Goal: Transaction & Acquisition: Purchase product/service

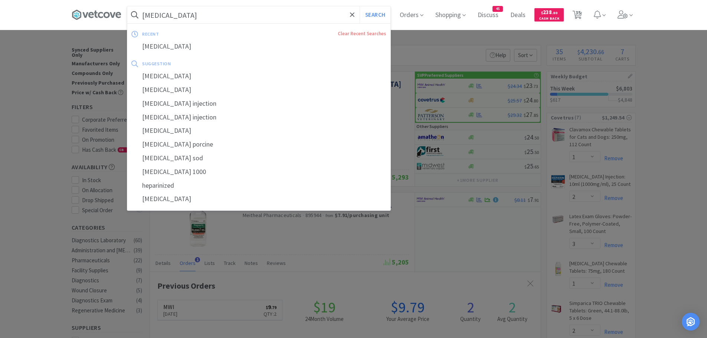
select select "1"
select select "2"
select select "3"
select select "1"
select select "2"
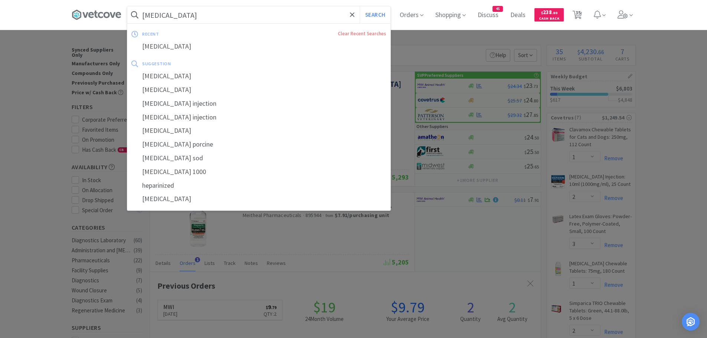
select select "1"
select select "3"
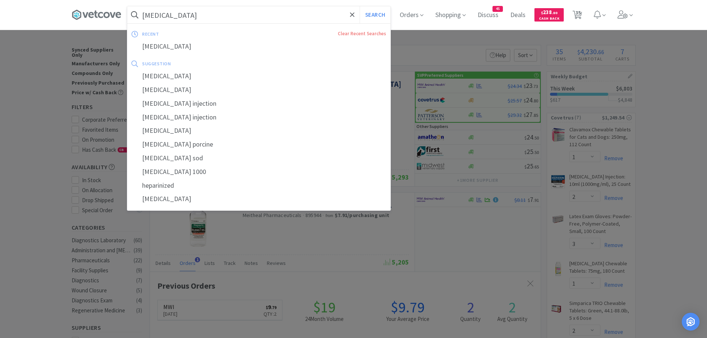
select select "1"
select select "2"
select select "1"
select select "2"
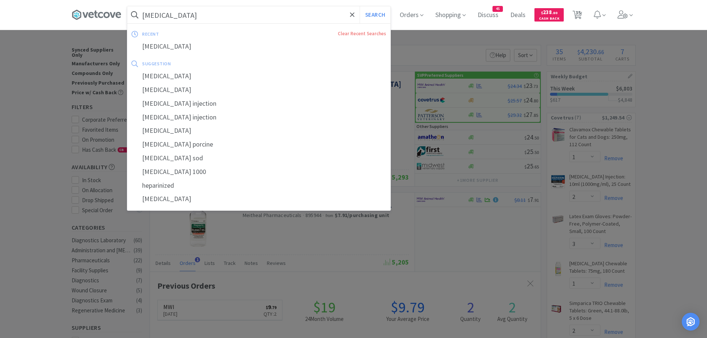
select select "1"
select select "2"
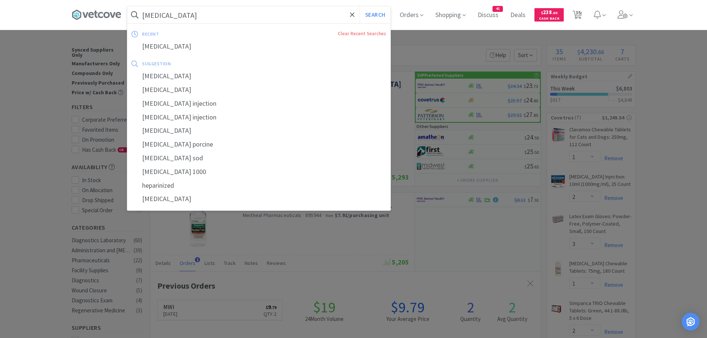
select select "2"
select select "3"
select select "1"
select select "4"
select select "2"
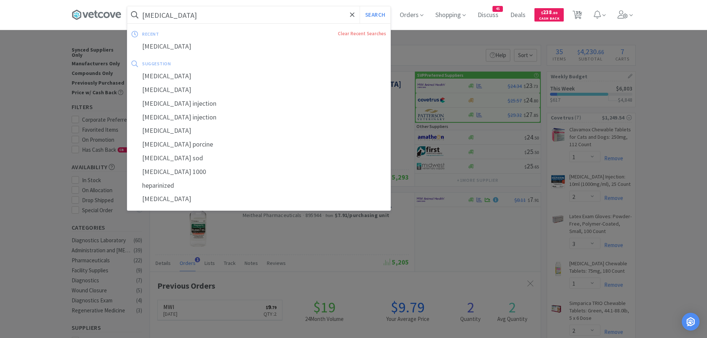
select select "2"
select select "1"
select select "4"
select select "1"
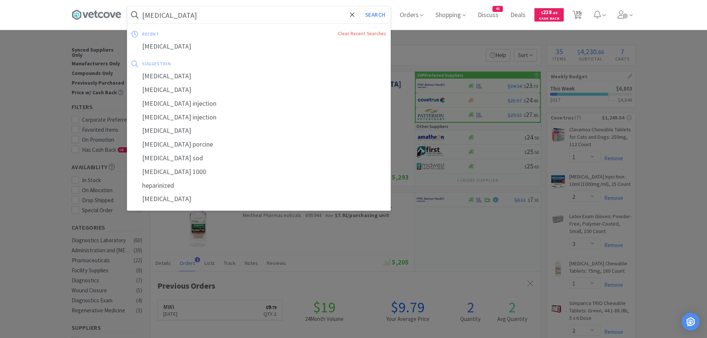
select select "1"
select select "12"
select select "1"
select select "2"
select select "20"
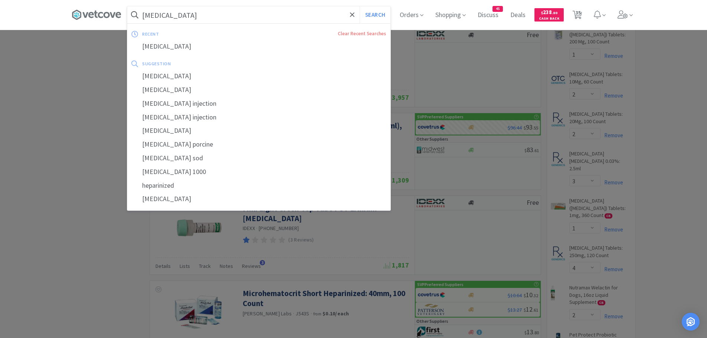
scroll to position [192, 391]
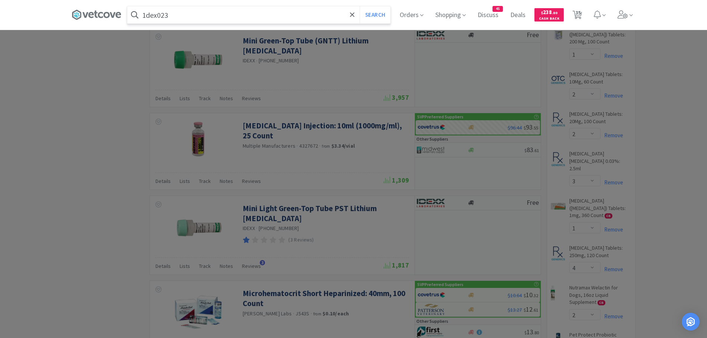
type input "1dex023"
click at [359, 6] on button "Search" at bounding box center [374, 14] width 31 height 17
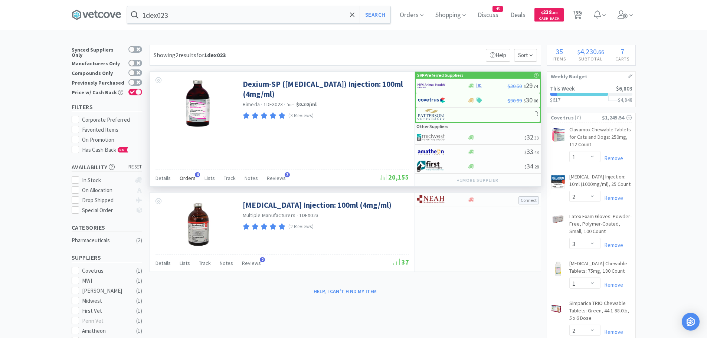
click at [192, 175] on span "Orders" at bounding box center [188, 178] width 16 height 7
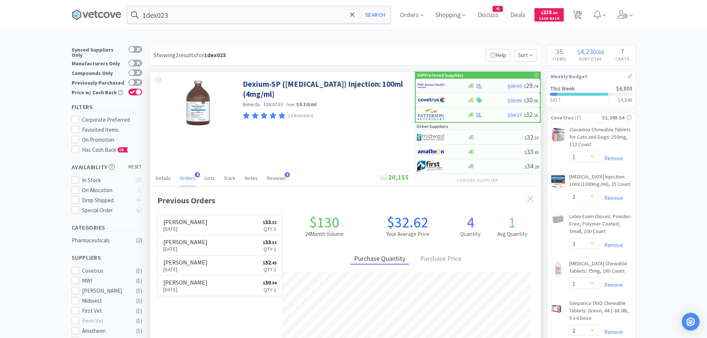
scroll to position [192, 391]
click at [439, 84] on img at bounding box center [431, 85] width 28 height 11
select select "1"
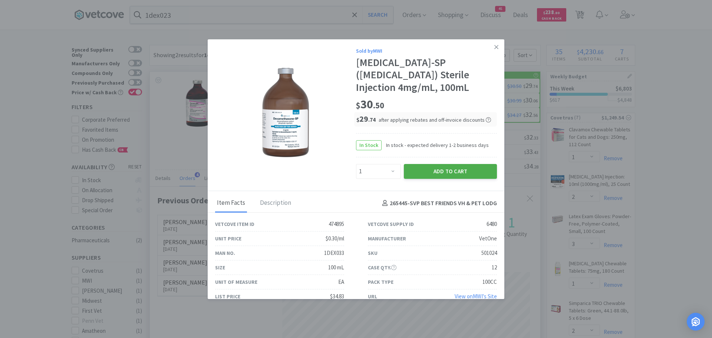
click at [424, 172] on button "Add to Cart" at bounding box center [450, 171] width 93 height 15
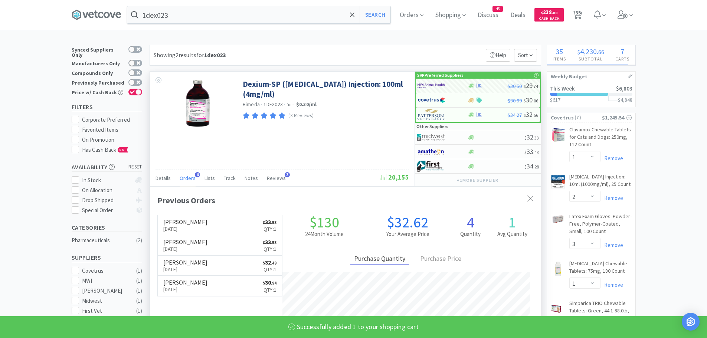
select select "1"
select select "2"
select select "1"
select select "2"
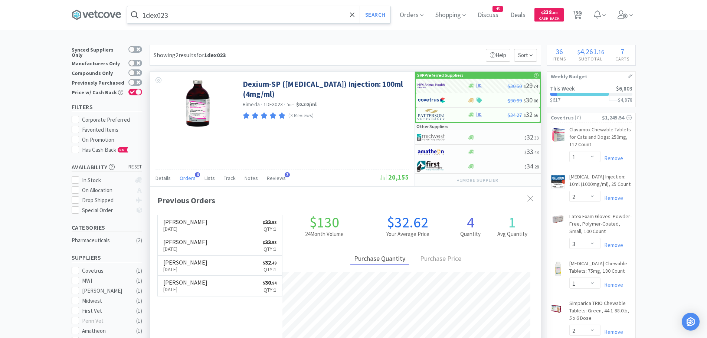
click at [218, 22] on input "1dex023" at bounding box center [258, 14] width 263 height 17
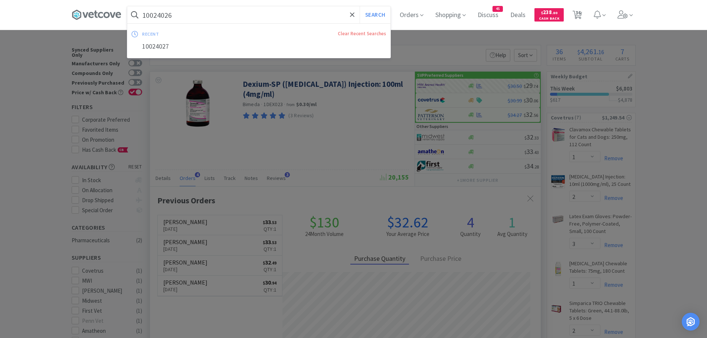
type input "10024026"
click at [359, 6] on button "Search" at bounding box center [374, 14] width 31 height 17
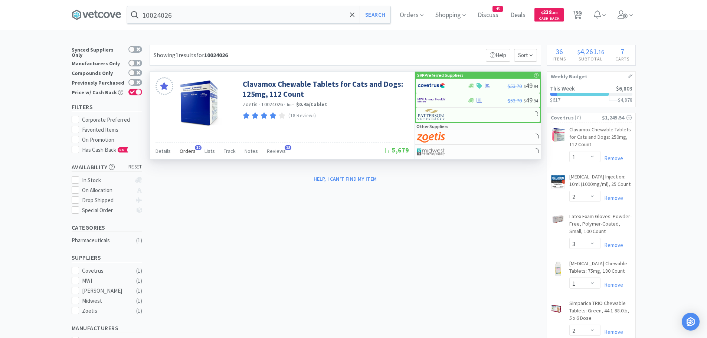
click at [191, 149] on span "Orders" at bounding box center [188, 151] width 16 height 7
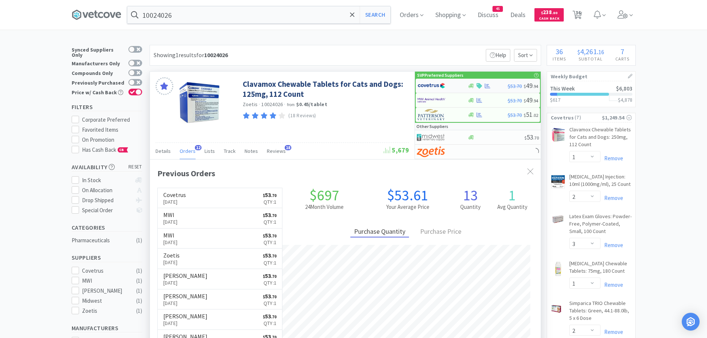
scroll to position [199, 391]
click at [429, 84] on img at bounding box center [431, 85] width 28 height 11
select select "1"
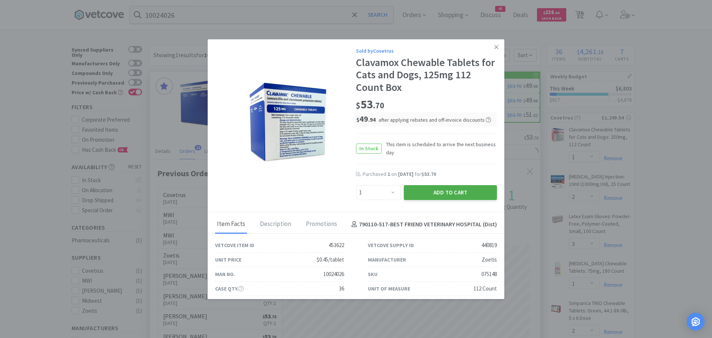
click at [412, 191] on button "Add to Cart" at bounding box center [450, 192] width 93 height 15
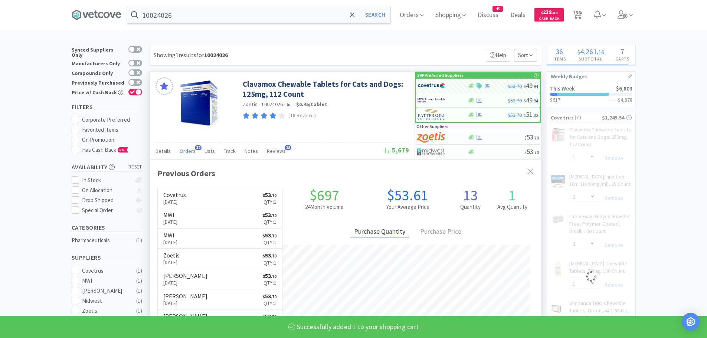
select select "1"
select select "2"
select select "3"
select select "2"
select select "1"
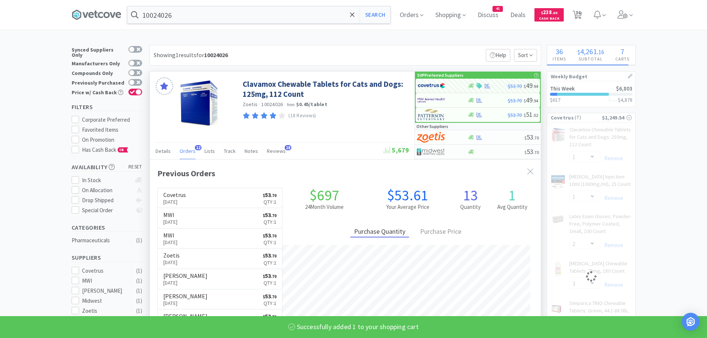
select select "1"
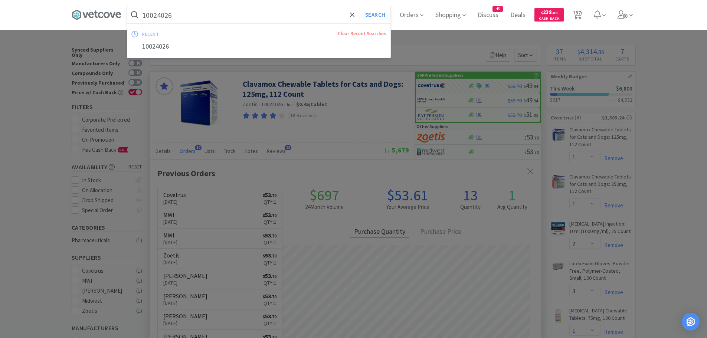
click at [208, 15] on input "10024026" at bounding box center [258, 14] width 263 height 17
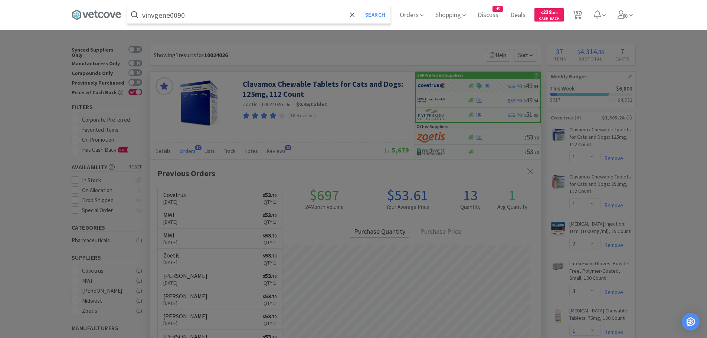
type input "vinvgene0090"
click at [359, 6] on button "Search" at bounding box center [374, 14] width 31 height 17
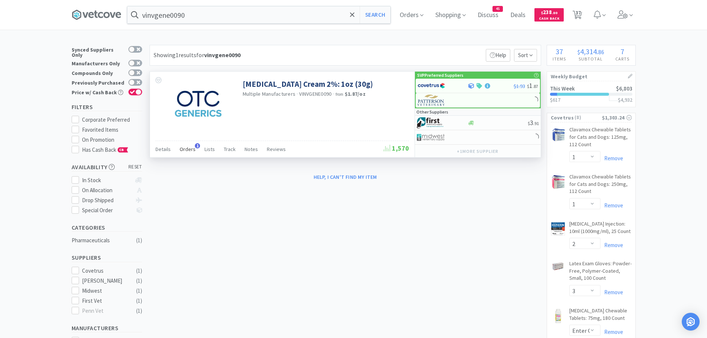
click at [185, 147] on span "Orders" at bounding box center [188, 149] width 16 height 7
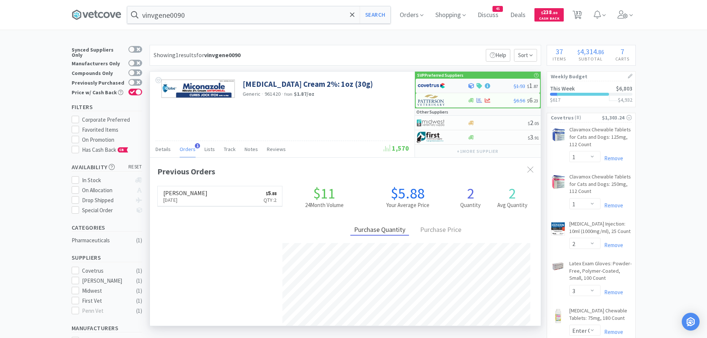
scroll to position [192, 391]
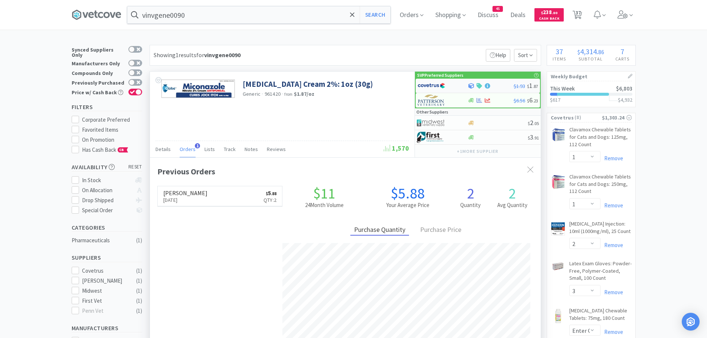
click at [442, 84] on img at bounding box center [431, 85] width 28 height 11
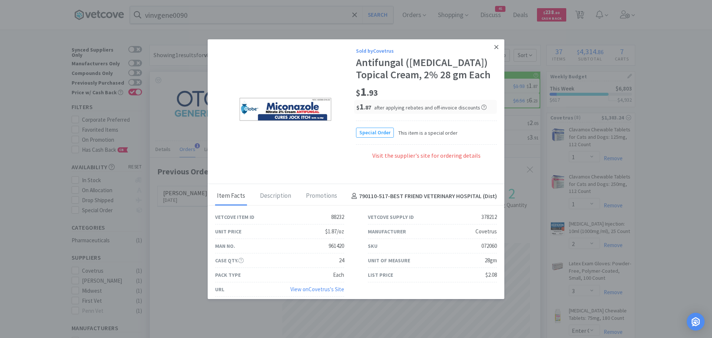
click at [494, 45] on icon at bounding box center [496, 47] width 4 height 7
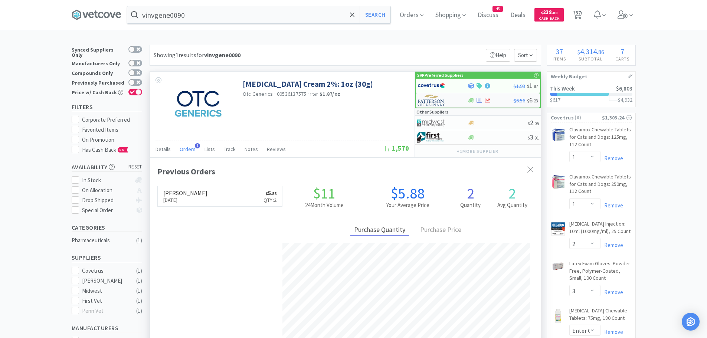
click at [441, 98] on img at bounding box center [431, 100] width 28 height 11
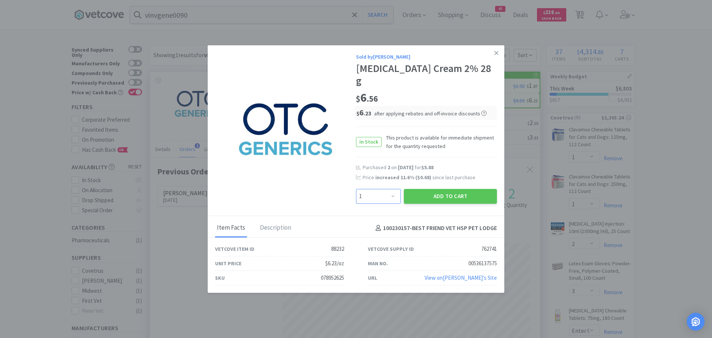
click at [374, 195] on select "Enter Quantity 1 2 3 4 5 6 7 8 9 10 11 12 13 14 15 16 17 18 19 20 Enter Quantity" at bounding box center [378, 196] width 45 height 15
select select "2"
click at [356, 189] on select "Enter Quantity 1 2 3 4 5 6 7 8 9 10 11 12 13 14 15 16 17 18 19 20 Enter Quantity" at bounding box center [378, 196] width 45 height 15
click at [443, 196] on button "Add to Cart" at bounding box center [450, 196] width 93 height 15
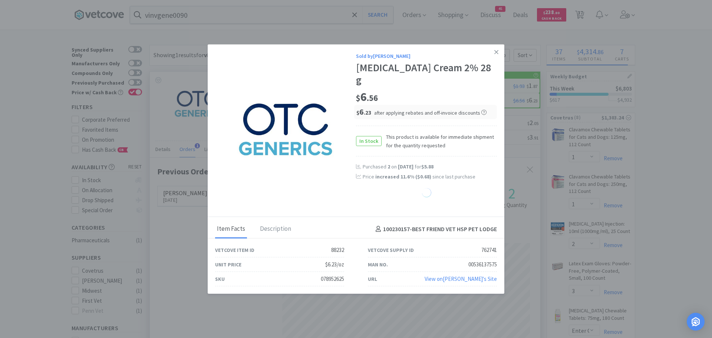
select select "2"
select select "1"
select select "4"
select select "1"
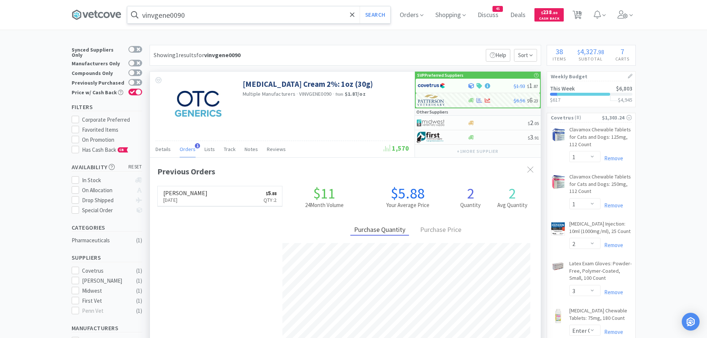
click at [203, 18] on input "vinvgene0090" at bounding box center [258, 14] width 263 height 17
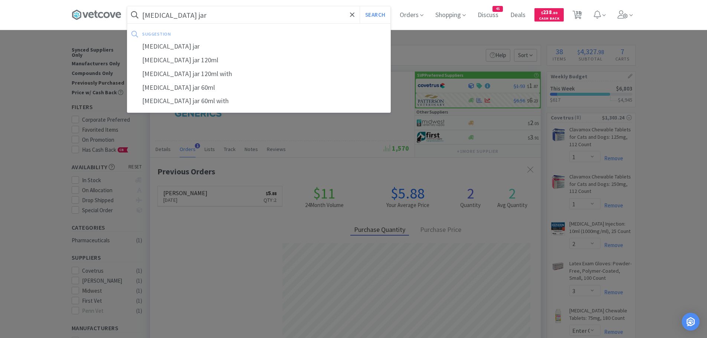
type input "biopsy jar"
click at [359, 6] on button "Search" at bounding box center [374, 14] width 31 height 17
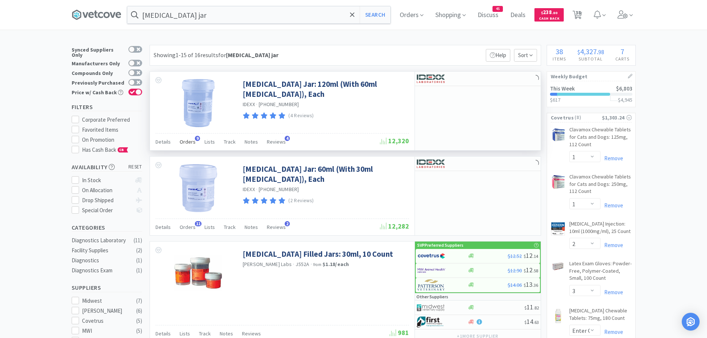
click at [195, 139] on span "9" at bounding box center [197, 138] width 5 height 5
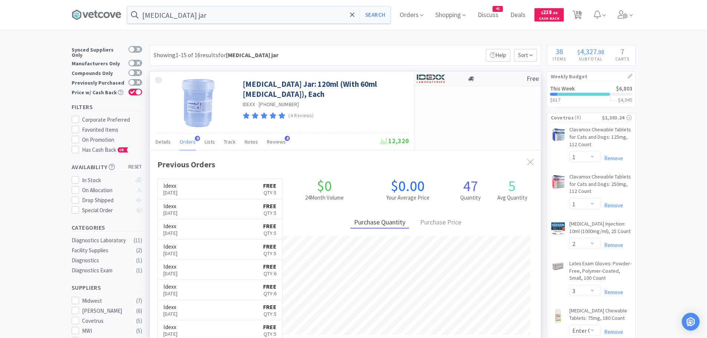
scroll to position [199, 391]
click at [437, 77] on img at bounding box center [431, 78] width 28 height 11
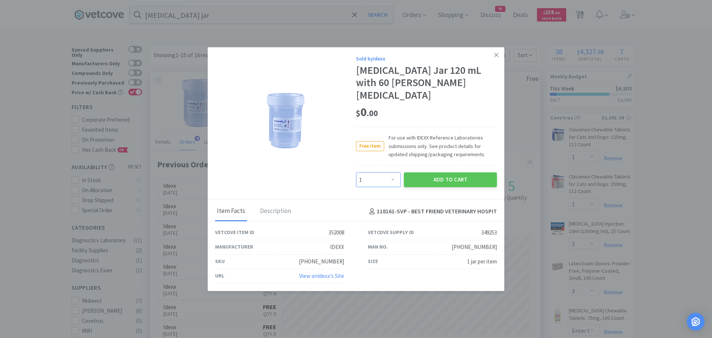
click at [382, 174] on select "Enter Quantity 1 2 3 4 5 6 7 8 9 10 11 12 13 14 15 16 17 18 19 20 Enter Quantity" at bounding box center [378, 179] width 45 height 15
select select "6"
click at [356, 172] on select "Enter Quantity 1 2 3 4 5 6 7 8 9 10 11 12 13 14 15 16 17 18 19 20 Enter Quantity" at bounding box center [378, 179] width 45 height 15
click at [441, 173] on button "Add to Cart" at bounding box center [450, 179] width 93 height 15
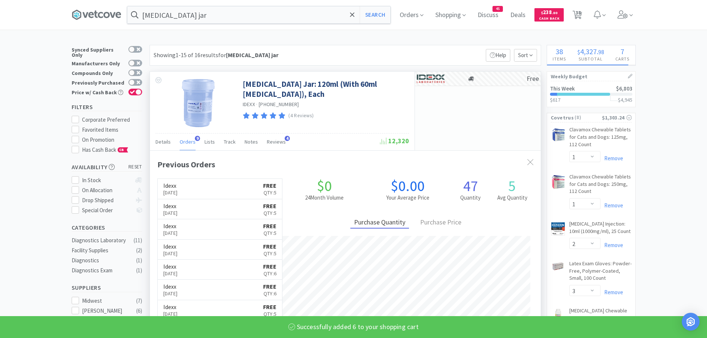
select select "6"
click at [190, 7] on input "biopsy jar" at bounding box center [258, 14] width 263 height 17
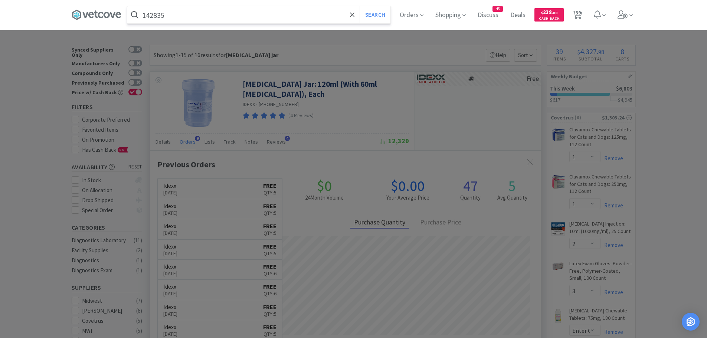
type input "142835"
click at [359, 6] on button "Search" at bounding box center [374, 14] width 31 height 17
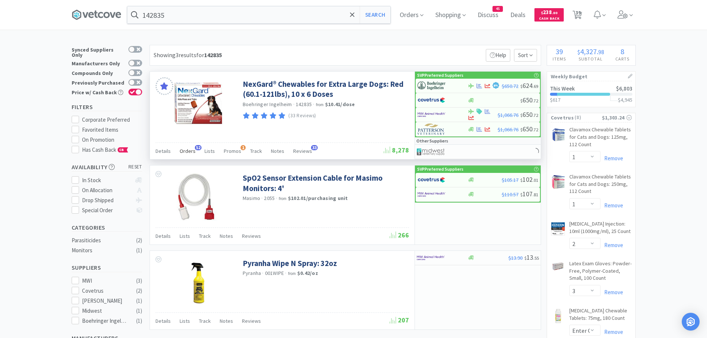
click at [188, 148] on span "Orders" at bounding box center [188, 151] width 16 height 7
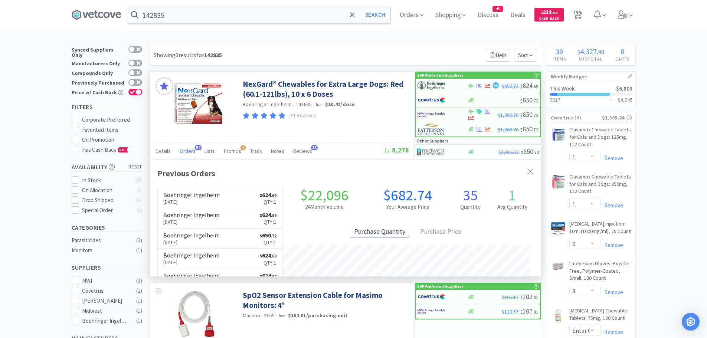
scroll to position [199, 391]
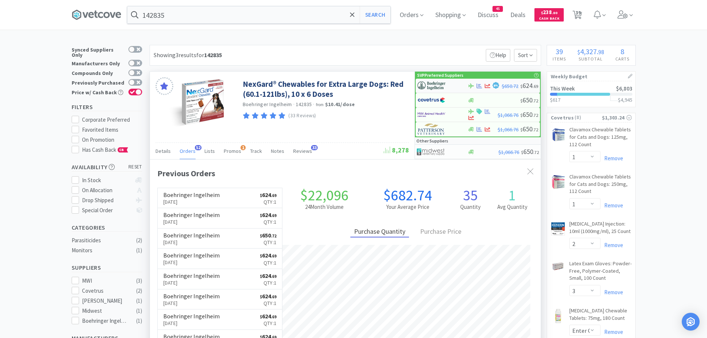
click at [439, 86] on img at bounding box center [431, 85] width 28 height 11
select select "1"
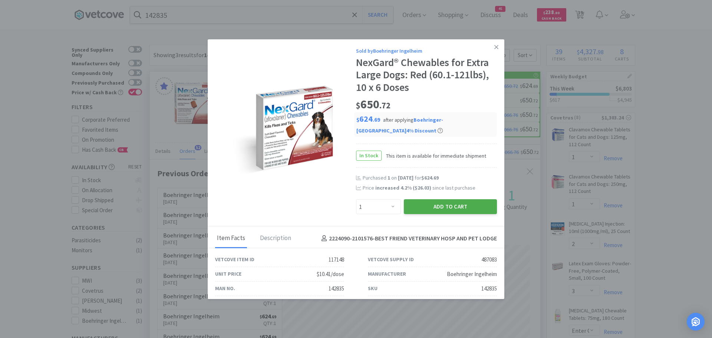
click at [434, 205] on button "Add to Cart" at bounding box center [450, 206] width 93 height 15
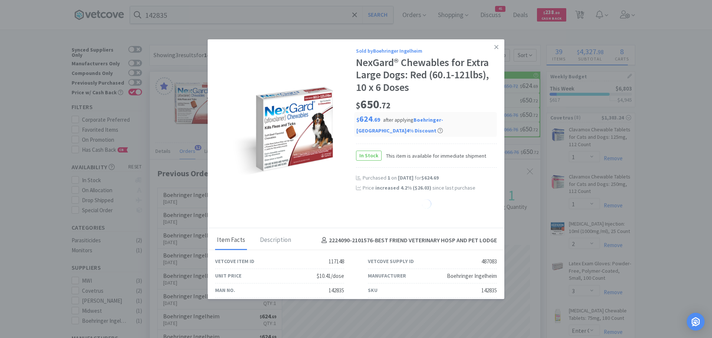
select select "2"
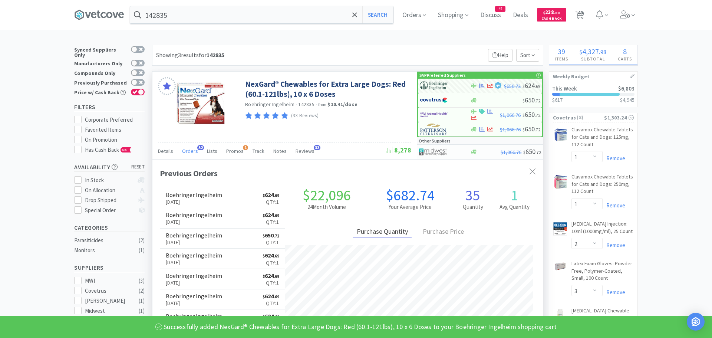
select select "1"
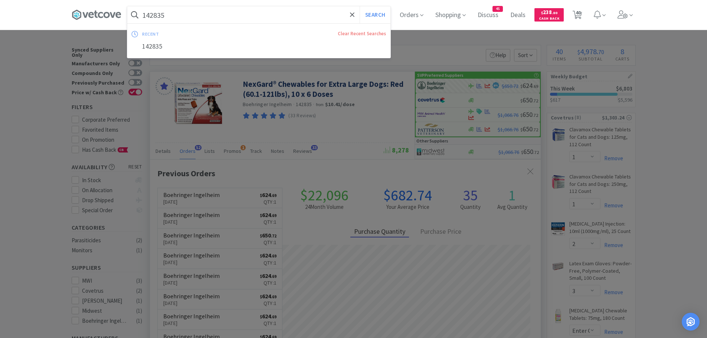
click at [192, 17] on input "142835" at bounding box center [258, 14] width 263 height 17
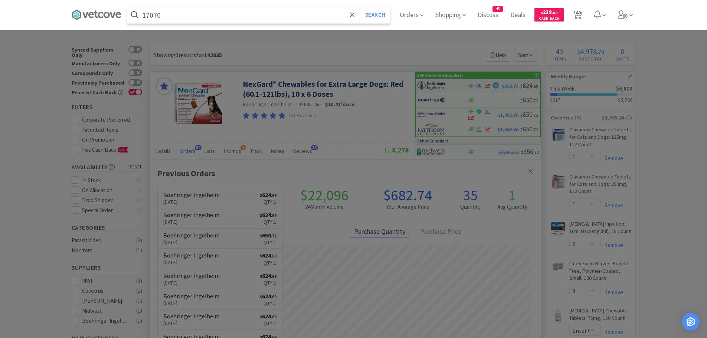
type input "17070"
click at [359, 6] on button "Search" at bounding box center [374, 14] width 31 height 17
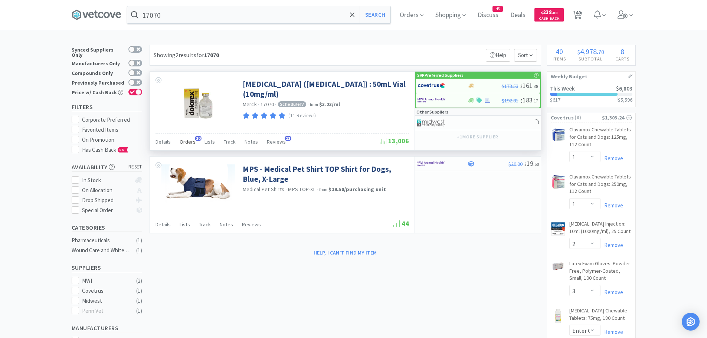
click at [187, 139] on span "Orders" at bounding box center [188, 141] width 16 height 7
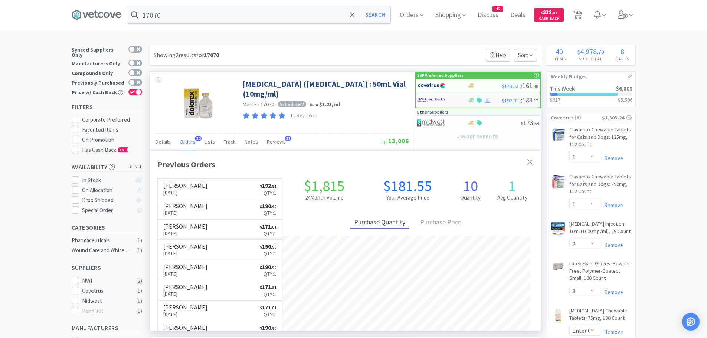
scroll to position [199, 391]
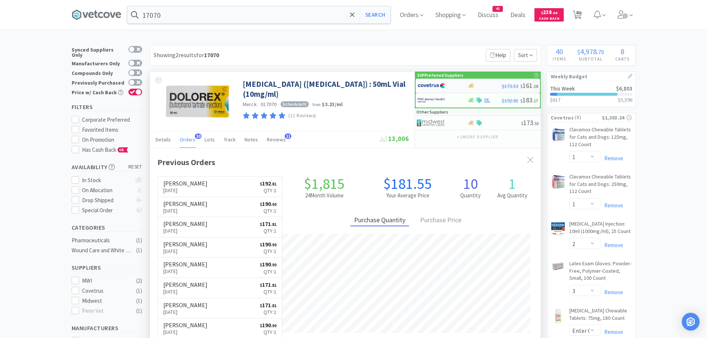
click at [435, 85] on img at bounding box center [431, 85] width 28 height 11
select select "1"
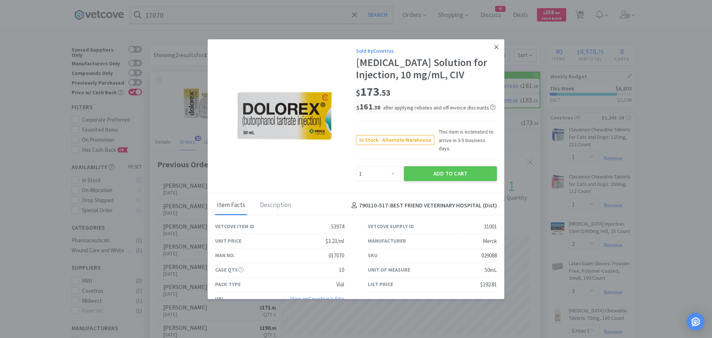
click at [490, 44] on link at bounding box center [496, 47] width 13 height 16
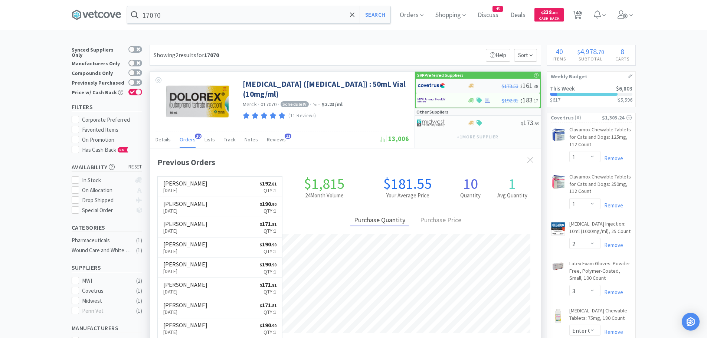
click at [436, 86] on img at bounding box center [431, 85] width 28 height 11
select select "1"
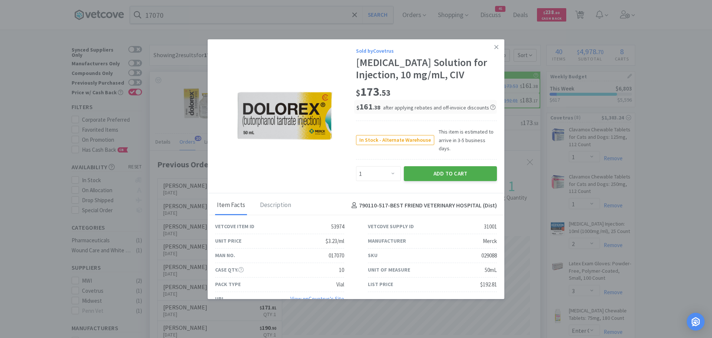
click at [415, 166] on button "Add to Cart" at bounding box center [450, 173] width 93 height 15
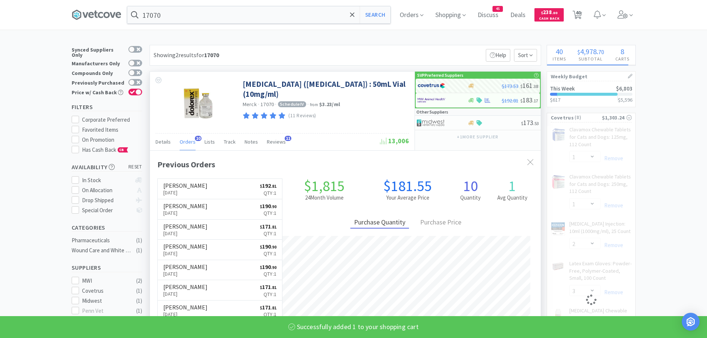
select select "1"
select select "2"
select select "3"
select select "2"
select select "1"
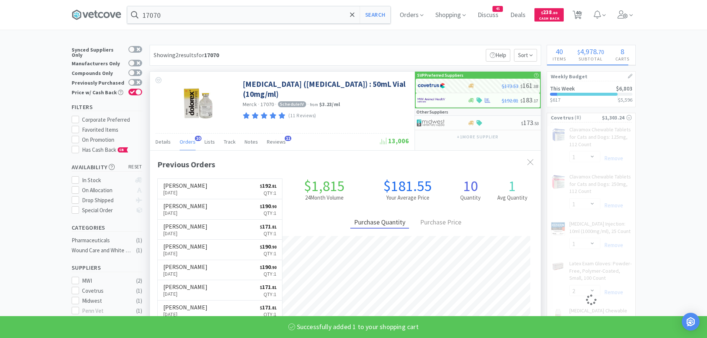
select select "1"
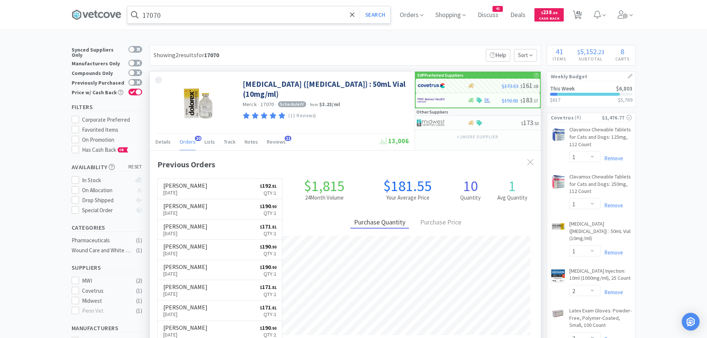
click at [211, 13] on input "17070" at bounding box center [258, 14] width 263 height 17
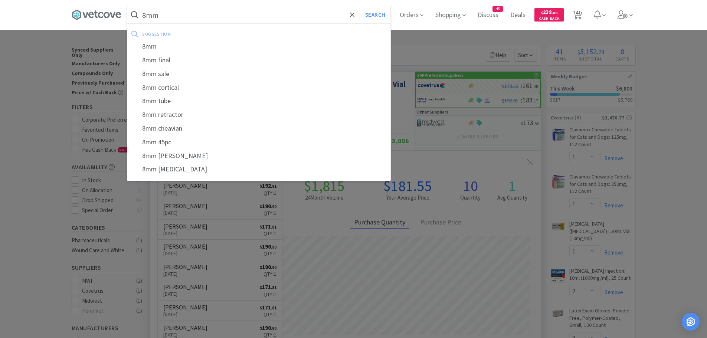
type input "8mm"
click at [359, 6] on button "Search" at bounding box center [374, 14] width 31 height 17
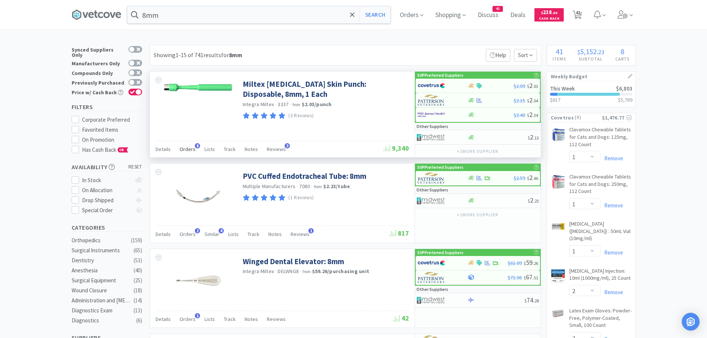
click at [187, 146] on span "Orders" at bounding box center [188, 149] width 16 height 7
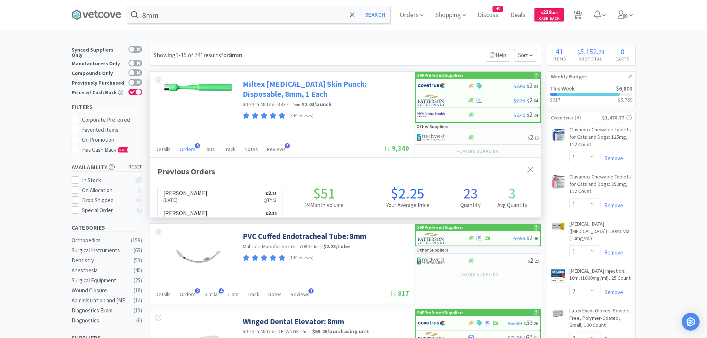
scroll to position [198, 391]
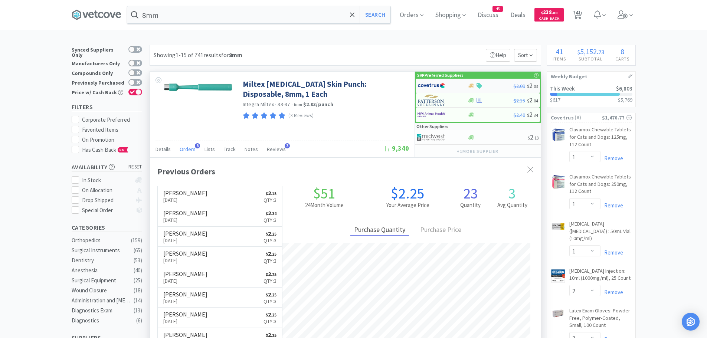
click at [425, 88] on img at bounding box center [431, 85] width 28 height 11
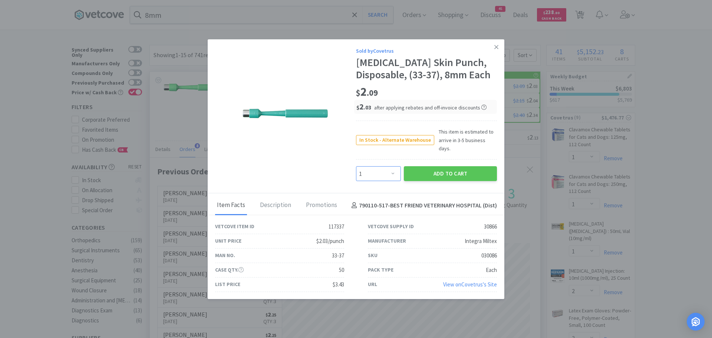
click at [388, 171] on select "Enter Quantity 1 2 3 4 5 6 7 8 9 10 11 12 13 14 15 16 17 18 19 20 Enter Quantity" at bounding box center [378, 173] width 45 height 15
select select "3"
click at [356, 166] on select "Enter Quantity 1 2 3 4 5 6 7 8 9 10 11 12 13 14 15 16 17 18 19 20 Enter Quantity" at bounding box center [378, 173] width 45 height 15
click at [428, 168] on button "Add to Cart" at bounding box center [450, 173] width 93 height 15
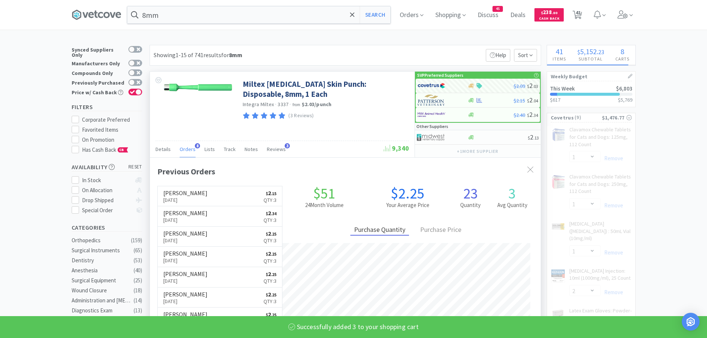
select select "3"
select select "2"
select select "1"
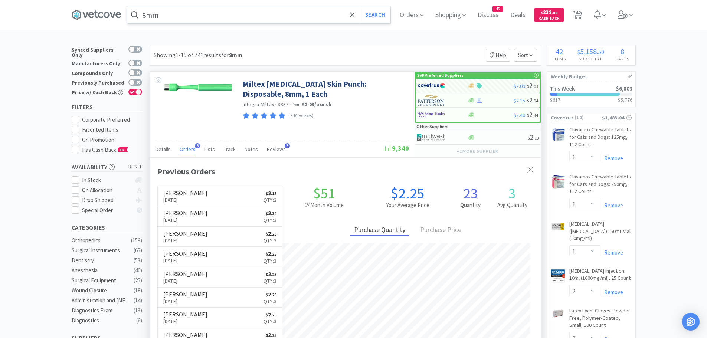
click at [188, 15] on input "8mm" at bounding box center [258, 14] width 263 height 17
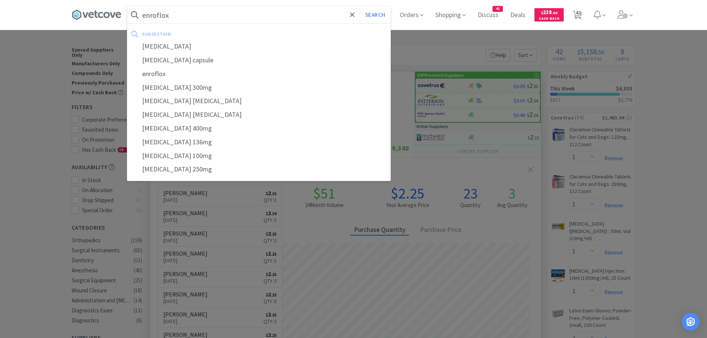
type input "enroflox"
click at [359, 6] on button "Search" at bounding box center [374, 14] width 31 height 17
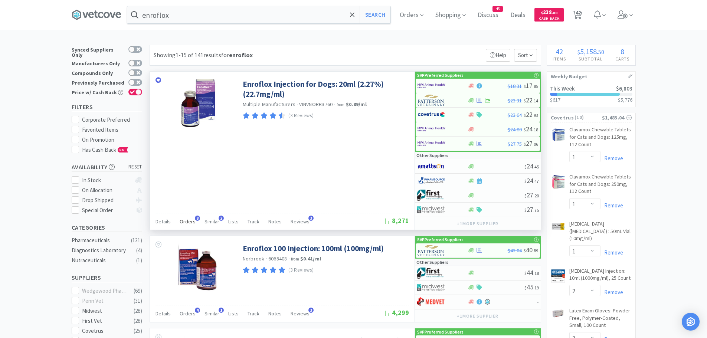
click at [188, 218] on span "Orders" at bounding box center [188, 221] width 16 height 7
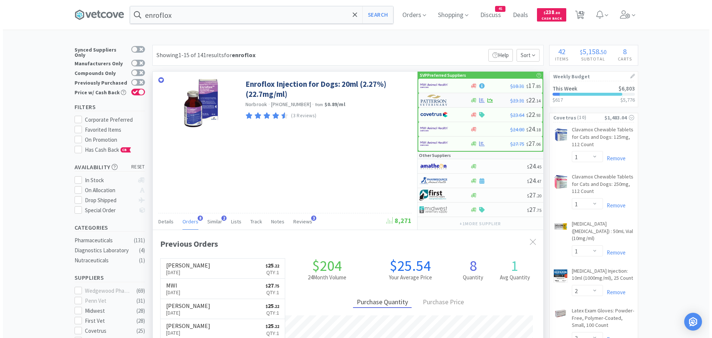
scroll to position [198, 391]
click at [439, 101] on img at bounding box center [431, 100] width 28 height 11
select select "1"
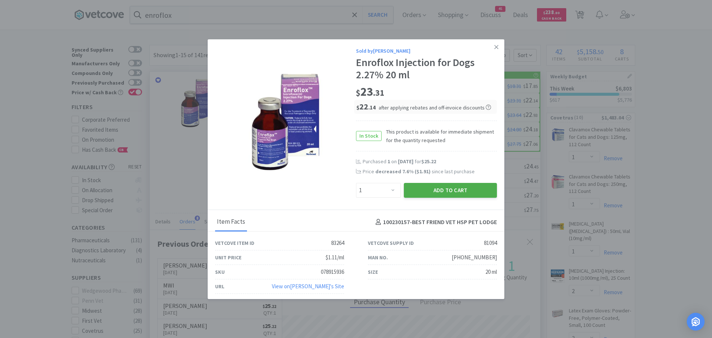
click at [413, 187] on button "Add to Cart" at bounding box center [450, 190] width 93 height 15
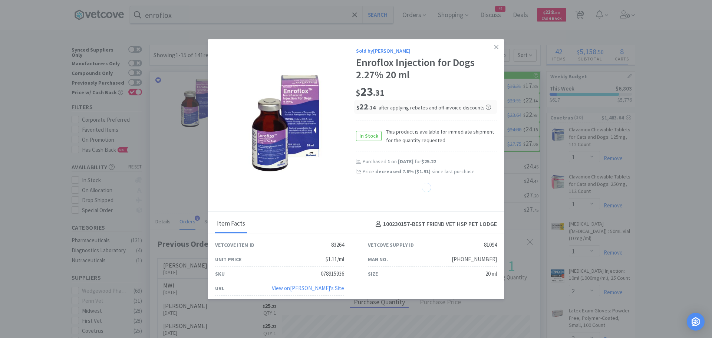
select select "1"
select select "2"
select select "3"
select select "1"
select select "4"
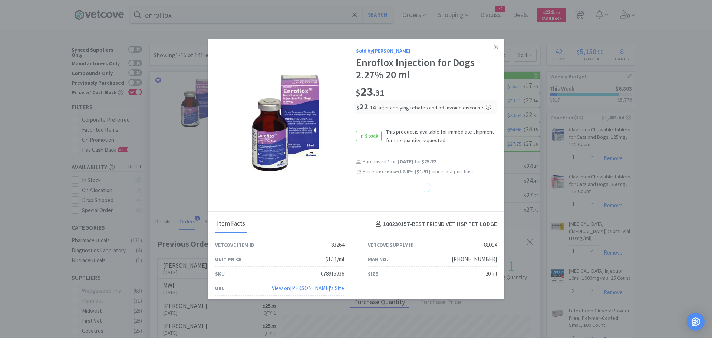
select select "2"
select select "1"
select select "4"
select select "1"
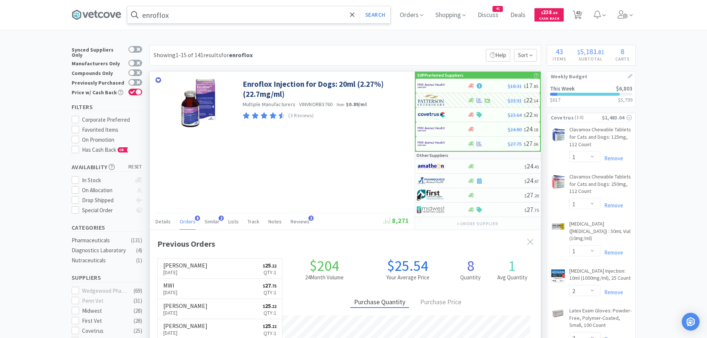
click at [197, 18] on input "enroflox" at bounding box center [258, 14] width 263 height 17
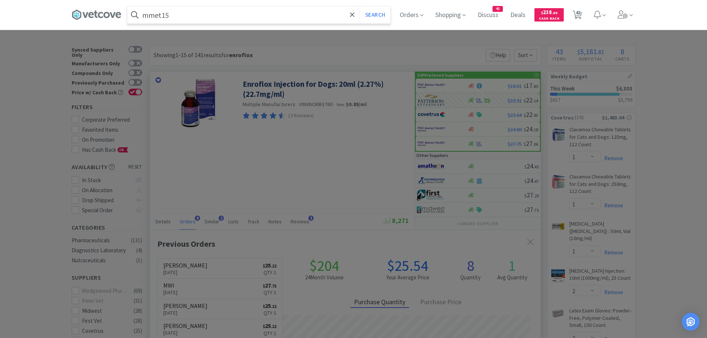
type input "mmet15"
click at [359, 6] on button "Search" at bounding box center [374, 14] width 31 height 17
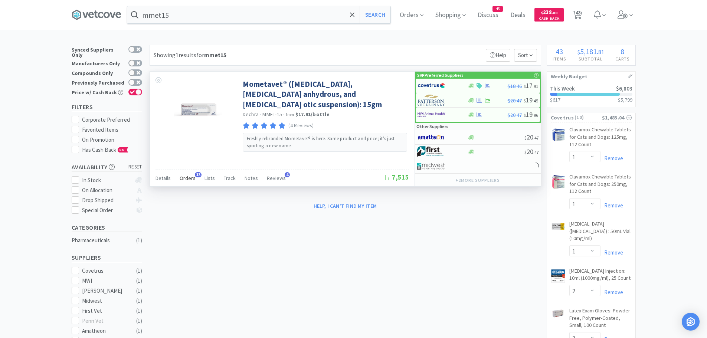
click at [187, 177] on span "Orders" at bounding box center [188, 178] width 16 height 7
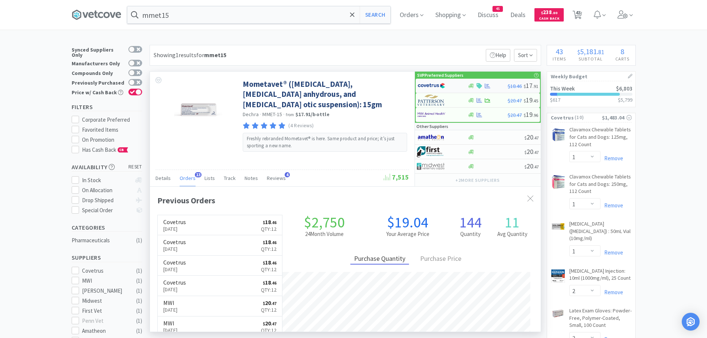
scroll to position [199, 391]
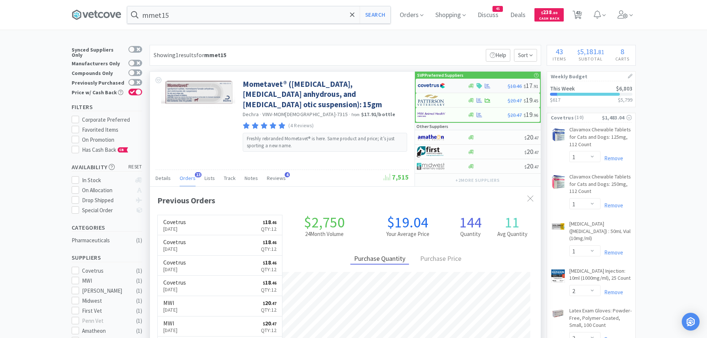
click at [448, 86] on div at bounding box center [437, 85] width 41 height 13
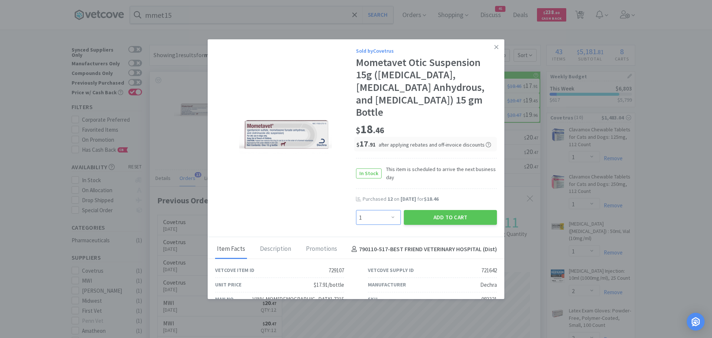
click at [382, 215] on select "Enter Quantity 1 2 3 4 5 6 7 8 9 10 11 12 13 14 15 16 17 18 19 20 Enter Quantity" at bounding box center [378, 217] width 45 height 15
select select "12"
click at [356, 210] on select "Enter Quantity 1 2 3 4 5 6 7 8 9 10 11 12 13 14 15 16 17 18 19 20 Enter Quantity" at bounding box center [378, 217] width 45 height 15
click at [417, 216] on button "Add to Cart" at bounding box center [450, 217] width 93 height 15
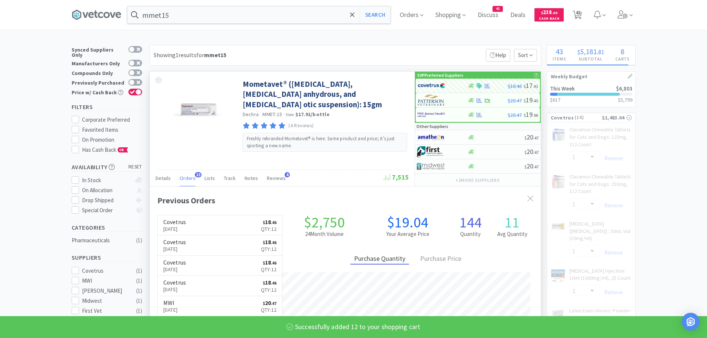
select select "12"
select select "2"
select select "1"
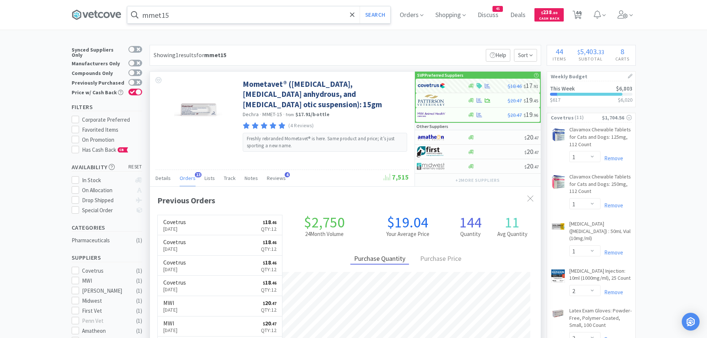
click at [182, 15] on input "mmet15" at bounding box center [258, 14] width 263 height 17
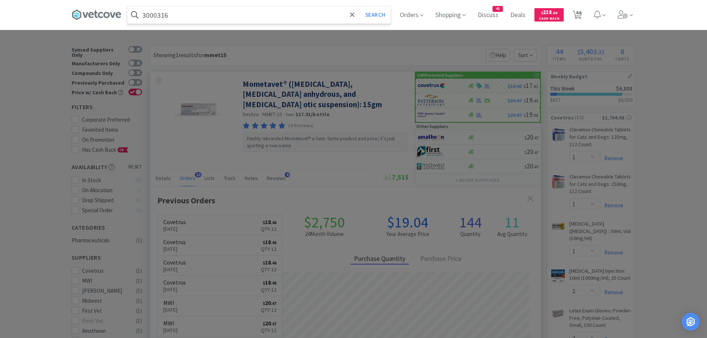
type input "3000316"
click at [359, 6] on button "Search" at bounding box center [374, 14] width 31 height 17
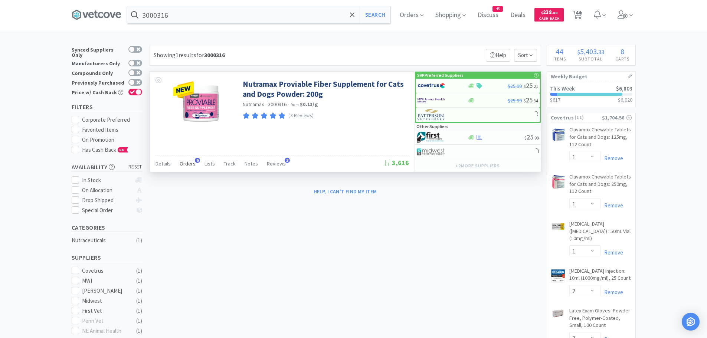
click at [190, 161] on span "Orders" at bounding box center [188, 163] width 16 height 7
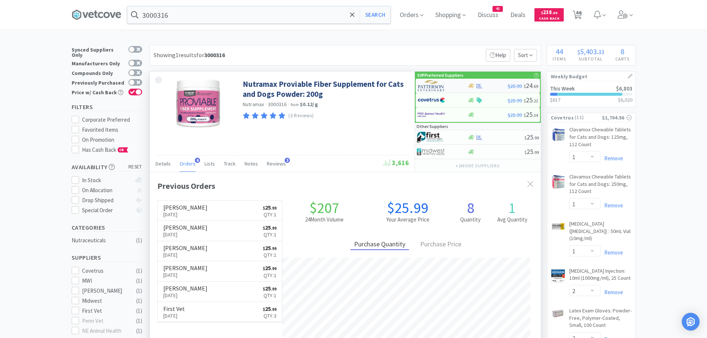
scroll to position [192, 391]
click at [438, 85] on img at bounding box center [431, 85] width 28 height 11
select select "1"
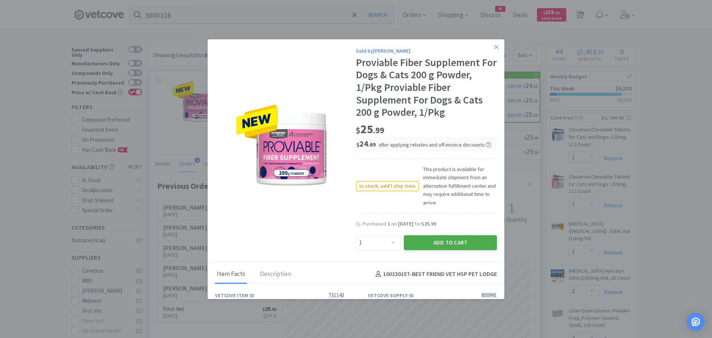
click at [409, 243] on button "Add to Cart" at bounding box center [450, 242] width 93 height 15
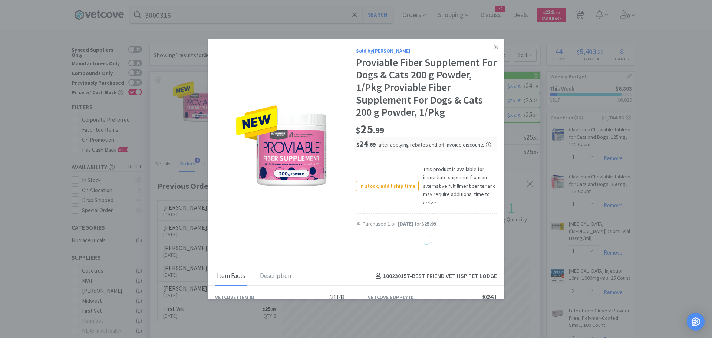
select select "1"
select select "2"
select select "1"
select select "4"
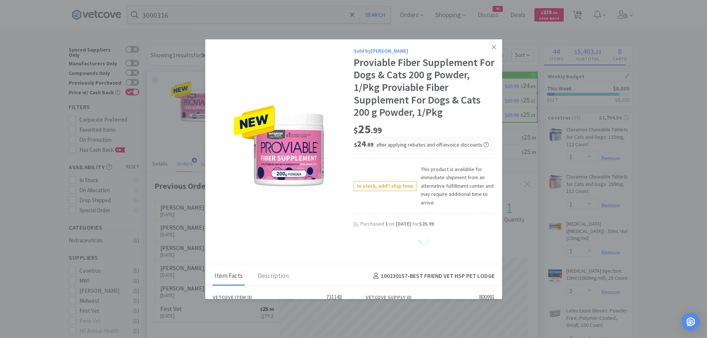
select select "1"
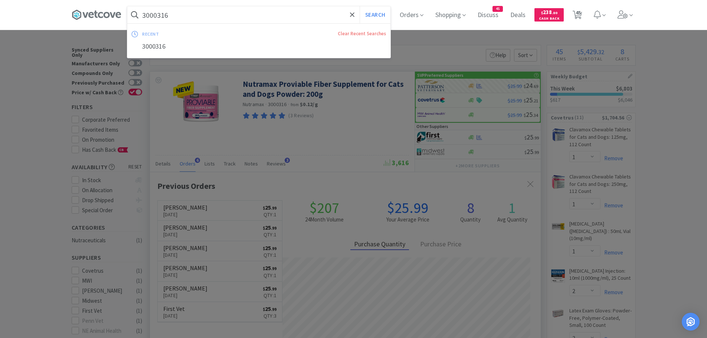
click at [177, 16] on input "3000316" at bounding box center [258, 14] width 263 height 17
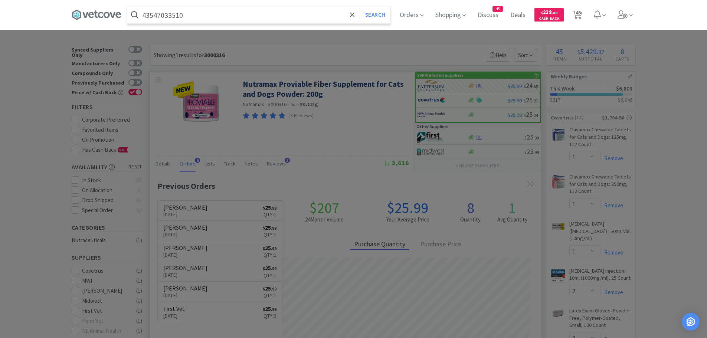
type input "43547033510"
click at [359, 6] on button "Search" at bounding box center [374, 14] width 31 height 17
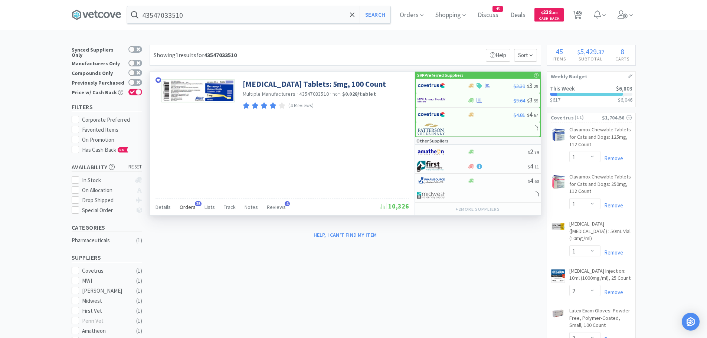
click at [183, 207] on span "Orders" at bounding box center [188, 207] width 16 height 7
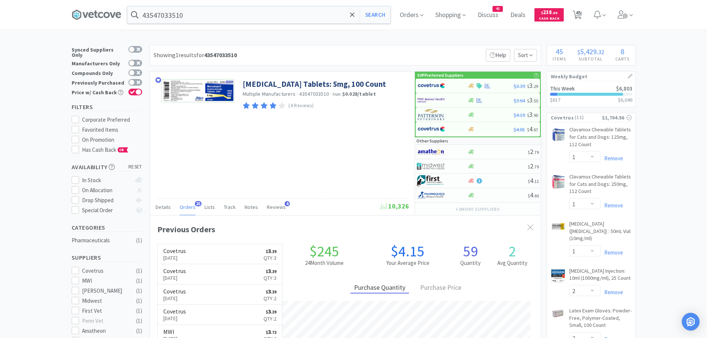
scroll to position [199, 391]
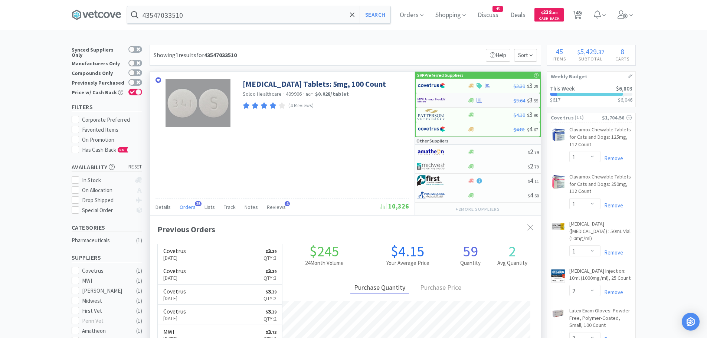
click at [433, 99] on img at bounding box center [431, 100] width 28 height 11
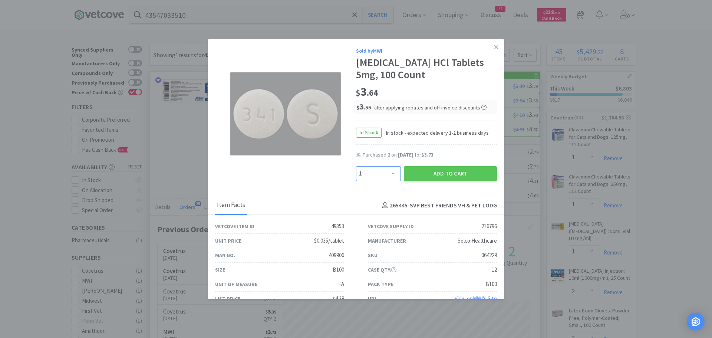
click at [384, 175] on select "Enter Quantity 1 2 3 4 5 6 7 8 9 10 11 12 13 14 15 16 17 18 19 20 Enter Quantity" at bounding box center [378, 173] width 45 height 15
select select "3"
click at [356, 166] on select "Enter Quantity 1 2 3 4 5 6 7 8 9 10 11 12 13 14 15 16 17 18 19 20 Enter Quantity" at bounding box center [378, 173] width 45 height 15
click at [419, 170] on button "Add to Cart" at bounding box center [450, 173] width 93 height 15
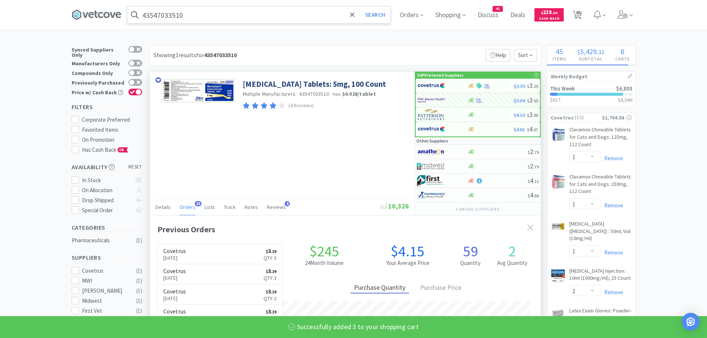
select select "3"
select select "1"
select select "3"
select select "1"
select select "2"
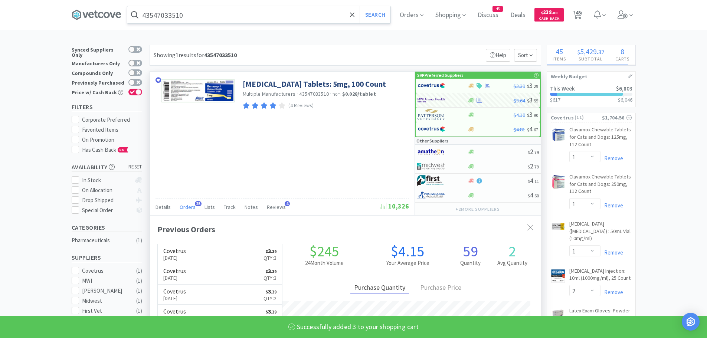
select select "1"
select select "2"
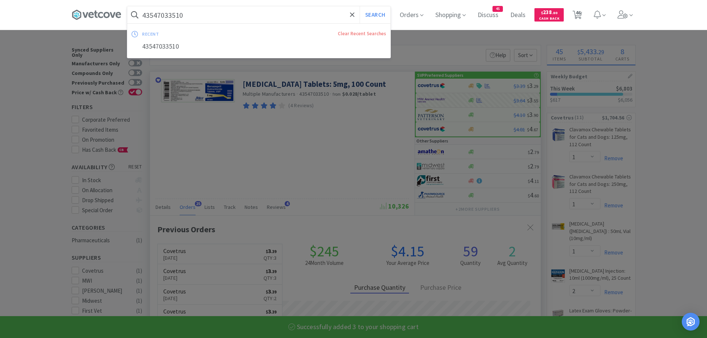
click at [214, 15] on input "43547033510" at bounding box center [258, 14] width 263 height 17
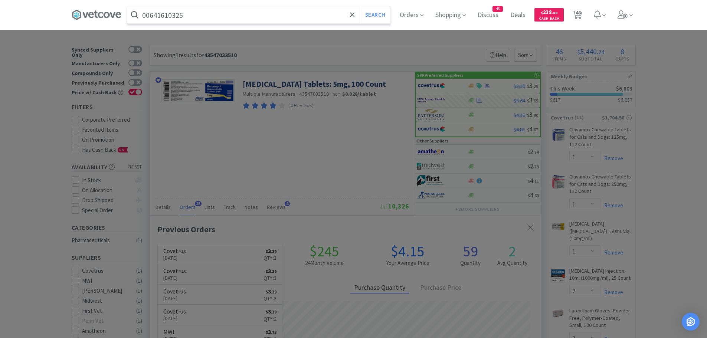
type input "00641610325"
click at [359, 6] on button "Search" at bounding box center [374, 14] width 31 height 17
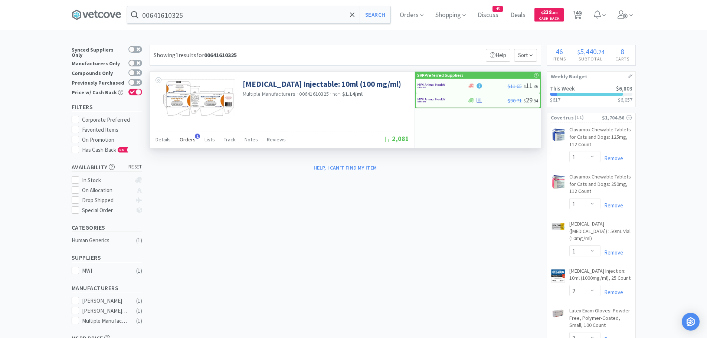
click at [189, 136] on div "Orders 1" at bounding box center [188, 141] width 16 height 14
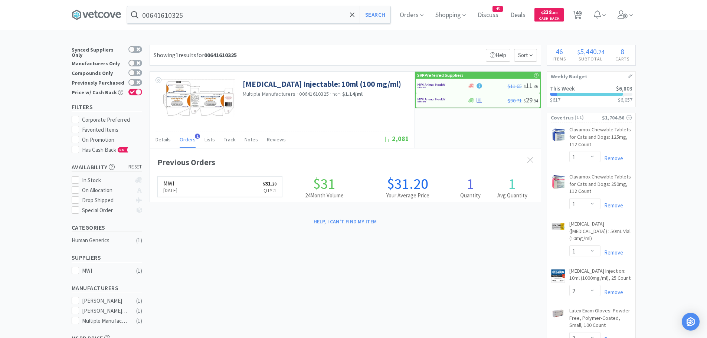
scroll to position [192, 391]
click at [205, 98] on img at bounding box center [198, 97] width 74 height 37
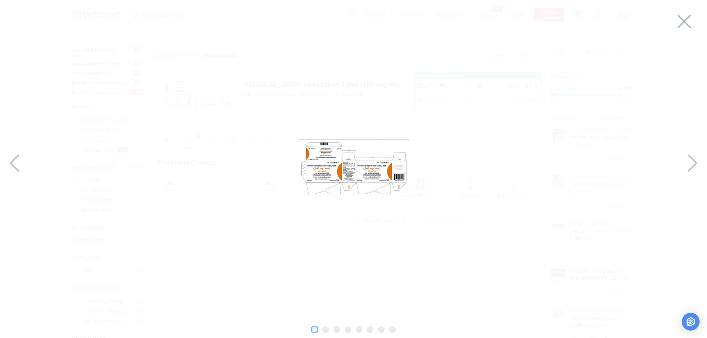
click at [345, 162] on img at bounding box center [353, 167] width 111 height 56
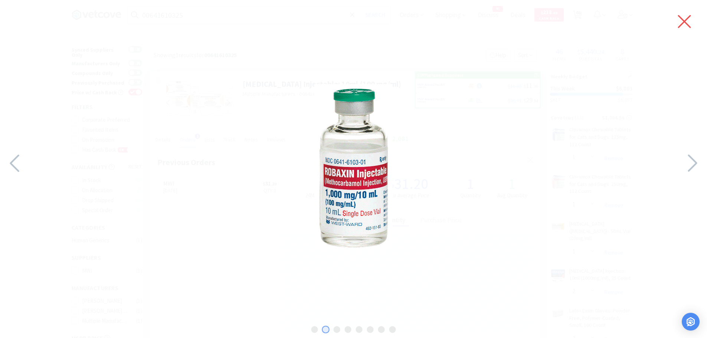
click at [681, 23] on icon at bounding box center [684, 21] width 16 height 21
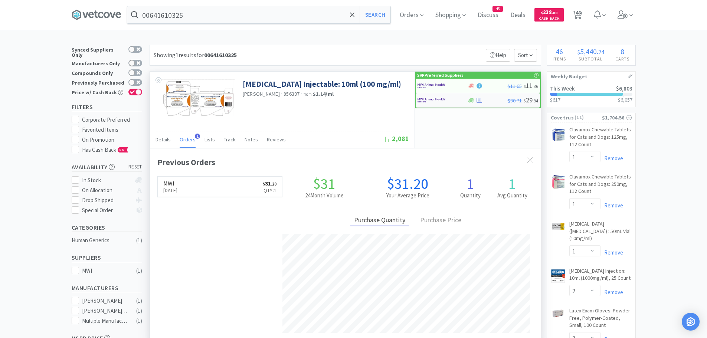
click at [448, 98] on div at bounding box center [437, 100] width 41 height 13
select select "1"
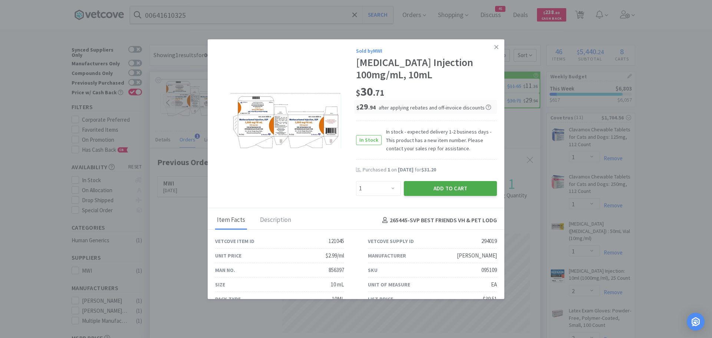
click at [425, 188] on button "Add to Cart" at bounding box center [450, 188] width 93 height 15
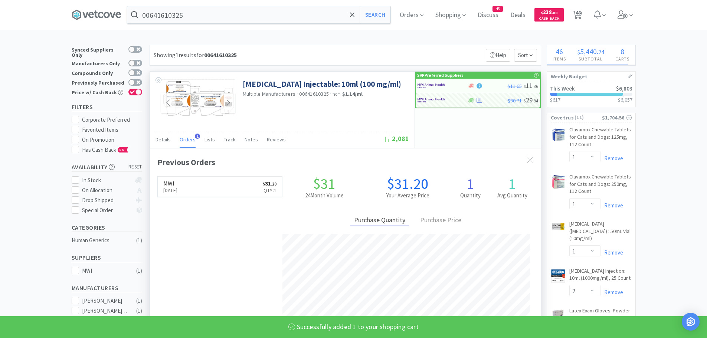
select select "1"
select select "2"
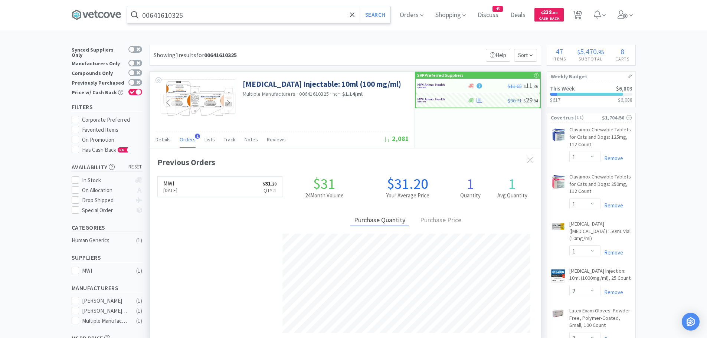
click at [200, 17] on input "00641610325" at bounding box center [258, 14] width 263 height 17
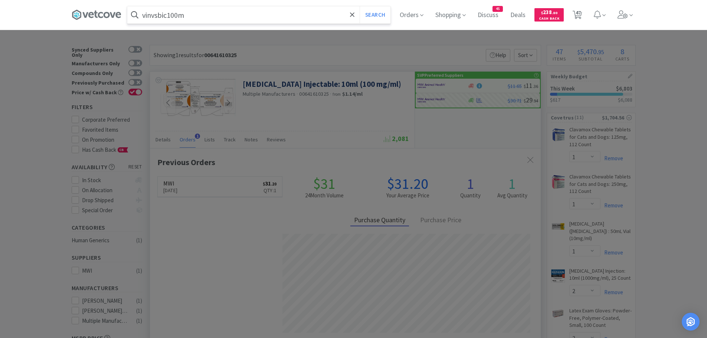
click at [359, 6] on button "Search" at bounding box center [374, 14] width 31 height 17
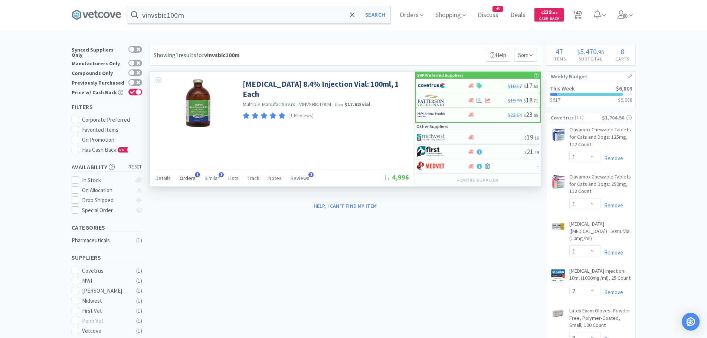
click at [195, 176] on span "1" at bounding box center [197, 174] width 5 height 5
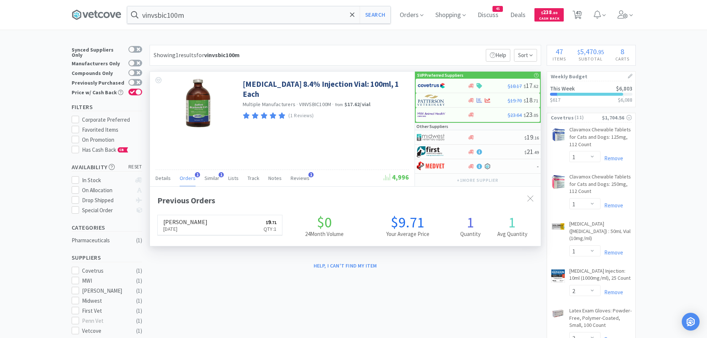
scroll to position [192, 391]
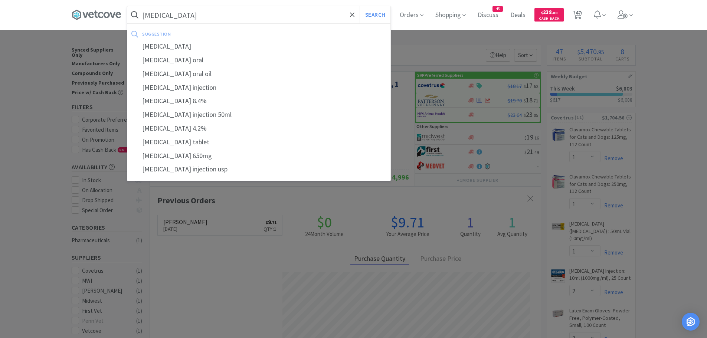
type input "sodium bicarbonate"
click at [359, 6] on button "Search" at bounding box center [374, 14] width 31 height 17
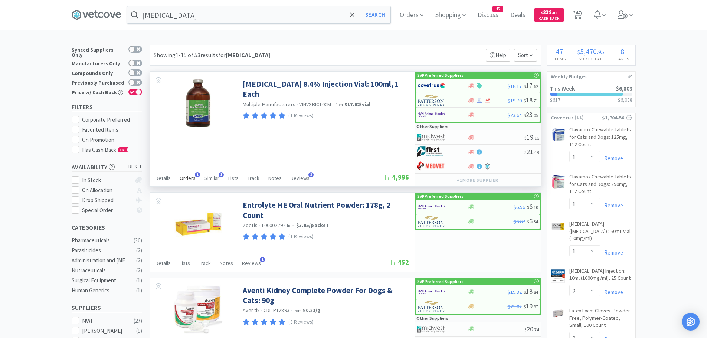
click at [191, 177] on span "Orders" at bounding box center [188, 178] width 16 height 7
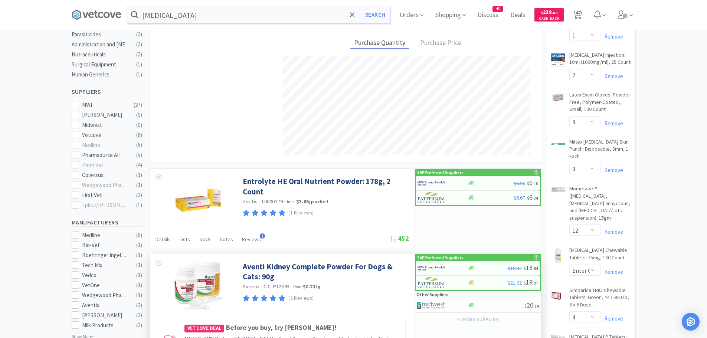
scroll to position [210, 0]
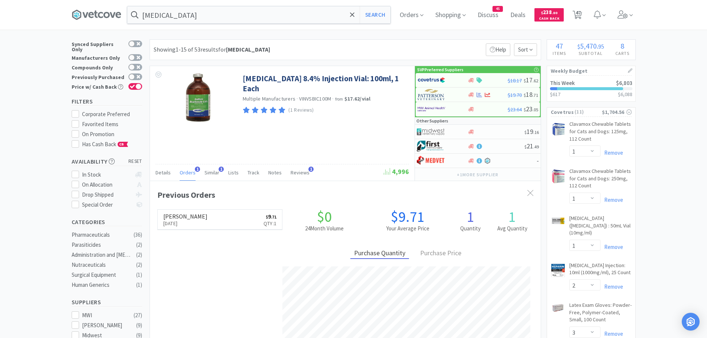
scroll to position [0, 0]
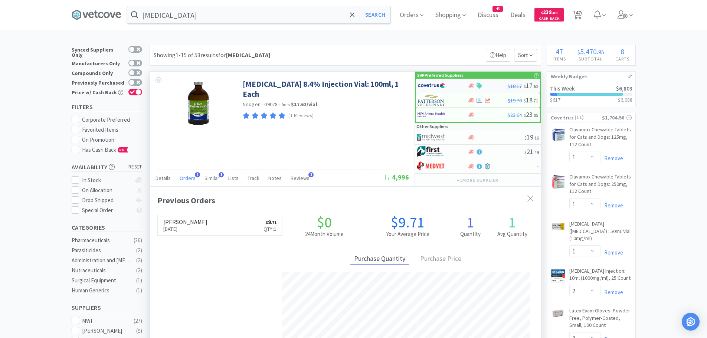
click at [439, 86] on img at bounding box center [431, 85] width 28 height 11
select select "1"
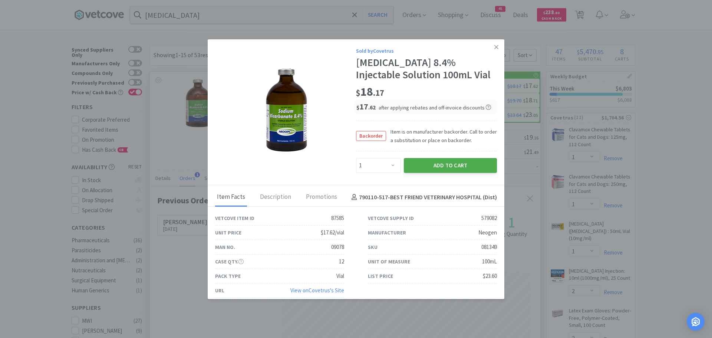
click at [410, 162] on button "Add to Cart" at bounding box center [450, 165] width 93 height 15
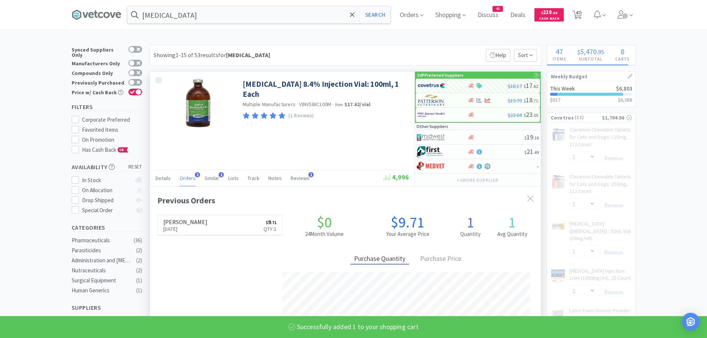
select select "1"
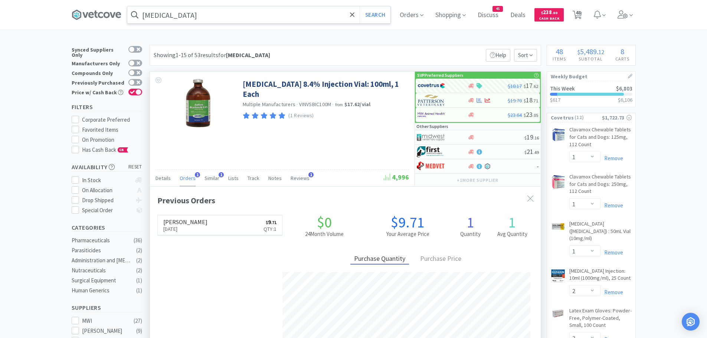
click at [214, 13] on input "sodium bicarbonate" at bounding box center [258, 14] width 263 height 17
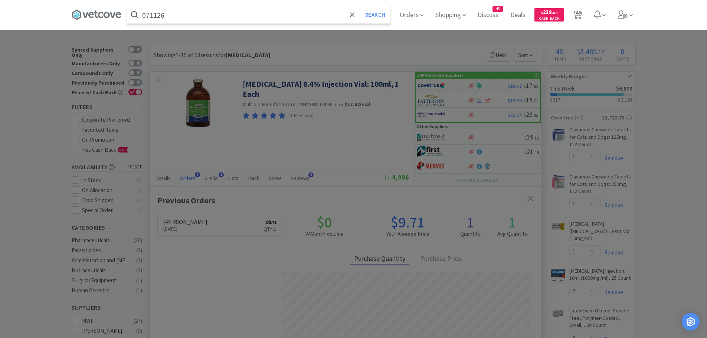
type input "071126"
click at [359, 6] on button "Search" at bounding box center [374, 14] width 31 height 17
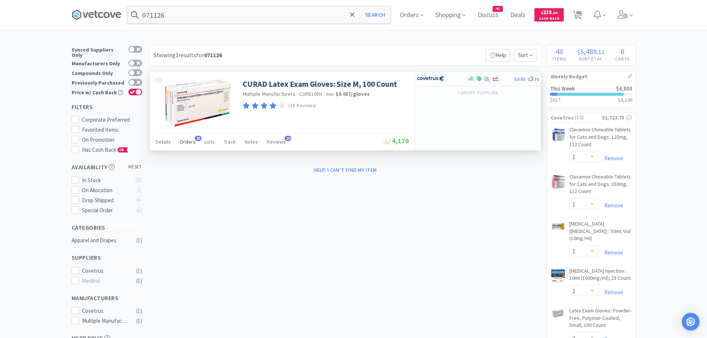
click at [181, 141] on span "Orders" at bounding box center [188, 141] width 16 height 7
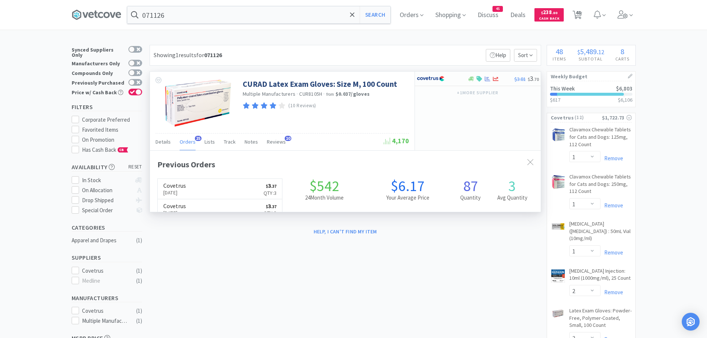
scroll to position [199, 391]
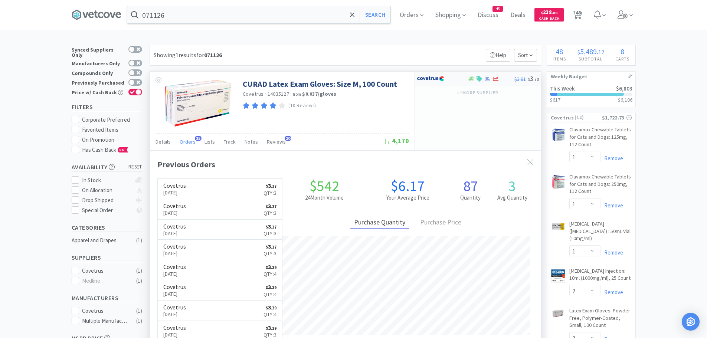
click at [433, 80] on img at bounding box center [431, 78] width 28 height 11
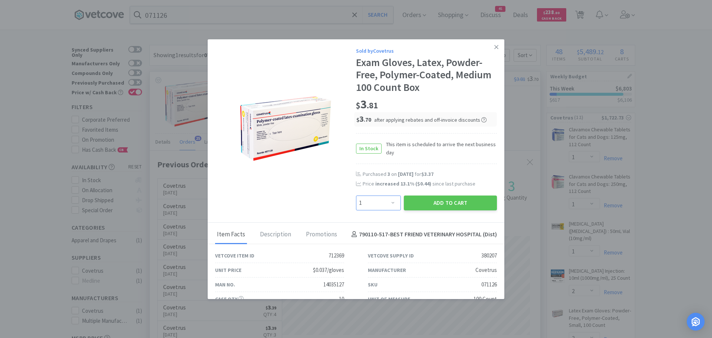
click at [384, 206] on select "Enter Quantity 1 2 3 4 5 6 7 8 9 10 11 12 13 14 15 16 17 18 19 20 Enter Quantity" at bounding box center [378, 202] width 45 height 15
select select "3"
click at [356, 195] on select "Enter Quantity 1 2 3 4 5 6 7 8 9 10 11 12 13 14 15 16 17 18 19 20 Enter Quantity" at bounding box center [378, 202] width 45 height 15
click at [422, 203] on button "Add to Cart" at bounding box center [450, 202] width 93 height 15
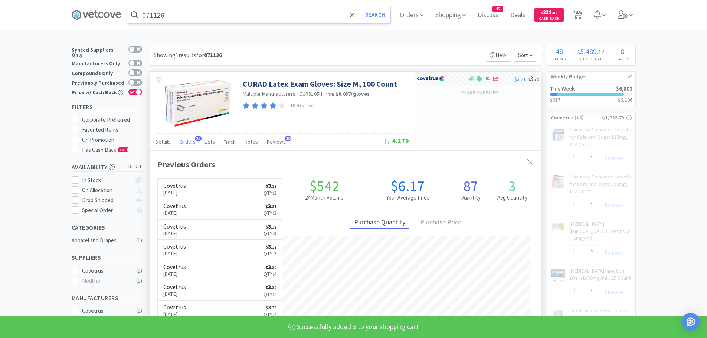
select select "3"
select select "1"
select select "2"
select select "3"
select select "12"
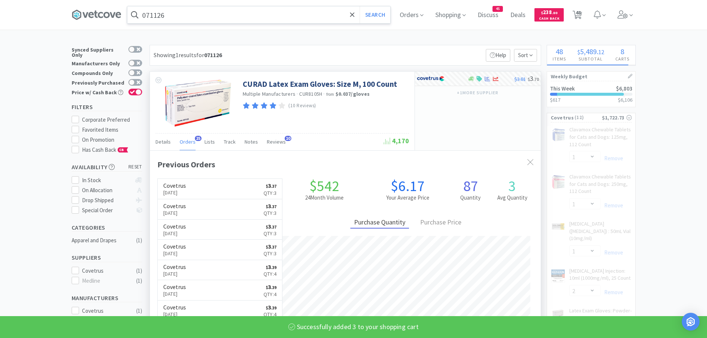
select select "2"
select select "1"
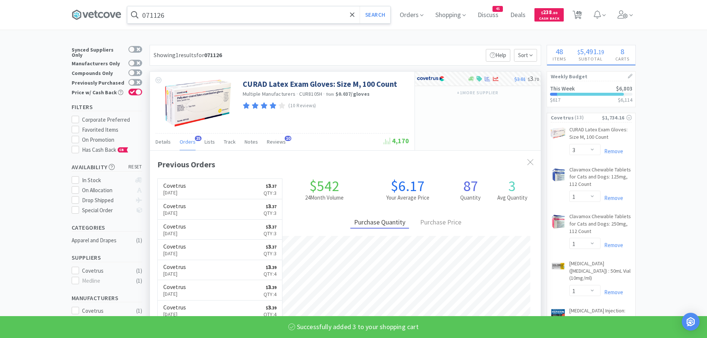
click at [181, 18] on input "071126" at bounding box center [258, 14] width 263 height 17
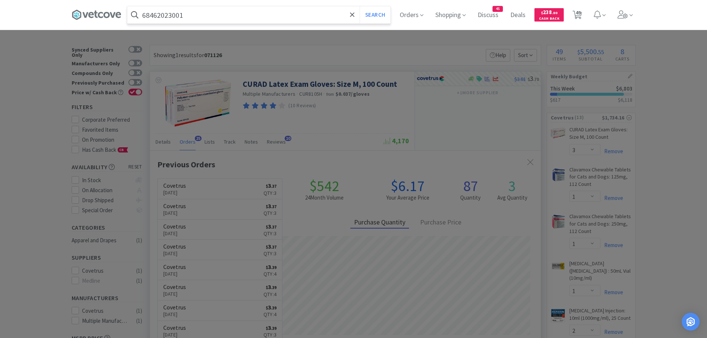
type input "68462023001"
click at [359, 6] on button "Search" at bounding box center [374, 14] width 31 height 17
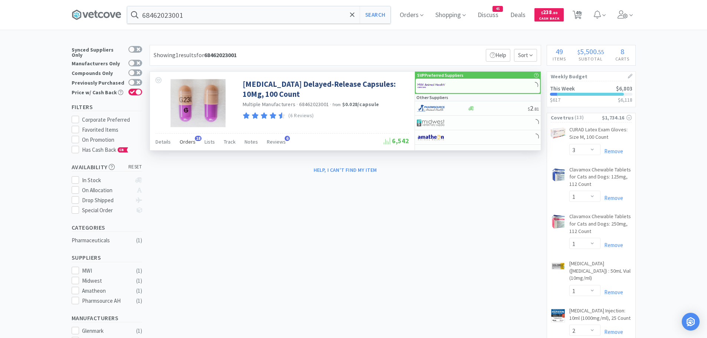
click at [181, 141] on span "Orders" at bounding box center [188, 141] width 16 height 7
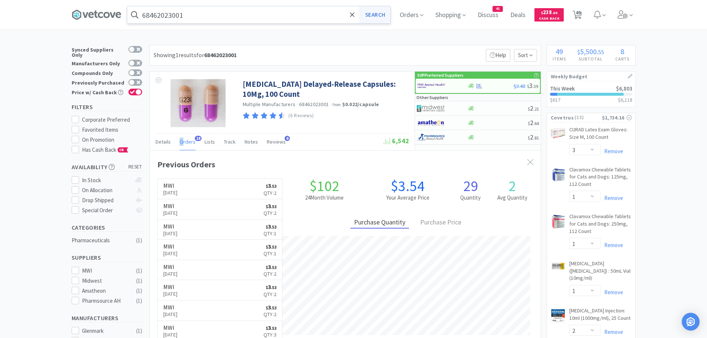
scroll to position [199, 391]
click at [433, 86] on img at bounding box center [431, 85] width 28 height 11
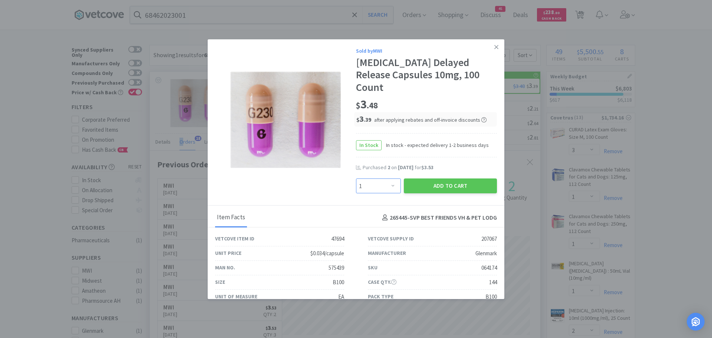
click at [379, 178] on select "Enter Quantity 1 2 3 4 5 6 7 8 9 10 11 12 13 14 15 16 17 18 19 20 Enter Quantity" at bounding box center [378, 185] width 45 height 15
select select "2"
click at [356, 178] on select "Enter Quantity 1 2 3 4 5 6 7 8 9 10 11 12 13 14 15 16 17 18 19 20 Enter Quantity" at bounding box center [378, 185] width 45 height 15
click at [493, 44] on link at bounding box center [496, 47] width 13 height 16
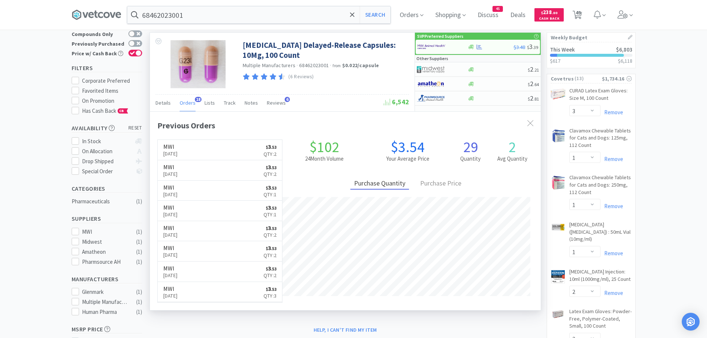
scroll to position [0, 0]
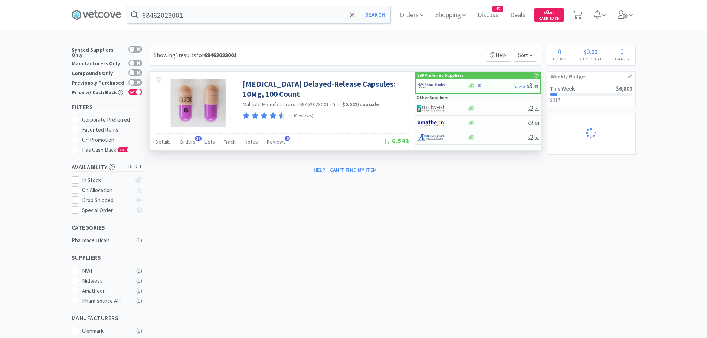
select select "3"
select select "1"
select select "2"
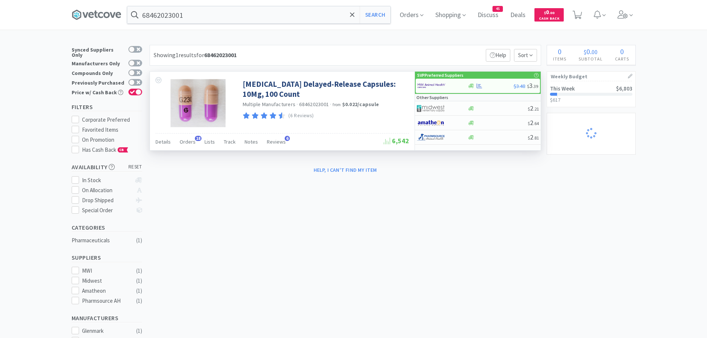
select select "3"
select select "12"
select select "1"
select select "2"
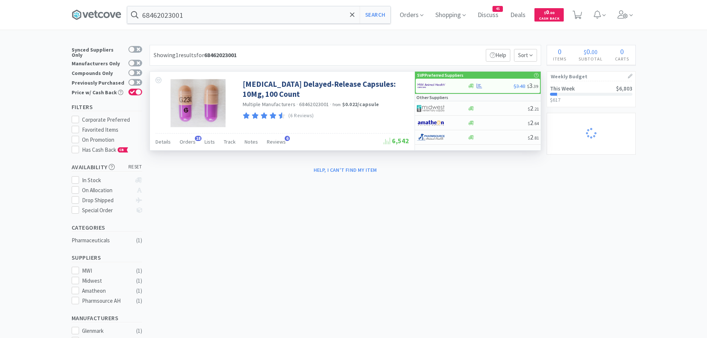
select select "1"
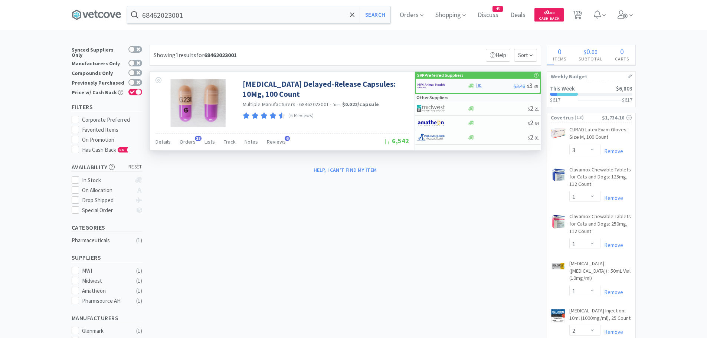
select select "1"
select select "2"
select select "20"
select select "1"
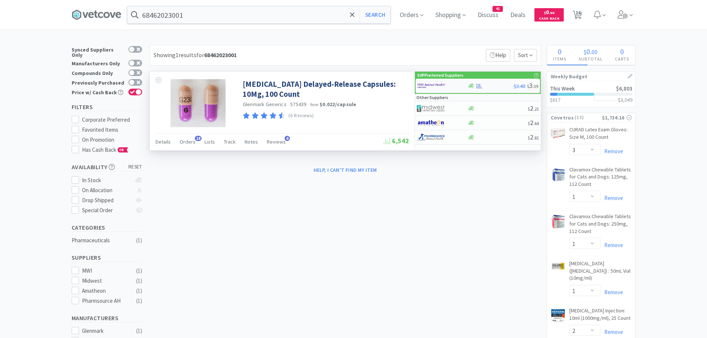
select select "1"
select select "2"
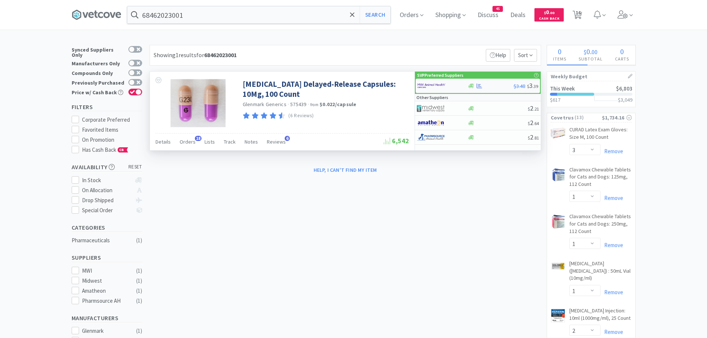
select select "3"
select select "1"
select select "4"
select select "2"
select select "1"
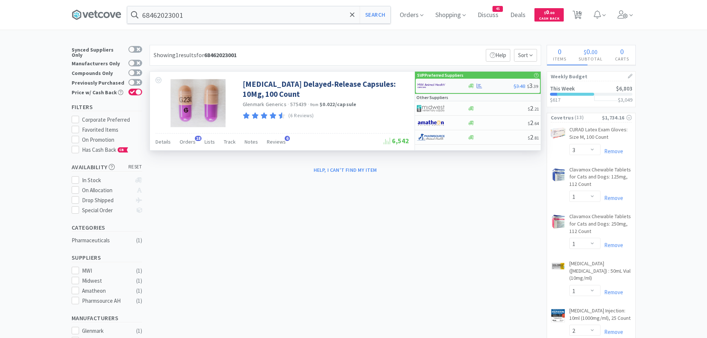
select select "2"
select select "1"
select select "4"
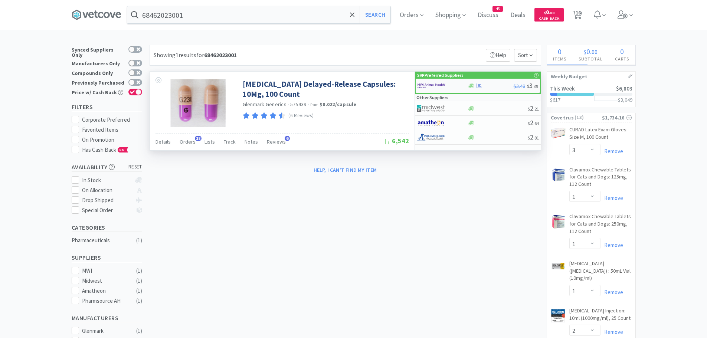
select select "1"
select select "12"
select select "1"
click at [423, 85] on img at bounding box center [431, 85] width 28 height 11
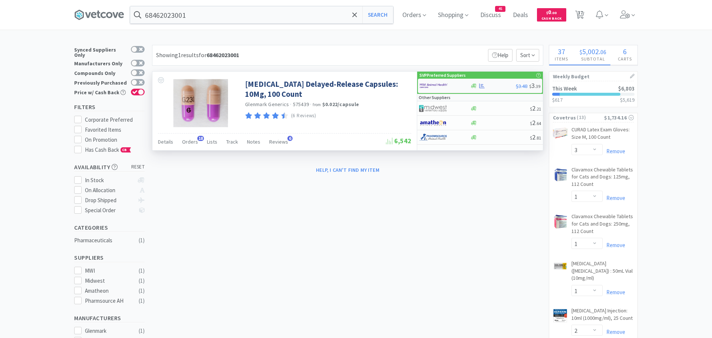
select select "1"
select select "3"
select select "1"
select select "3"
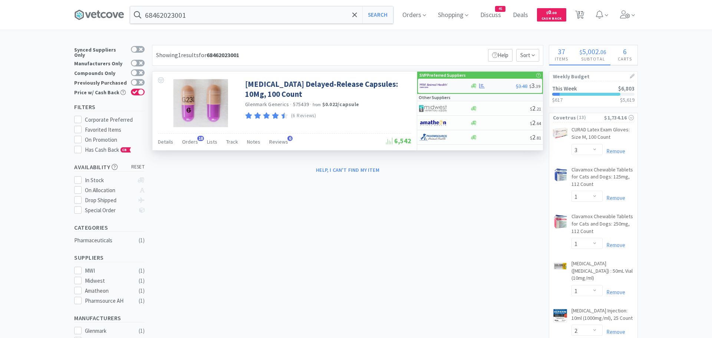
select select "1"
select select "2"
select select "1"
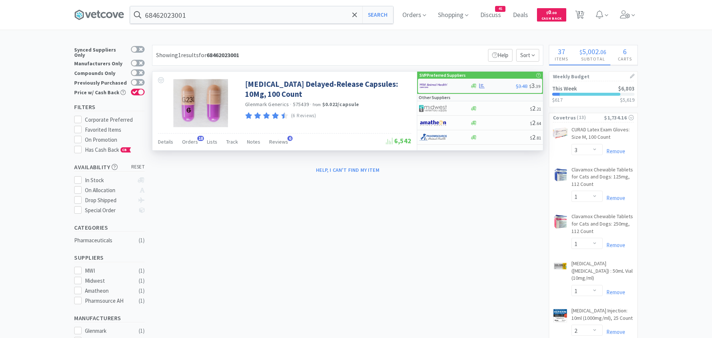
select select "1"
select select "2"
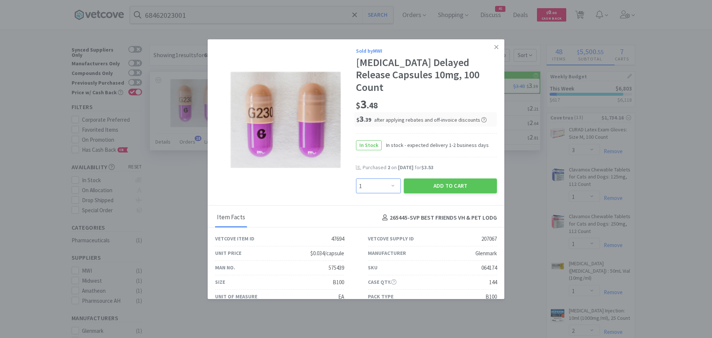
click at [387, 178] on select "Enter Quantity 1 2 3 4 5 6 7 8 9 10 11 12 13 14 15 16 17 18 19 20 Enter Quantity" at bounding box center [378, 185] width 45 height 15
select select "2"
click at [356, 178] on select "Enter Quantity 1 2 3 4 5 6 7 8 9 10 11 12 13 14 15 16 17 18 19 20 Enter Quantity" at bounding box center [378, 185] width 45 height 15
click at [438, 178] on button "Add to Cart" at bounding box center [450, 185] width 93 height 15
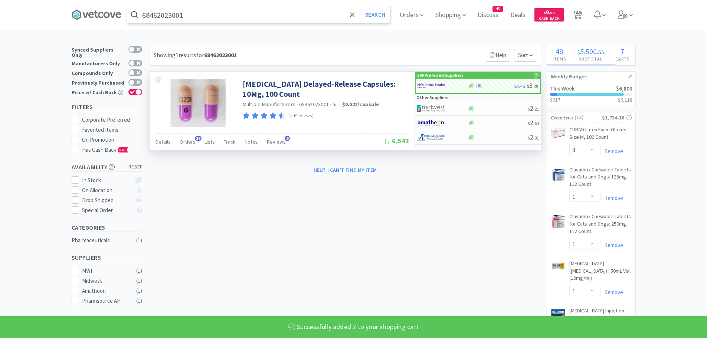
select select "2"
select select "1"
select select "2"
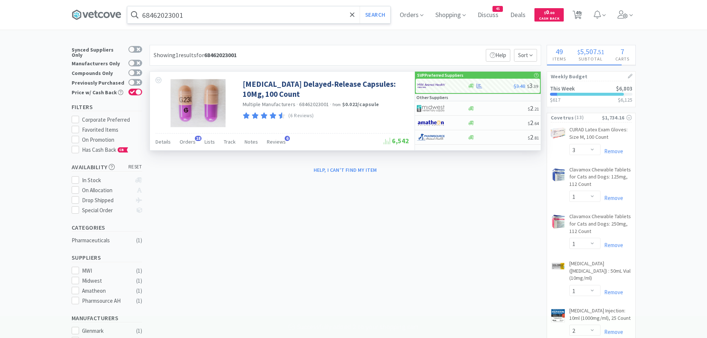
click at [217, 14] on input "68462023001" at bounding box center [258, 14] width 263 height 17
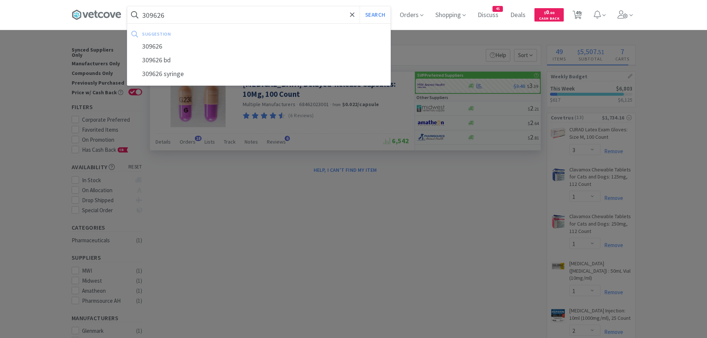
type input "309626"
click at [359, 6] on button "Search" at bounding box center [374, 14] width 31 height 17
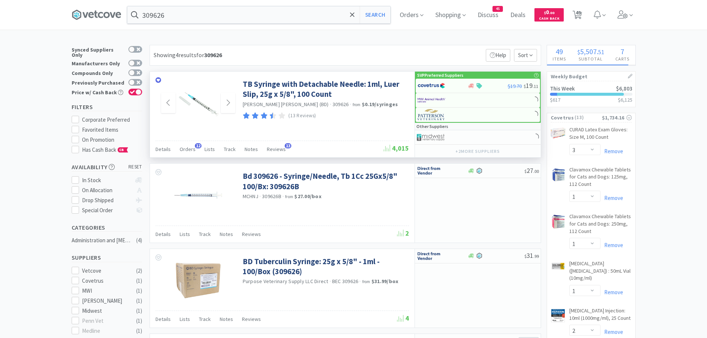
select select "6"
click at [185, 149] on span "Orders" at bounding box center [188, 149] width 16 height 7
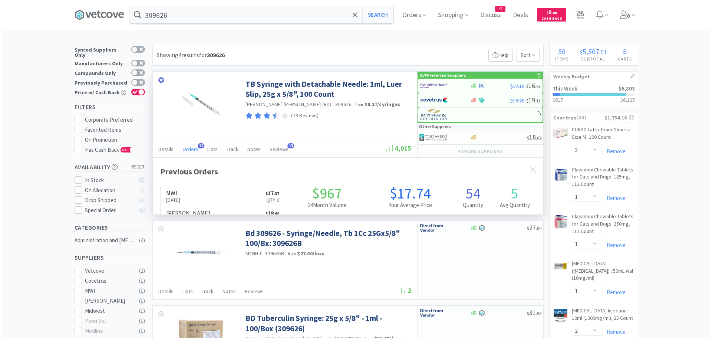
scroll to position [199, 391]
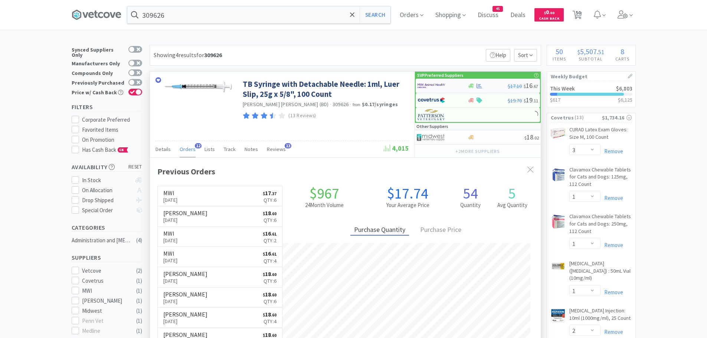
click at [438, 85] on img at bounding box center [431, 85] width 28 height 11
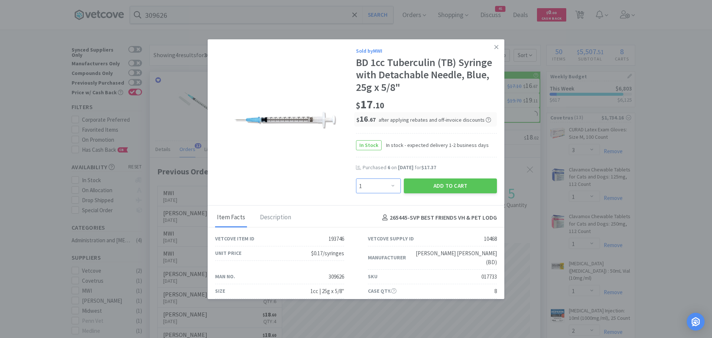
click at [388, 185] on select "Enter Quantity 1 2 3 4 5 6 7 8 9 10 11 12 13 14 15 16 17 18 19 20 Enter Quantity" at bounding box center [378, 185] width 45 height 15
select select "6"
click at [356, 178] on select "Enter Quantity 1 2 3 4 5 6 7 8 9 10 11 12 13 14 15 16 17 18 19 20 Enter Quantity" at bounding box center [378, 185] width 45 height 15
click at [428, 184] on button "Add to Cart" at bounding box center [450, 185] width 93 height 15
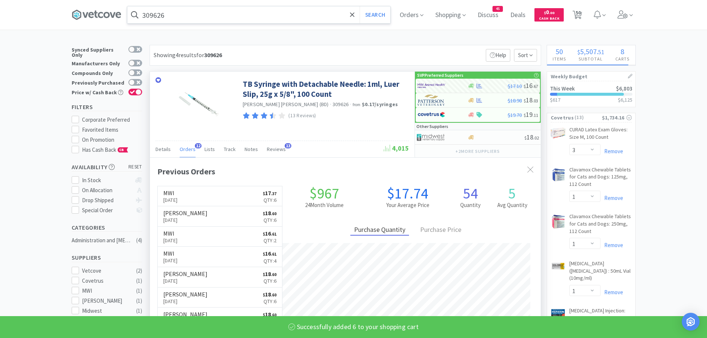
select select "6"
select select "2"
click at [191, 16] on input "309626" at bounding box center [258, 14] width 263 height 17
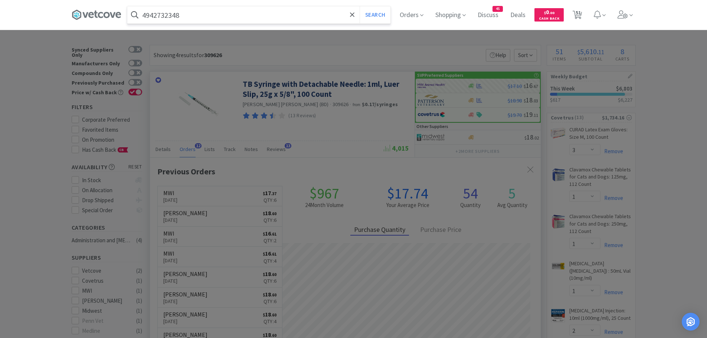
type input "4942732348"
click at [359, 6] on button "Search" at bounding box center [374, 14] width 31 height 17
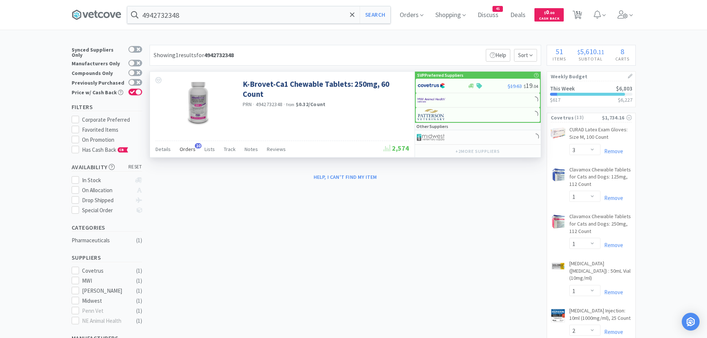
click at [185, 147] on span "Orders" at bounding box center [188, 149] width 16 height 7
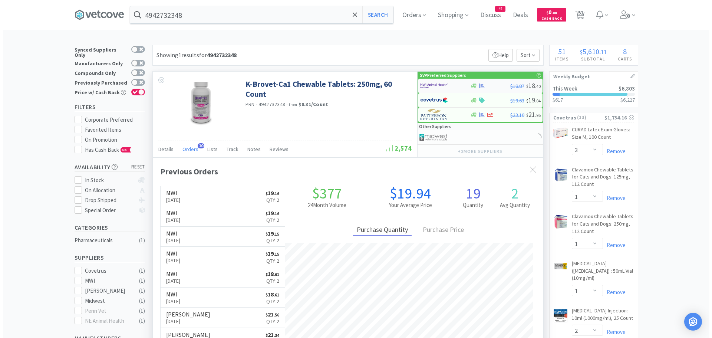
scroll to position [199, 391]
click at [435, 88] on img at bounding box center [431, 85] width 28 height 11
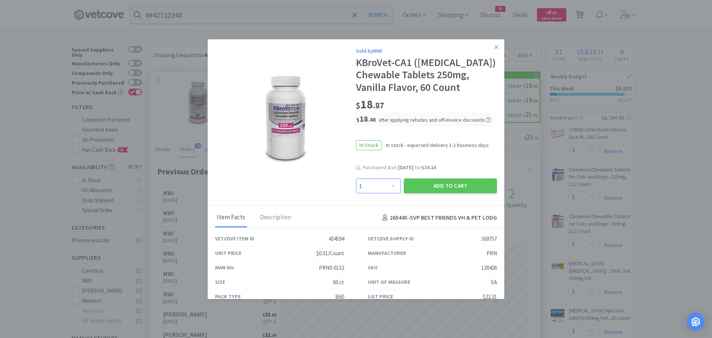
click at [383, 193] on select "Enter Quantity 1 2 3 4 5 6 7 8 9 10 11 12 13 14 15 16 17 18 19 20 Enter Quantity" at bounding box center [378, 185] width 45 height 15
select select "2"
click at [356, 191] on select "Enter Quantity 1 2 3 4 5 6 7 8 9 10 11 12 13 14 15 16 17 18 19 20 Enter Quantity" at bounding box center [378, 185] width 45 height 15
click at [417, 193] on button "Add to Cart" at bounding box center [450, 185] width 93 height 15
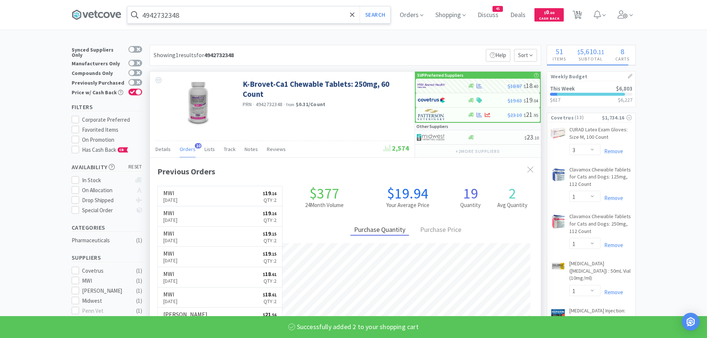
select select "2"
select select "1"
select select "2"
select select "1"
select select "6"
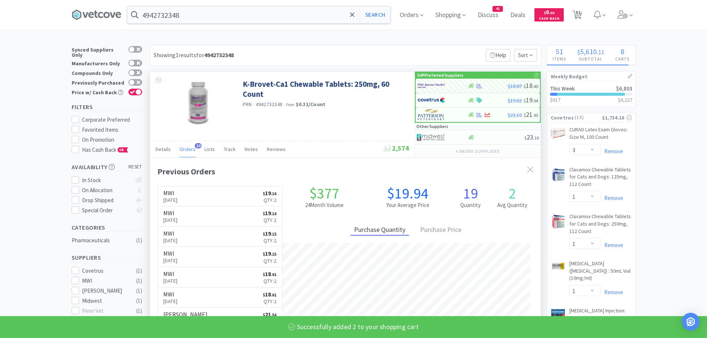
select select "2"
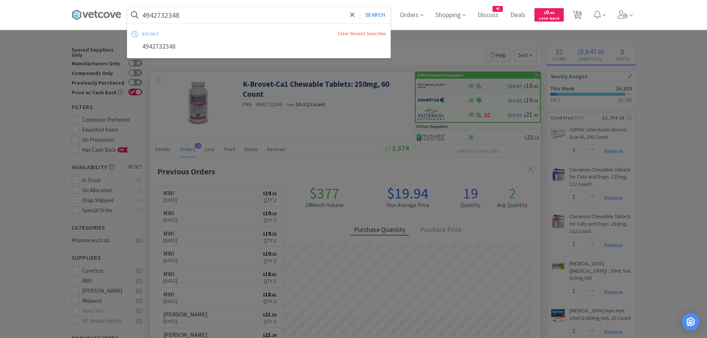
click at [218, 17] on input "4942732348" at bounding box center [258, 14] width 263 height 17
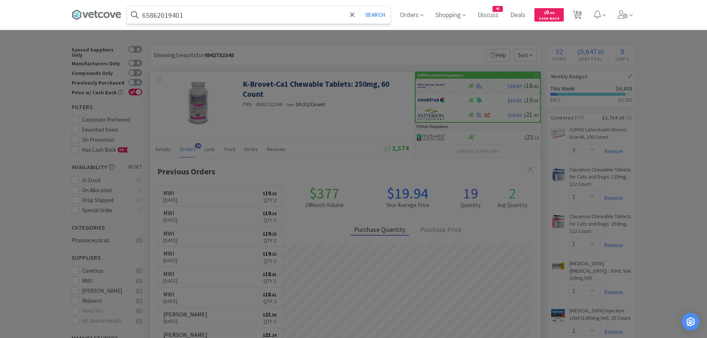
type input "65862019401"
click at [359, 6] on button "Search" at bounding box center [374, 14] width 31 height 17
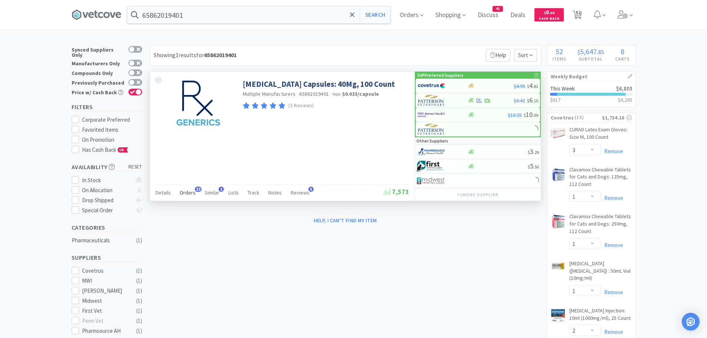
click at [183, 190] on span "Orders" at bounding box center [188, 192] width 16 height 7
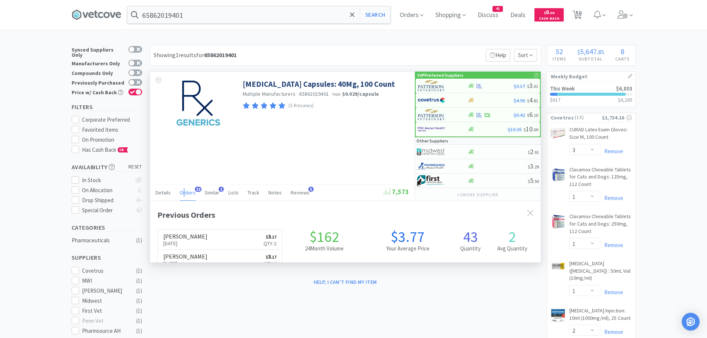
scroll to position [199, 391]
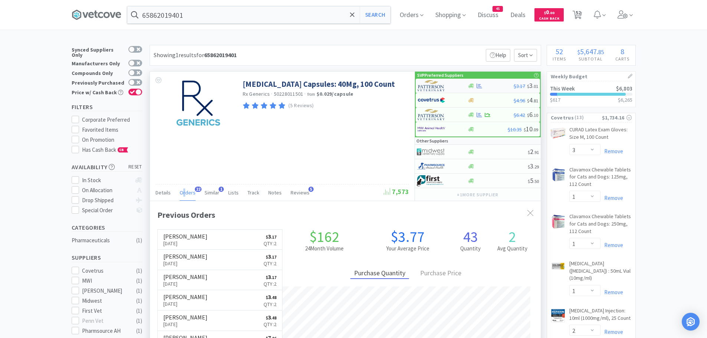
click at [435, 85] on img at bounding box center [431, 85] width 28 height 11
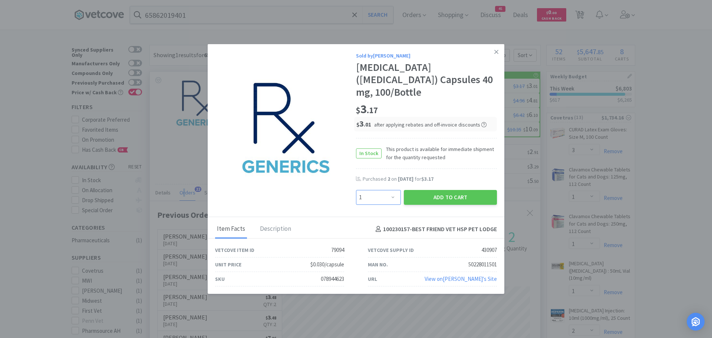
click at [379, 190] on select "Enter Quantity 1 2 3 4 5 6 7 8 9 10 11 12 13 14 15 16 17 18 19 20 Enter Quantity" at bounding box center [378, 197] width 45 height 15
select select "2"
click at [356, 190] on select "Enter Quantity 1 2 3 4 5 6 7 8 9 10 11 12 13 14 15 16 17 18 19 20 Enter Quantity" at bounding box center [378, 197] width 45 height 15
click at [413, 190] on button "Add to Cart" at bounding box center [450, 197] width 93 height 15
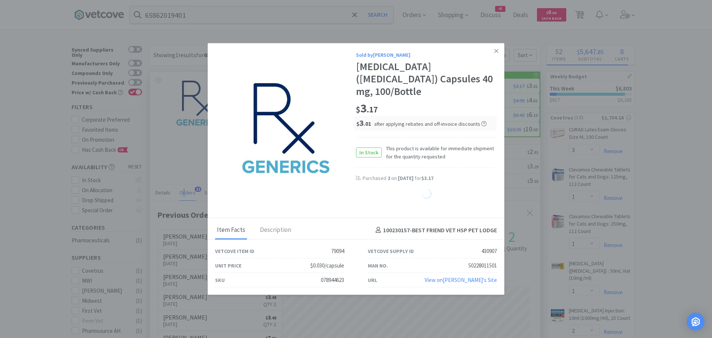
select select "2"
select select "3"
select select "1"
select select "4"
select select "2"
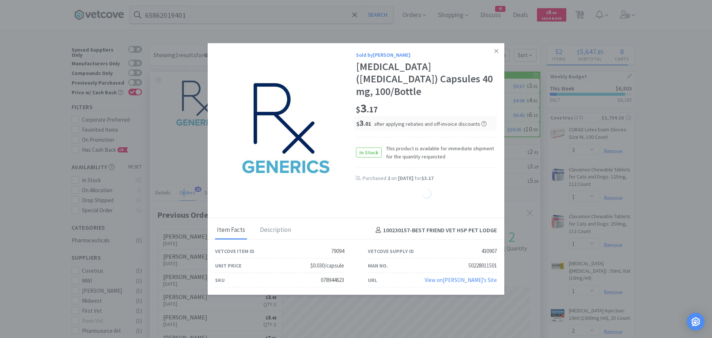
select select "1"
select select "2"
select select "1"
select select "4"
select select "1"
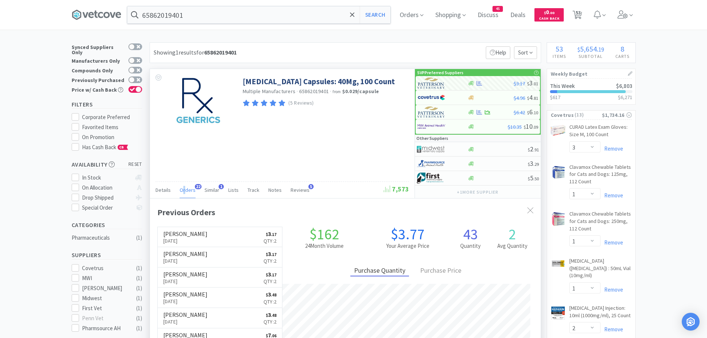
scroll to position [0, 0]
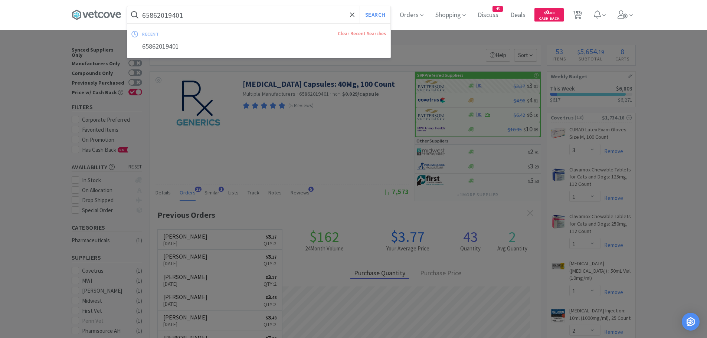
click at [198, 13] on input "65862019401" at bounding box center [258, 14] width 263 height 17
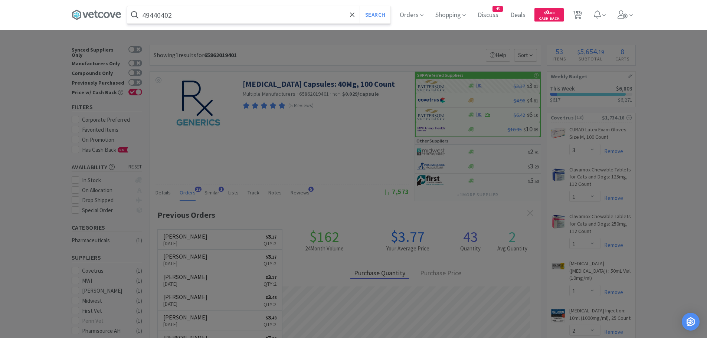
click at [359, 6] on button "Search" at bounding box center [374, 14] width 31 height 17
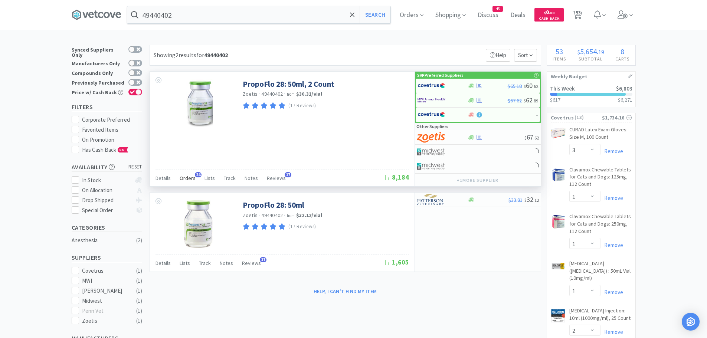
click at [184, 177] on span "Orders" at bounding box center [188, 178] width 16 height 7
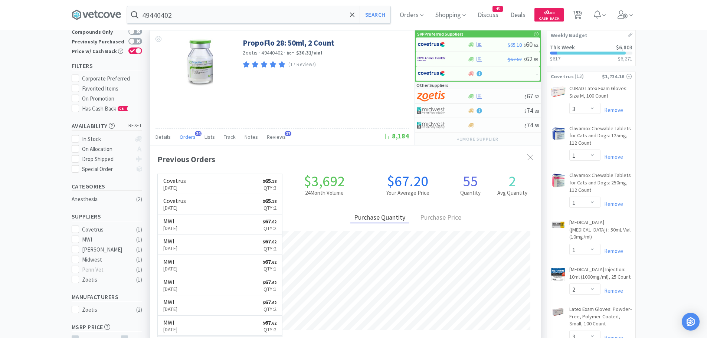
scroll to position [37, 0]
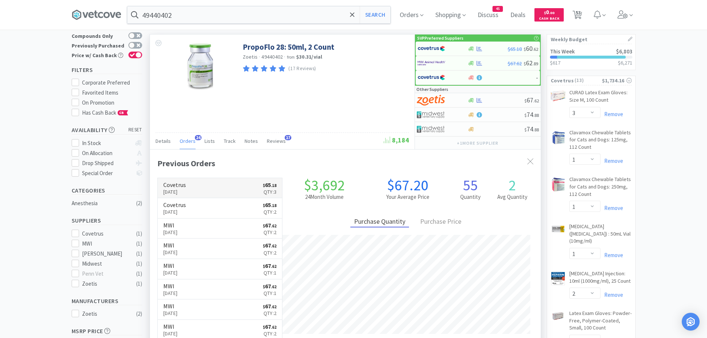
click at [186, 183] on h6 "Covetrus" at bounding box center [174, 185] width 23 height 6
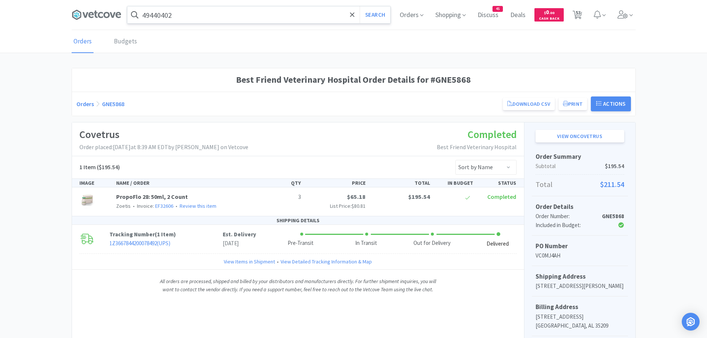
click at [185, 17] on input "49440402" at bounding box center [258, 14] width 263 height 17
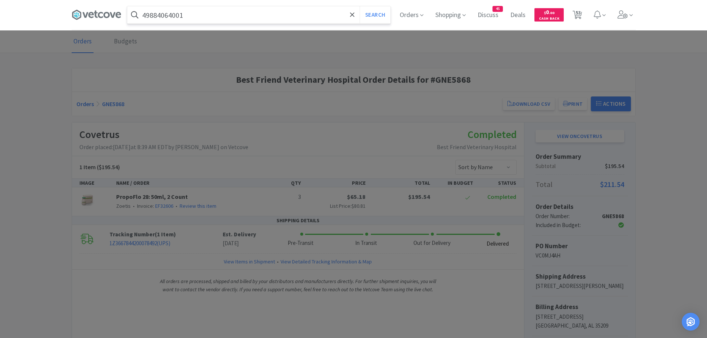
type input "49884064001"
click at [359, 6] on button "Search" at bounding box center [374, 14] width 31 height 17
select select "3"
select select "1"
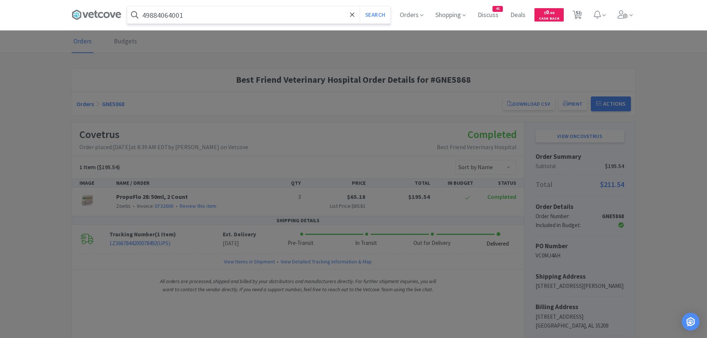
select select "1"
select select "2"
select select "3"
select select "12"
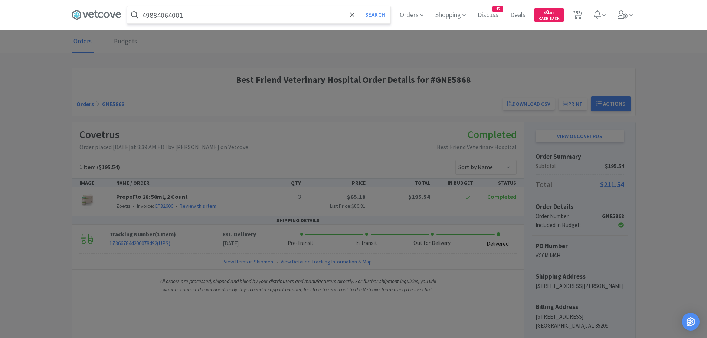
select select "1"
select select "2"
select select "1"
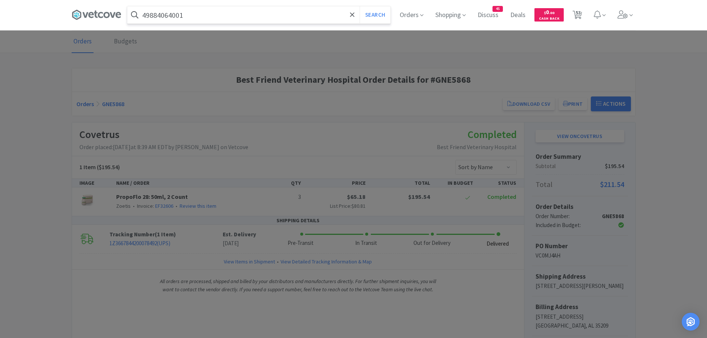
select select "3"
select select "1"
select select "3"
select select "1"
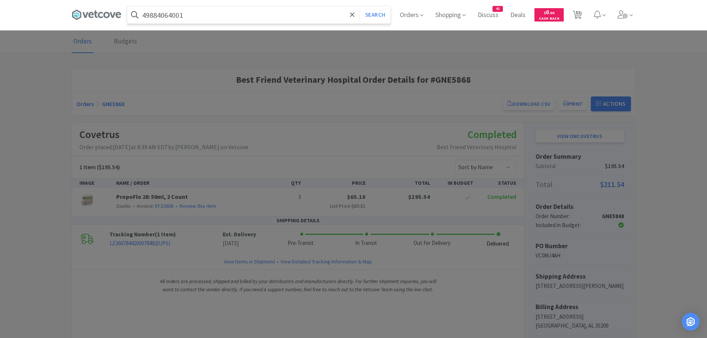
select select "1"
select select "2"
select select "1"
select select "2"
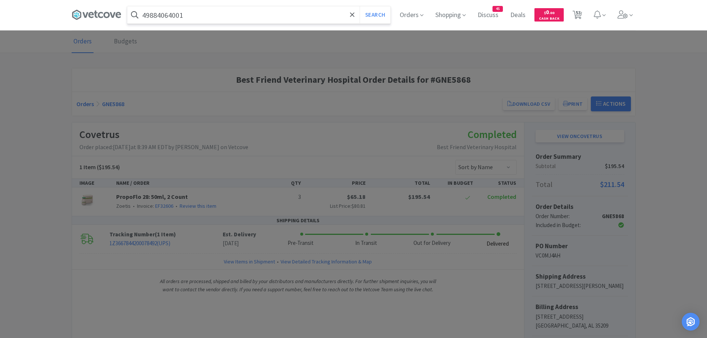
select select "1"
select select "6"
select select "2"
select select "1"
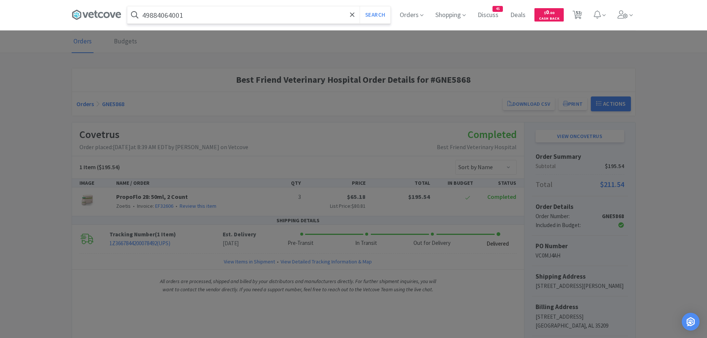
select select "1"
select select "2"
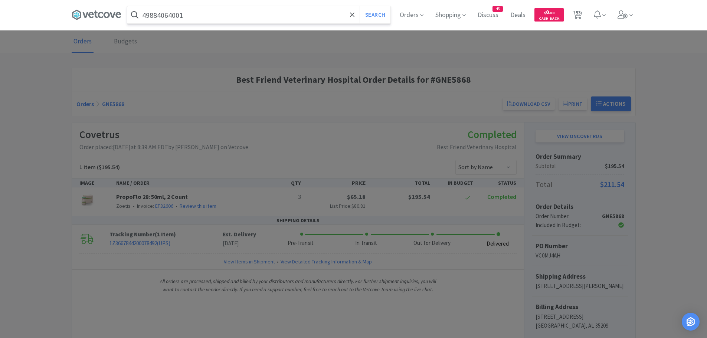
select select "2"
select select "3"
select select "1"
select select "4"
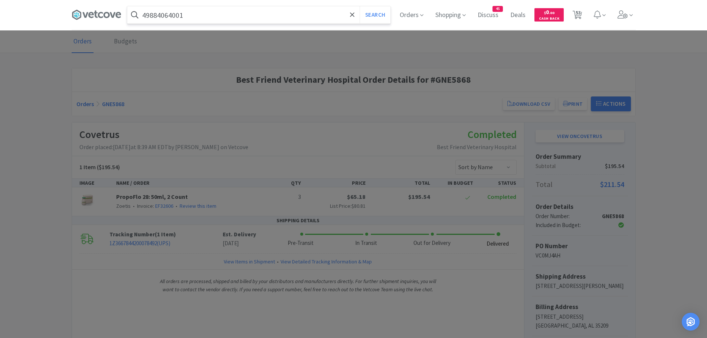
select select "2"
select select "1"
select select "2"
select select "1"
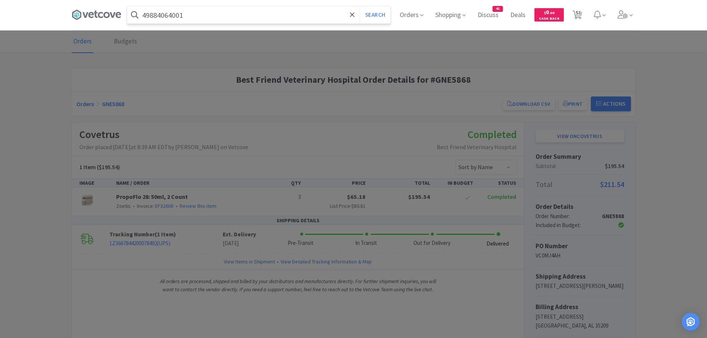
select select "1"
select select "4"
select select "1"
select select "12"
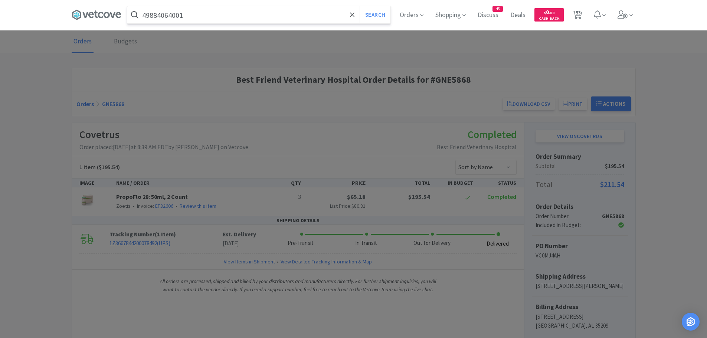
select select "1"
select select "6"
select select "1"
select select "2"
select select "20"
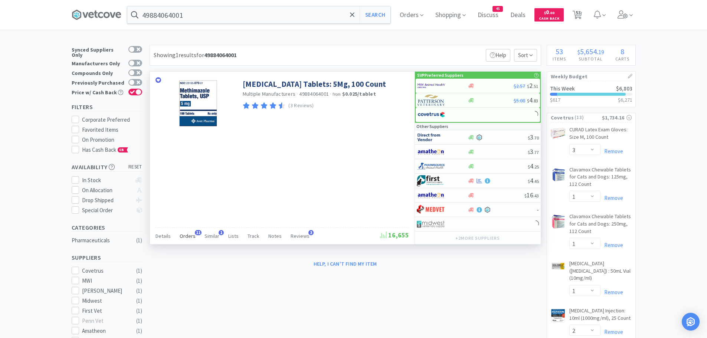
click at [185, 235] on span "Orders" at bounding box center [188, 236] width 16 height 7
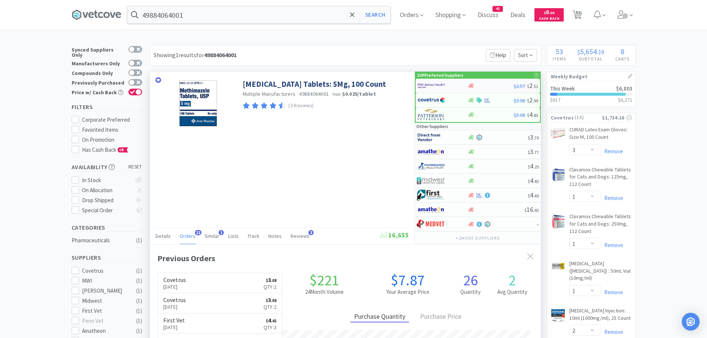
scroll to position [199, 391]
click at [435, 100] on img at bounding box center [431, 100] width 28 height 11
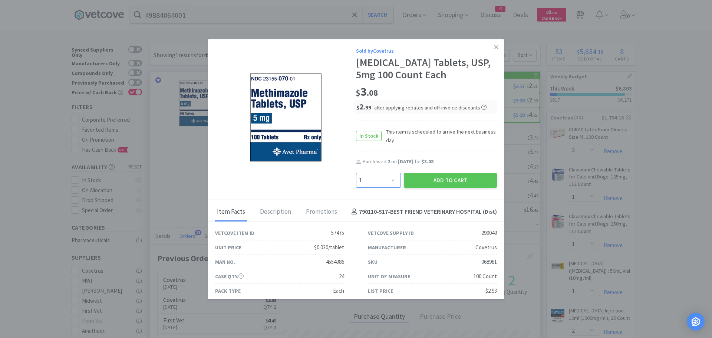
click at [380, 179] on select "Enter Quantity 1 2 3 4 5 6 7 8 9 10 11 12 13 14 15 16 17 18 19 20 Enter Quantity" at bounding box center [378, 180] width 45 height 15
select select "2"
click at [356, 173] on select "Enter Quantity 1 2 3 4 5 6 7 8 9 10 11 12 13 14 15 16 17 18 19 20 Enter Quantity" at bounding box center [378, 180] width 45 height 15
click at [437, 177] on button "Add to Cart" at bounding box center [450, 180] width 93 height 15
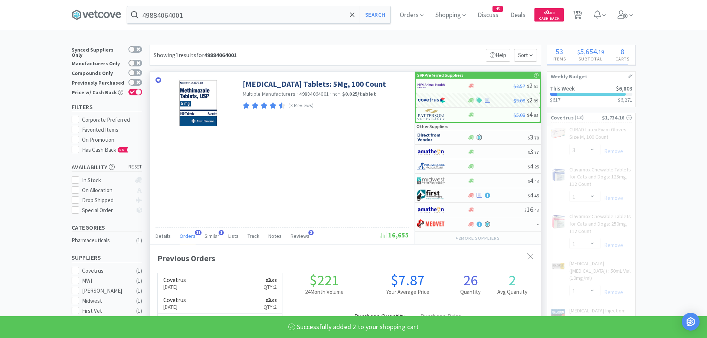
select select "2"
select select "3"
select select "12"
select select "2"
select select "1"
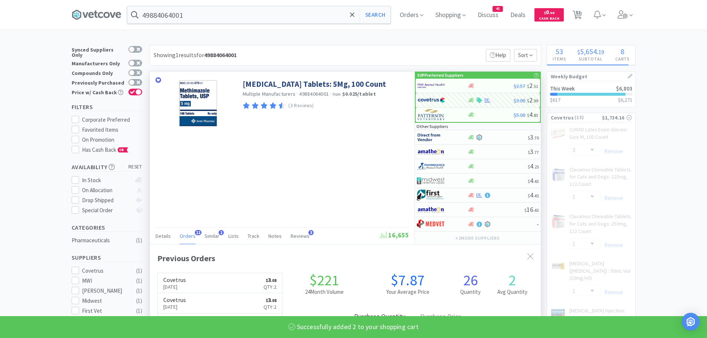
select select "1"
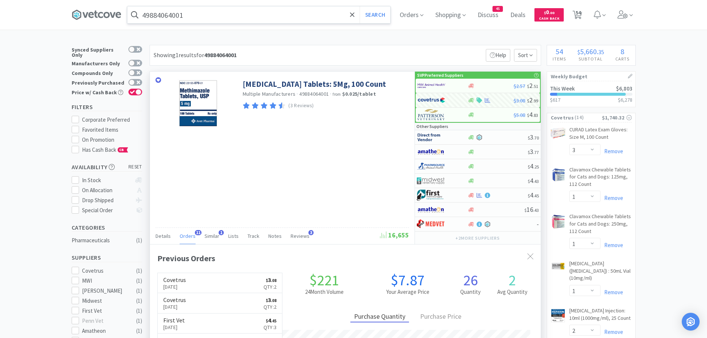
click at [202, 16] on input "49884064001" at bounding box center [258, 14] width 263 height 17
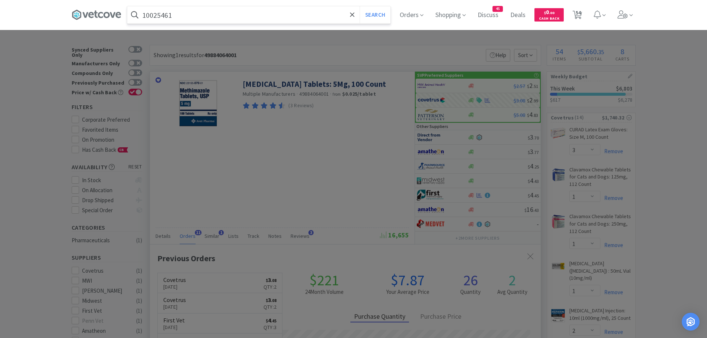
type input "10025461"
click at [359, 6] on button "Search" at bounding box center [374, 14] width 31 height 17
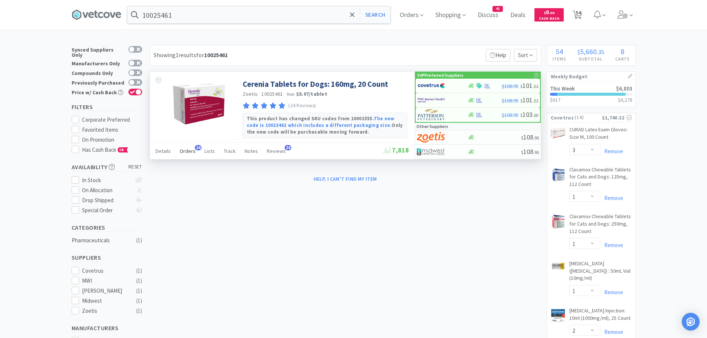
click at [181, 149] on span "Orders" at bounding box center [188, 151] width 16 height 7
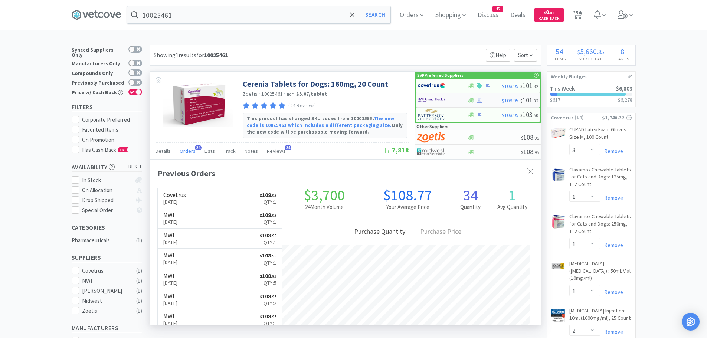
scroll to position [199, 391]
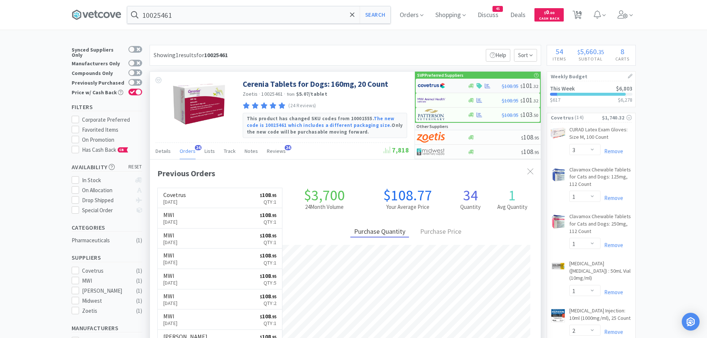
click at [438, 85] on img at bounding box center [431, 85] width 28 height 11
select select "1"
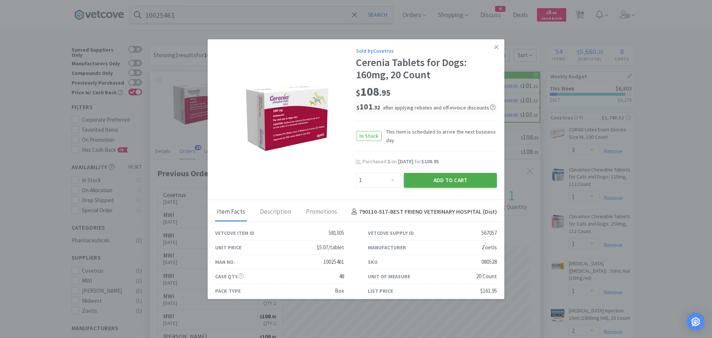
click at [424, 178] on button "Add to Cart" at bounding box center [450, 180] width 93 height 15
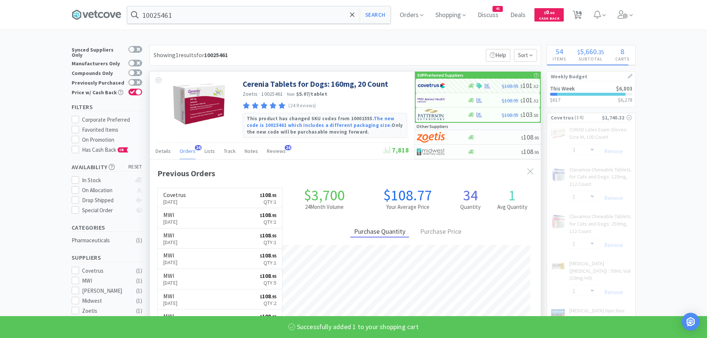
select select "1"
select select "2"
select select "3"
select select "2"
select select "3"
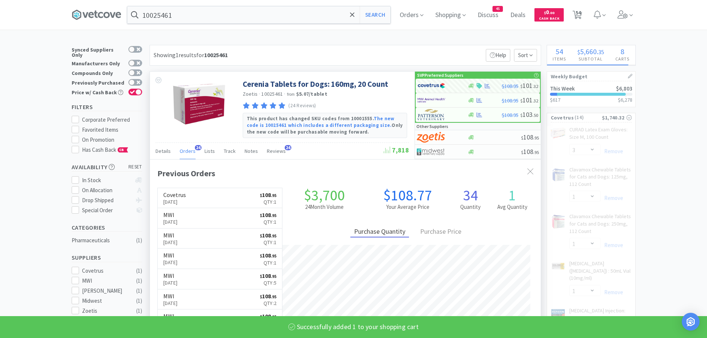
select select "12"
select select "2"
select select "1"
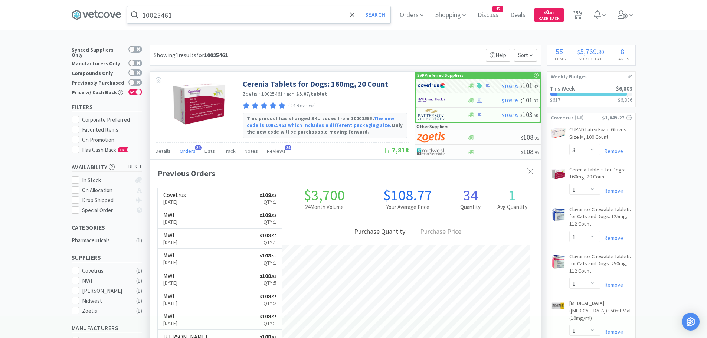
click at [190, 16] on input "10025461" at bounding box center [258, 14] width 263 height 17
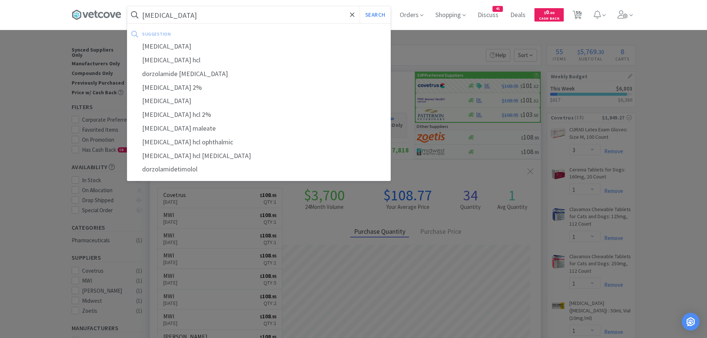
type input "[MEDICAL_DATA]"
click at [359, 6] on button "Search" at bounding box center [374, 14] width 31 height 17
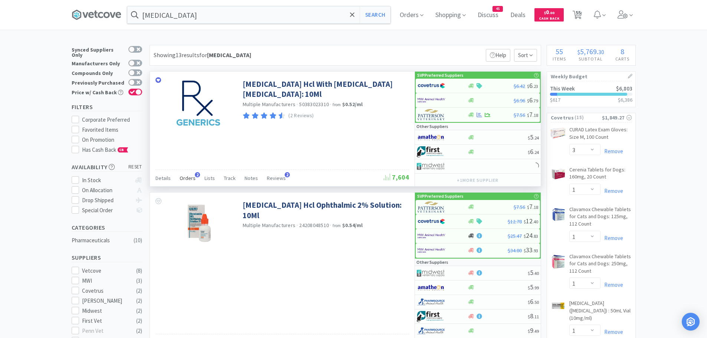
click at [185, 179] on span "Orders" at bounding box center [188, 178] width 16 height 7
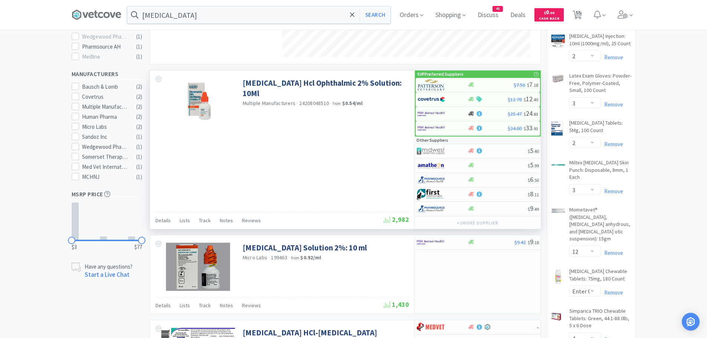
scroll to position [334, 0]
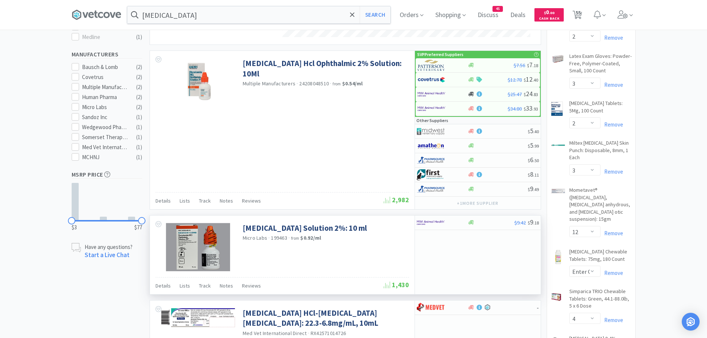
click at [201, 241] on img at bounding box center [198, 247] width 64 height 48
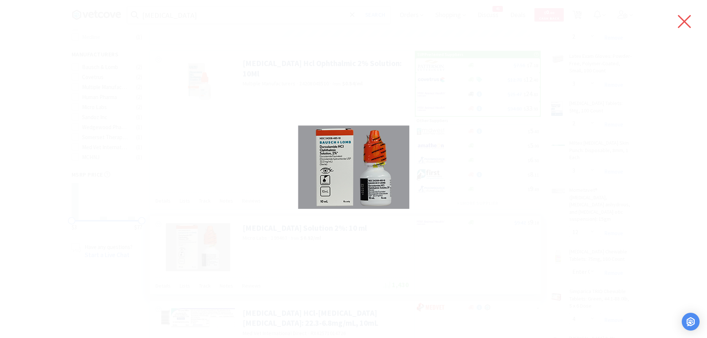
click at [682, 19] on icon at bounding box center [684, 21] width 16 height 21
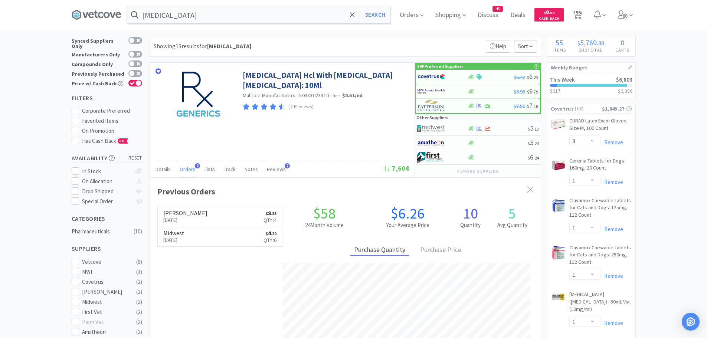
scroll to position [0, 0]
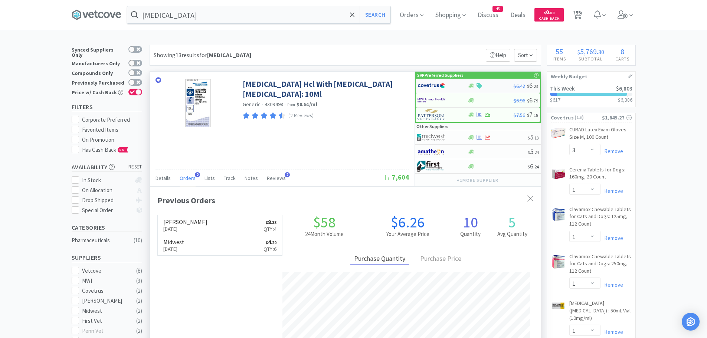
click at [434, 86] on img at bounding box center [431, 85] width 28 height 11
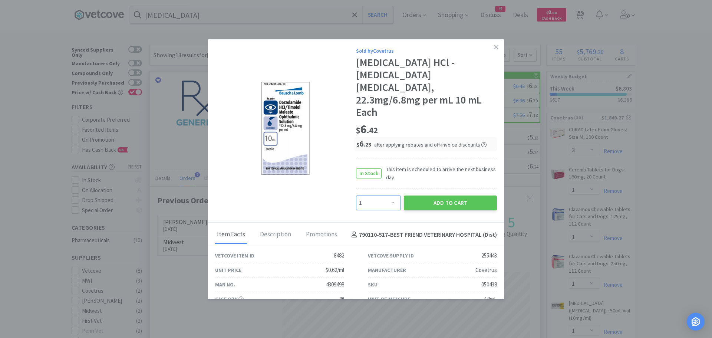
click at [386, 195] on select "Enter Quantity 1 2 3 4 5 6 7 8 9 10 11 12 13 14 15 16 17 18 19 20 Enter Quantity" at bounding box center [378, 202] width 45 height 15
select select "2"
click at [356, 195] on select "Enter Quantity 1 2 3 4 5 6 7 8 9 10 11 12 13 14 15 16 17 18 19 20 Enter Quantity" at bounding box center [378, 202] width 45 height 15
click at [432, 195] on button "Add to Cart" at bounding box center [450, 202] width 93 height 15
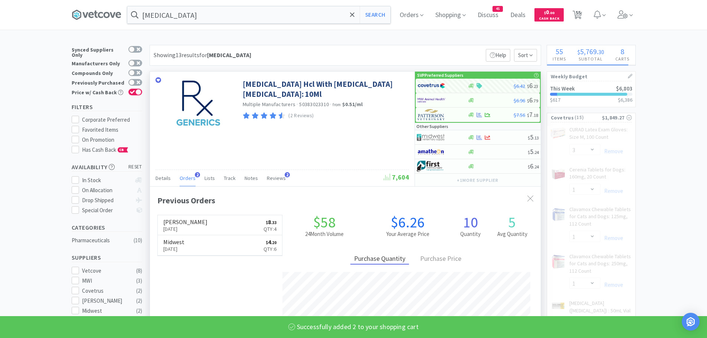
select select "2"
select select "3"
select select "2"
select select "3"
select select "12"
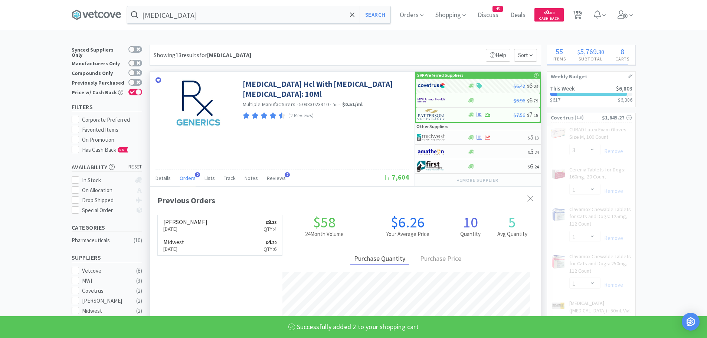
select select "2"
select select "1"
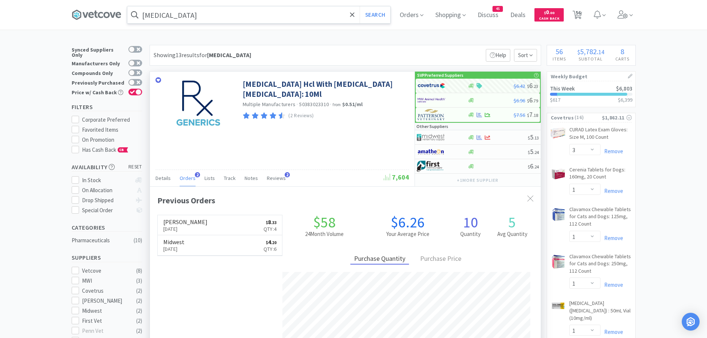
click at [194, 13] on input "[MEDICAL_DATA]" at bounding box center [258, 14] width 263 height 17
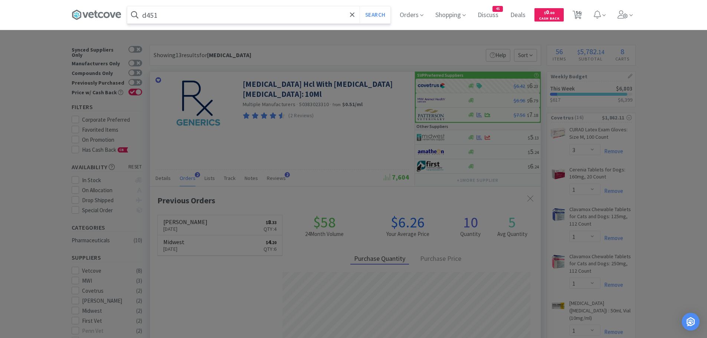
type input "d451"
click at [359, 6] on button "Search" at bounding box center [374, 14] width 31 height 17
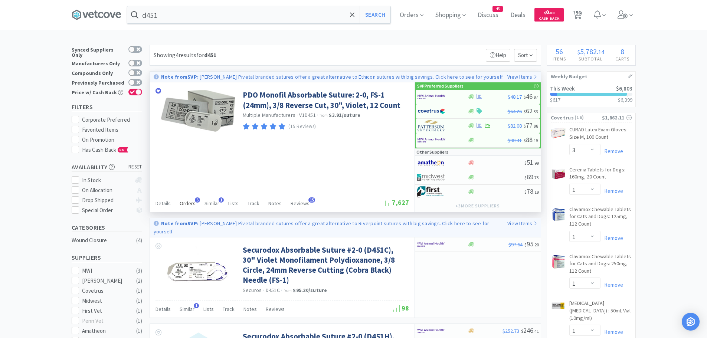
click at [187, 201] on span "Orders" at bounding box center [188, 203] width 16 height 7
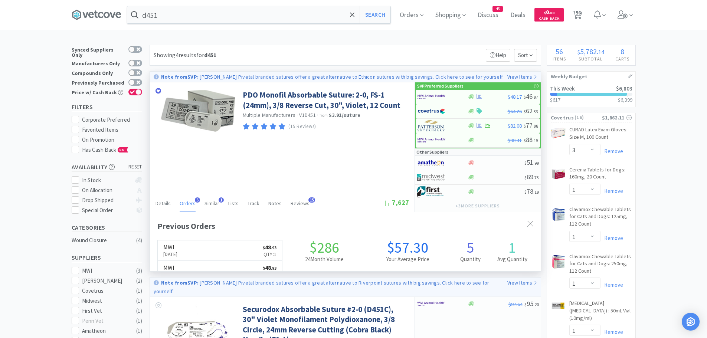
scroll to position [192, 391]
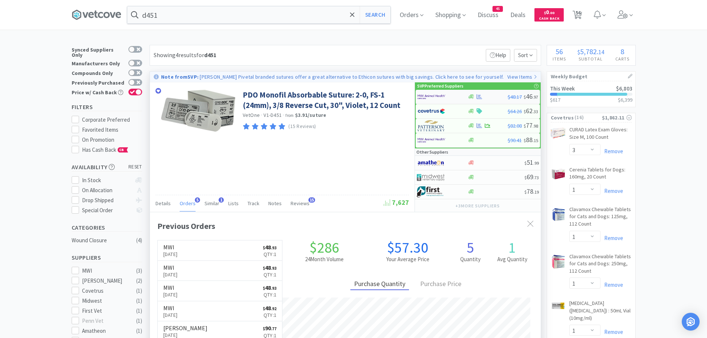
click at [439, 95] on img at bounding box center [431, 96] width 28 height 11
select select "1"
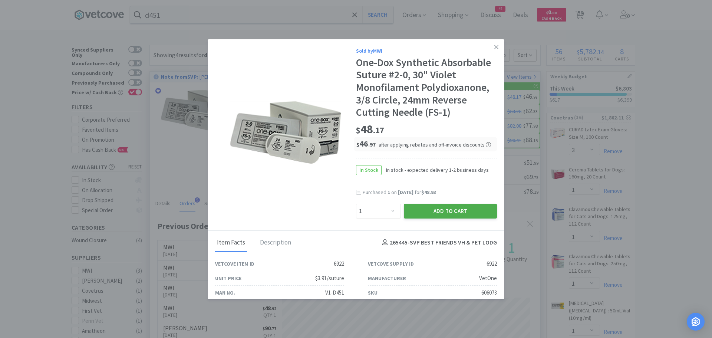
click at [415, 209] on button "Add to Cart" at bounding box center [450, 211] width 93 height 15
click at [494, 47] on icon at bounding box center [496, 47] width 4 height 7
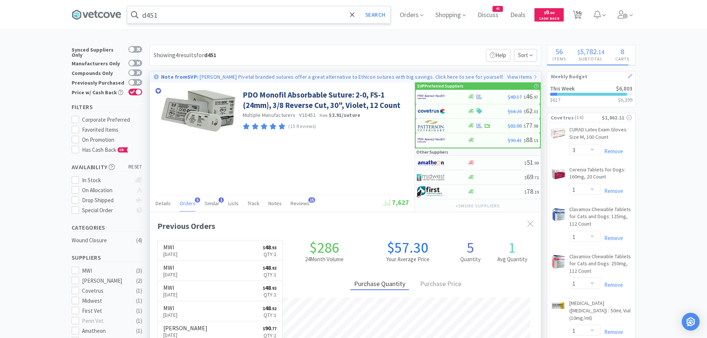
click at [169, 17] on input "d451" at bounding box center [258, 14] width 263 height 17
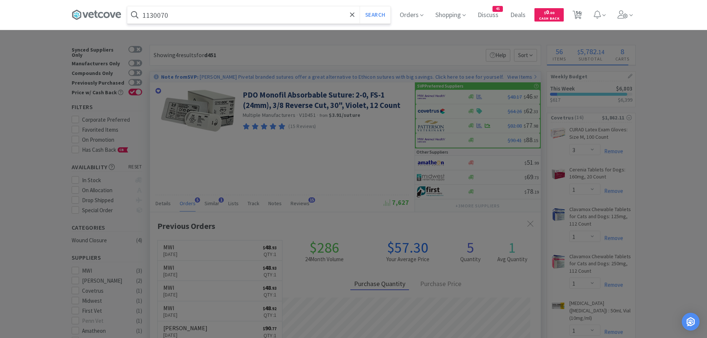
type input "1130070"
click at [359, 6] on button "Search" at bounding box center [374, 14] width 31 height 17
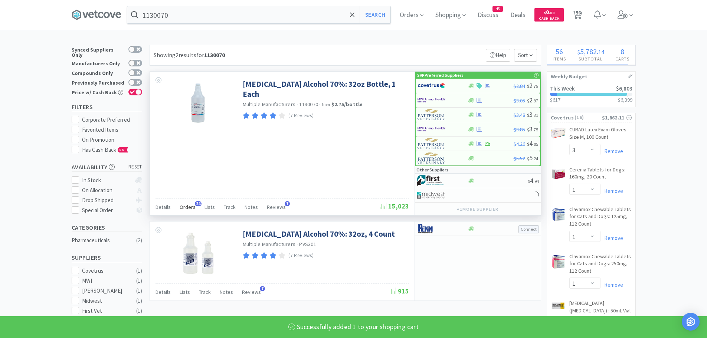
click at [189, 207] on span "Orders" at bounding box center [188, 207] width 16 height 7
select select "1"
select select "6"
select select "2"
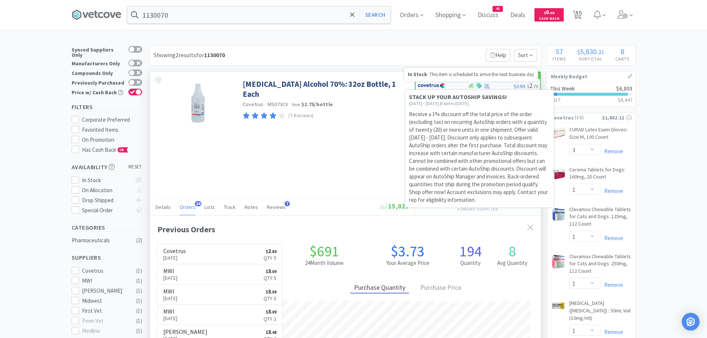
scroll to position [199, 391]
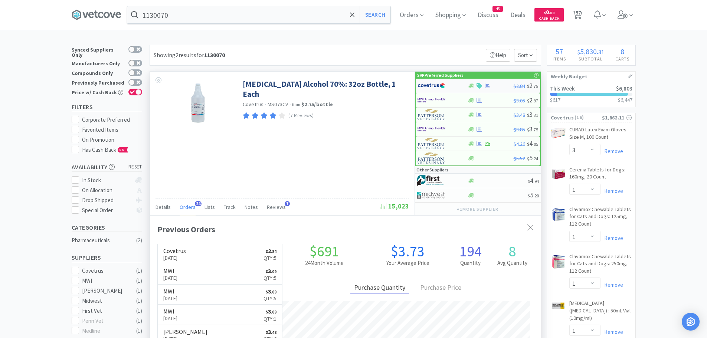
click at [433, 83] on img at bounding box center [431, 85] width 28 height 11
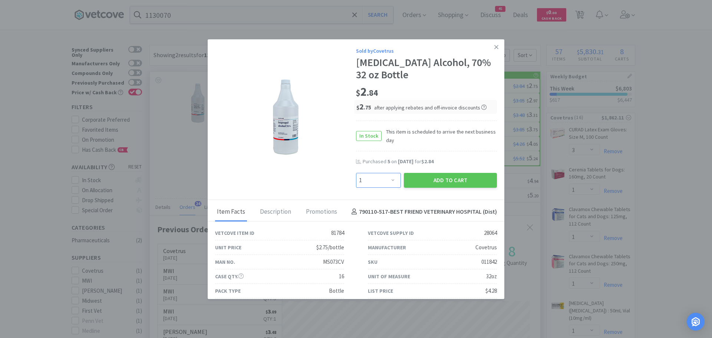
click at [385, 180] on select "Enter Quantity 1 2 3 4 5 6 7 8 9 10 11 12 13 14 15 16 17 18 19 20 Enter Quantity" at bounding box center [378, 180] width 45 height 15
select select "5"
click at [356, 173] on select "Enter Quantity 1 2 3 4 5 6 7 8 9 10 11 12 13 14 15 16 17 18 19 20 Enter Quantity" at bounding box center [378, 180] width 45 height 15
click at [431, 178] on button "Add to Cart" at bounding box center [450, 180] width 93 height 15
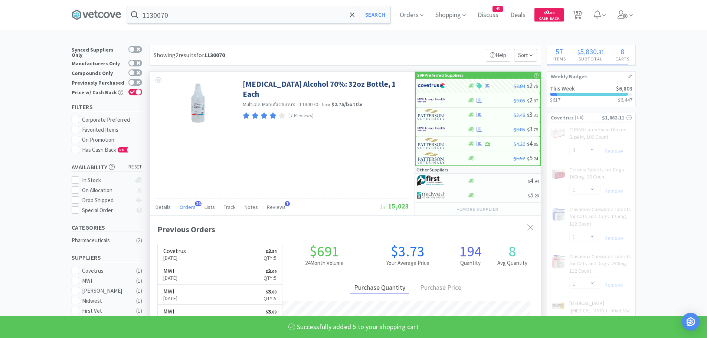
select select "5"
select select "3"
select select "2"
select select "3"
select select "12"
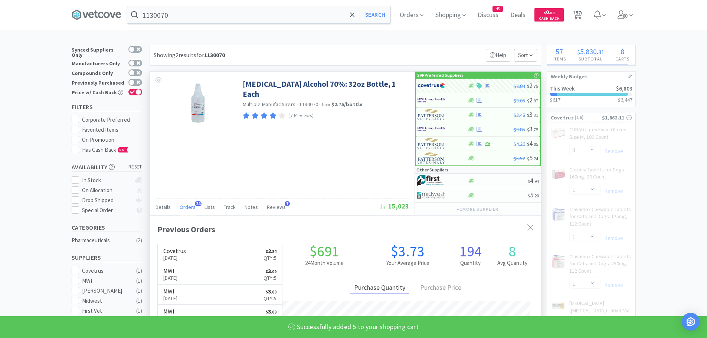
select select "2"
select select "1"
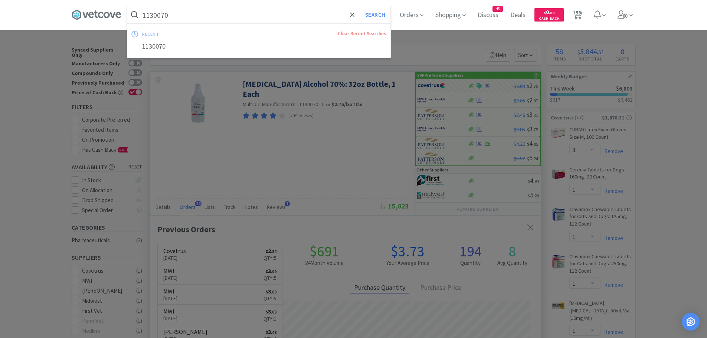
click at [227, 20] on input "1130070" at bounding box center [258, 14] width 263 height 17
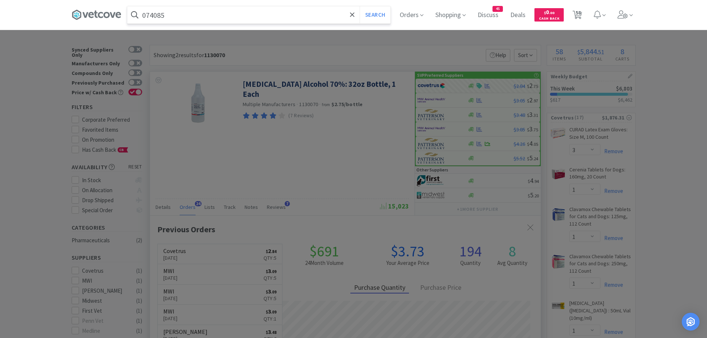
type input "074085"
click at [359, 6] on button "Search" at bounding box center [374, 14] width 31 height 17
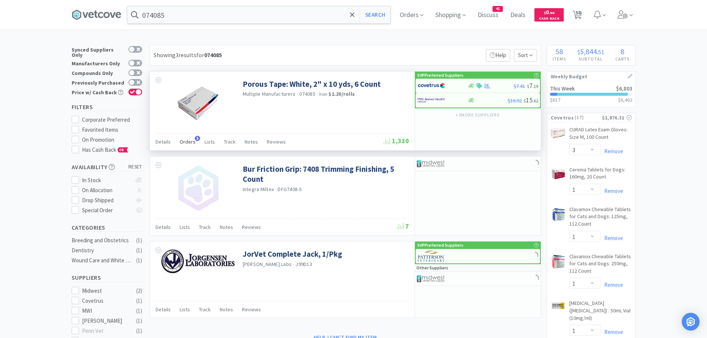
click at [192, 139] on span "Orders" at bounding box center [188, 141] width 16 height 7
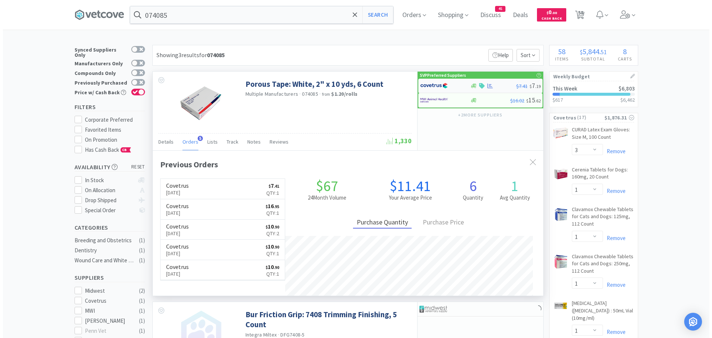
scroll to position [192, 391]
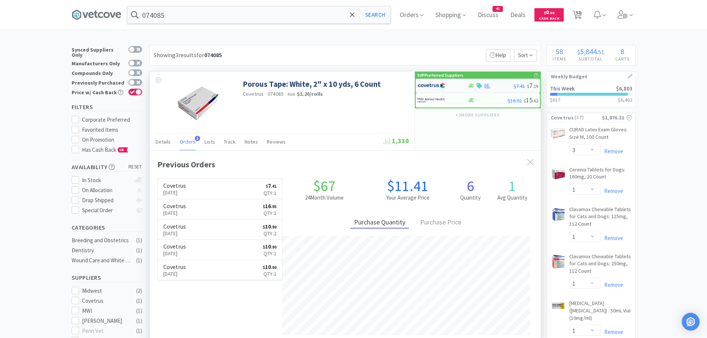
click at [440, 86] on img at bounding box center [431, 85] width 28 height 11
select select "1"
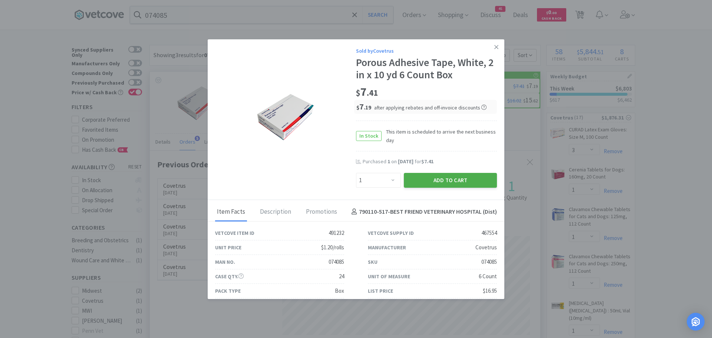
click at [416, 178] on button "Add to Cart" at bounding box center [450, 180] width 93 height 15
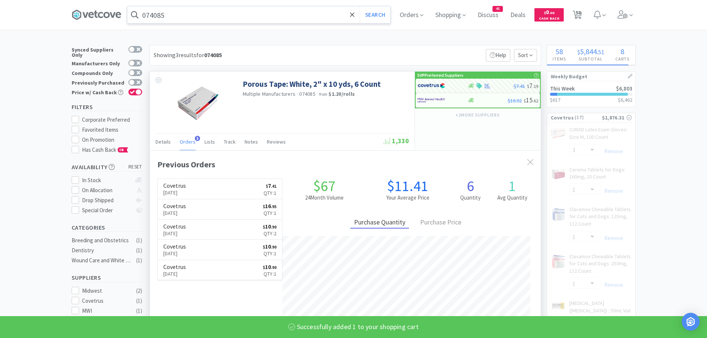
select select "2"
select select "1"
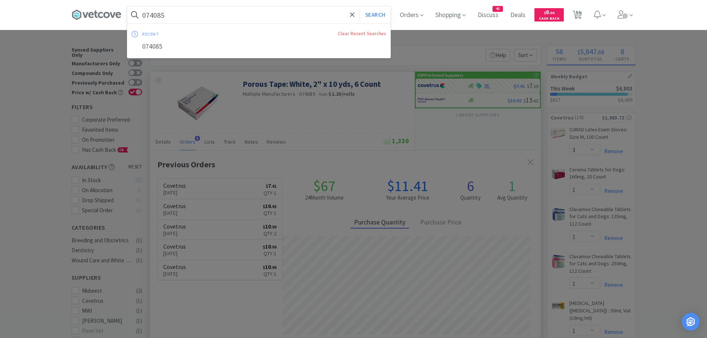
click at [173, 14] on input "074085" at bounding box center [258, 14] width 263 height 17
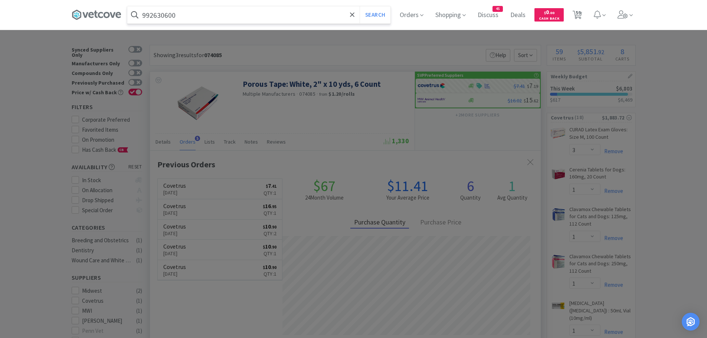
type input "992630600"
click at [359, 6] on button "Search" at bounding box center [374, 14] width 31 height 17
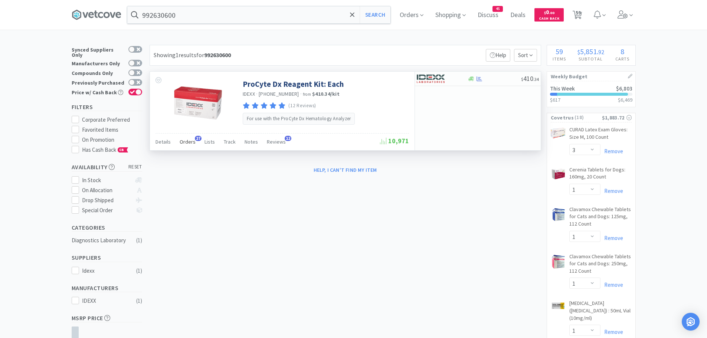
click at [191, 140] on span "Orders" at bounding box center [188, 141] width 16 height 7
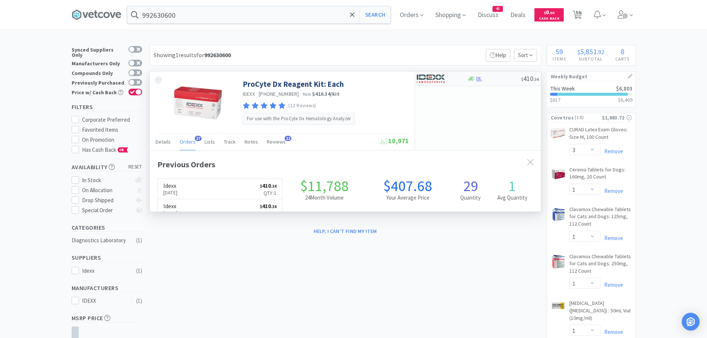
scroll to position [199, 391]
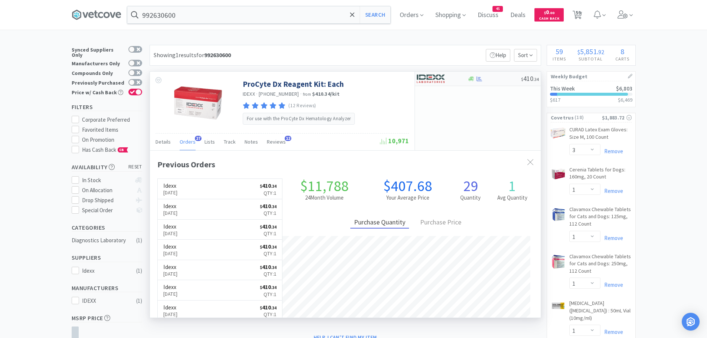
click at [432, 79] on img at bounding box center [431, 78] width 28 height 11
select select "1"
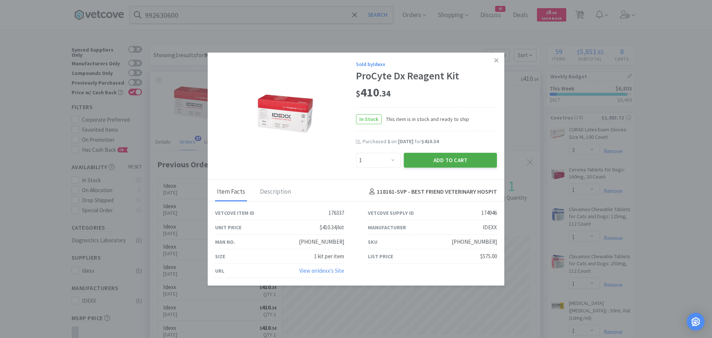
click at [421, 158] on button "Add to Cart" at bounding box center [450, 159] width 93 height 15
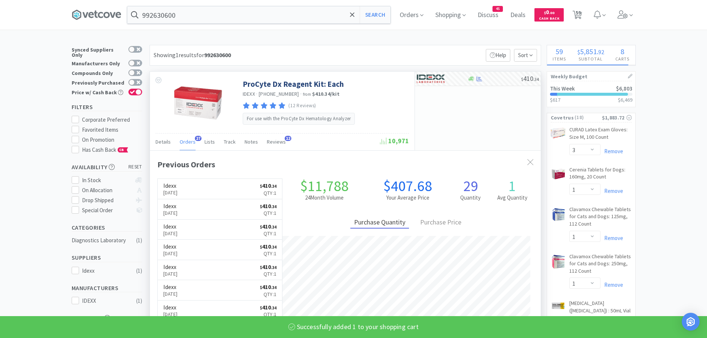
select select "1"
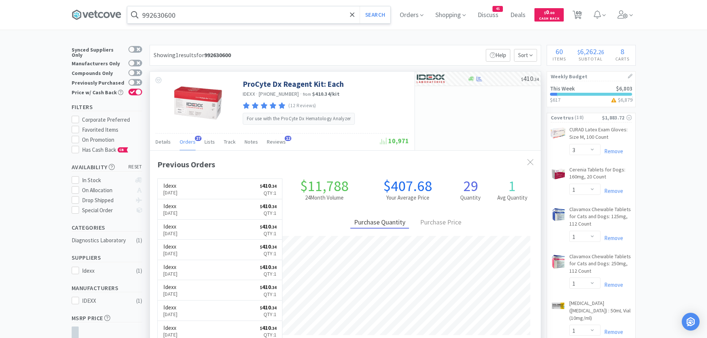
click at [203, 13] on input "992630600" at bounding box center [258, 14] width 263 height 17
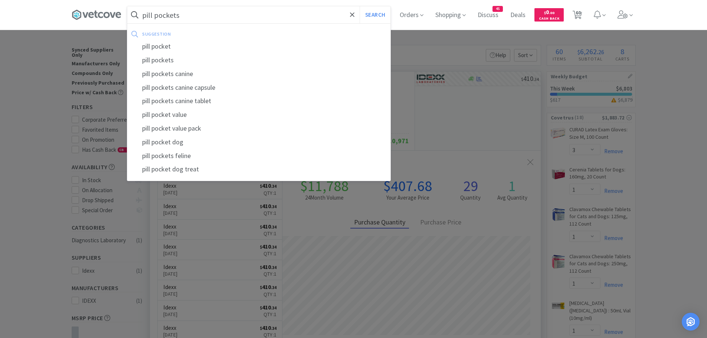
type input "pill pockets"
click at [359, 6] on button "Search" at bounding box center [374, 14] width 31 height 17
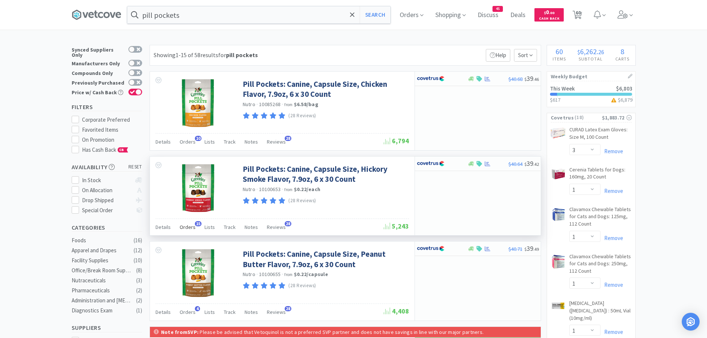
click at [191, 226] on span "Orders" at bounding box center [188, 227] width 16 height 7
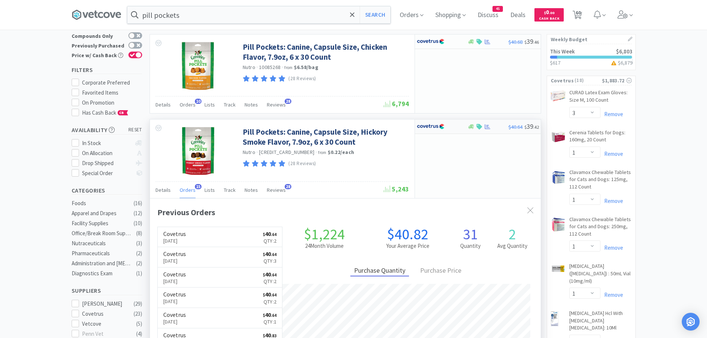
scroll to position [199, 391]
click at [430, 128] on img at bounding box center [431, 126] width 28 height 11
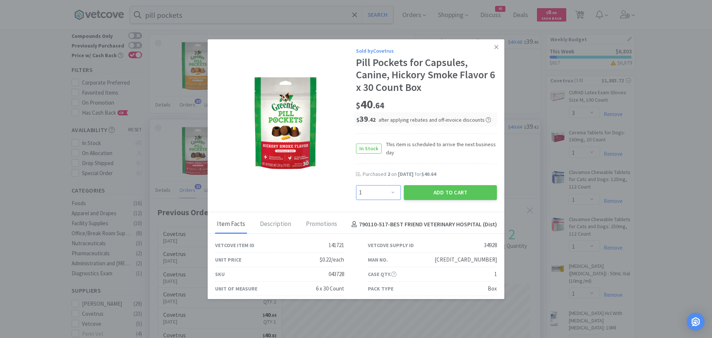
click at [389, 190] on select "Enter Quantity 1 2 3 4 5 6 7 8 9 10 11 12 13 14 15 16 17 18 19 20 Enter Quantity" at bounding box center [378, 192] width 45 height 15
select select "2"
click at [356, 185] on select "Enter Quantity 1 2 3 4 5 6 7 8 9 10 11 12 13 14 15 16 17 18 19 20 Enter Quantity" at bounding box center [378, 192] width 45 height 15
click at [419, 194] on button "Add to Cart" at bounding box center [450, 192] width 93 height 15
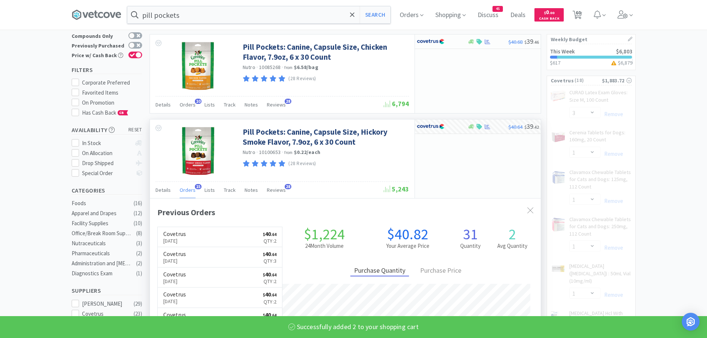
select select "2"
select select "1"
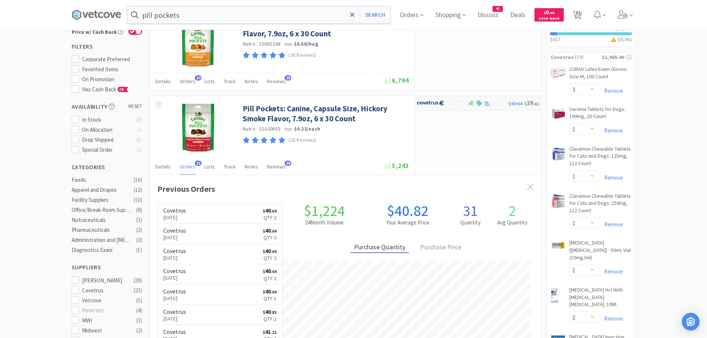
scroll to position [0, 0]
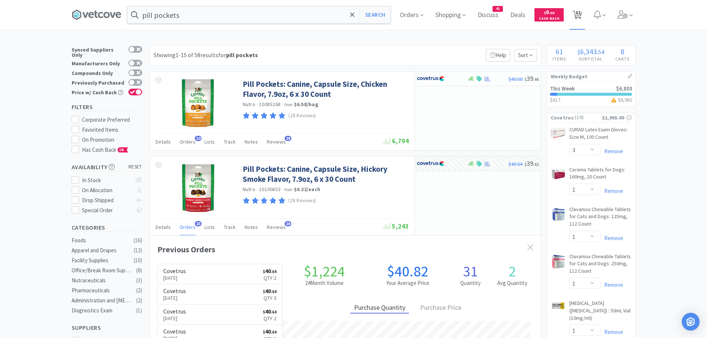
click at [577, 17] on icon at bounding box center [576, 15] width 9 height 8
select select "1"
select select "2"
select select "20"
select select "6"
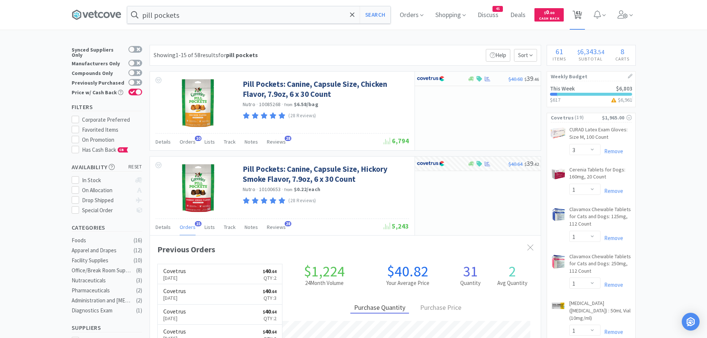
select select "1"
select select "3"
select select "1"
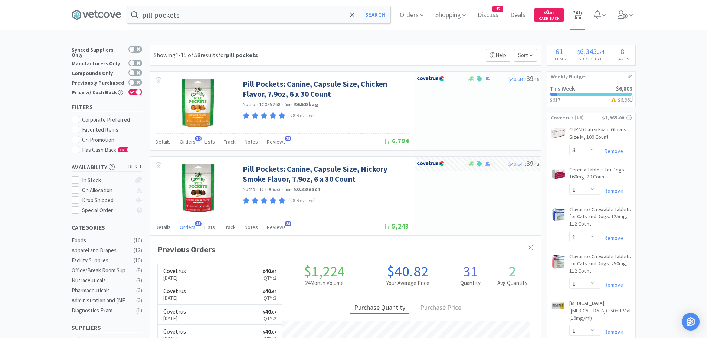
select select "1"
select select "2"
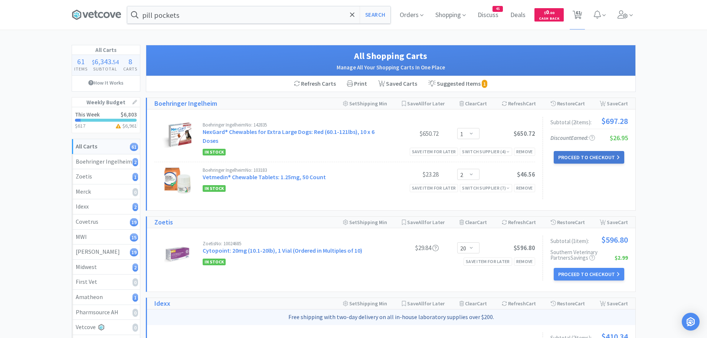
click at [586, 154] on button "Proceed to Checkout" at bounding box center [588, 157] width 70 height 13
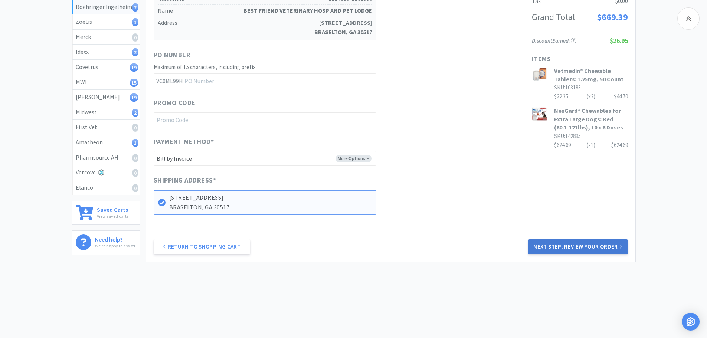
click at [597, 243] on button "Next Step: Review Your Order" at bounding box center [577, 246] width 99 height 15
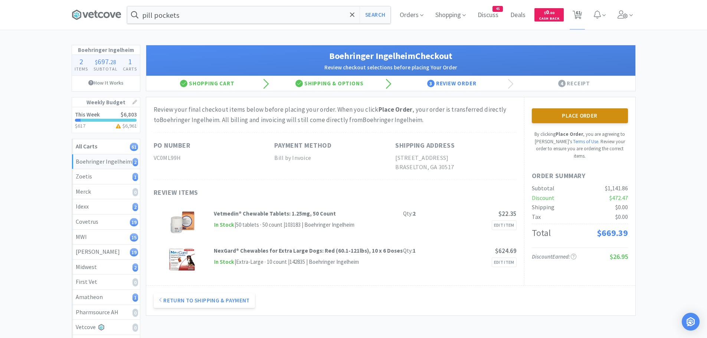
click at [585, 113] on button "Place Order" at bounding box center [580, 115] width 96 height 15
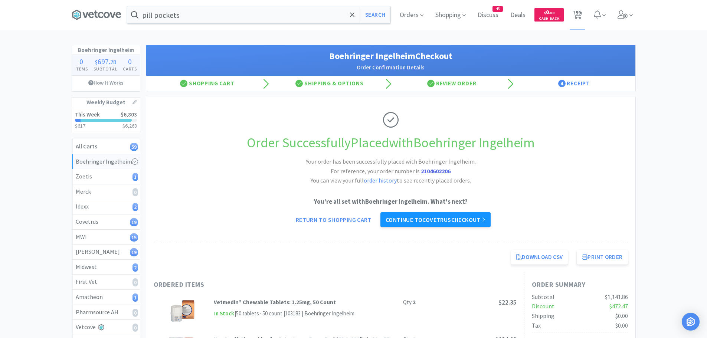
click at [441, 218] on link "Continue to Covetrus checkout" at bounding box center [435, 219] width 110 height 15
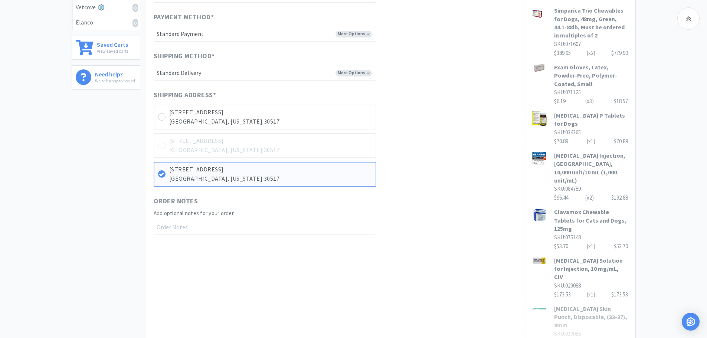
scroll to position [334, 0]
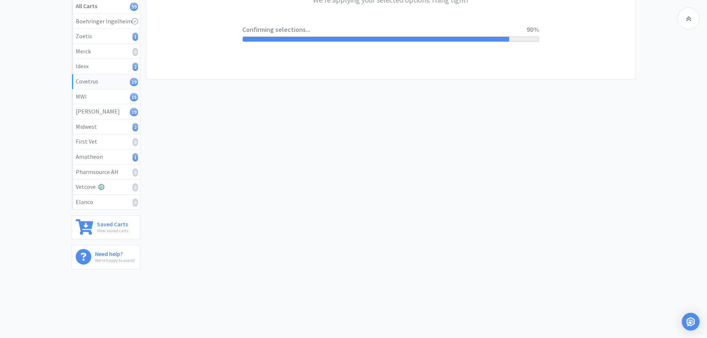
scroll to position [0, 0]
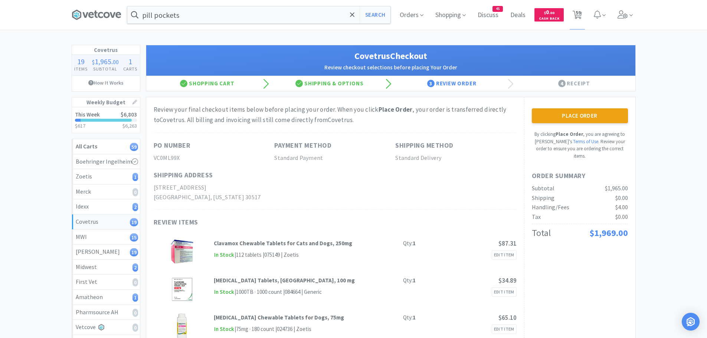
drag, startPoint x: 582, startPoint y: 114, endPoint x: 581, endPoint y: 118, distance: 4.6
click at [582, 115] on button "Place Order" at bounding box center [580, 115] width 96 height 15
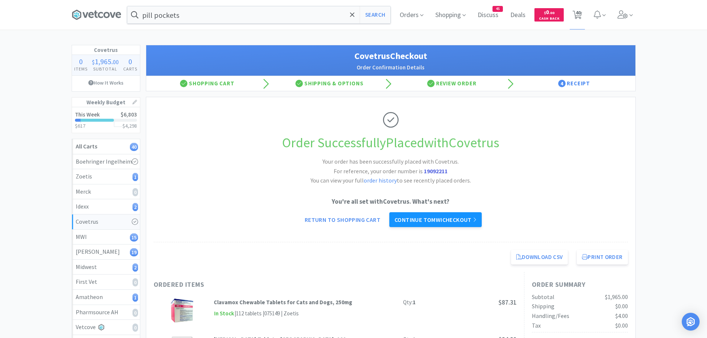
click at [428, 215] on link "Continue to MWI checkout" at bounding box center [435, 219] width 92 height 15
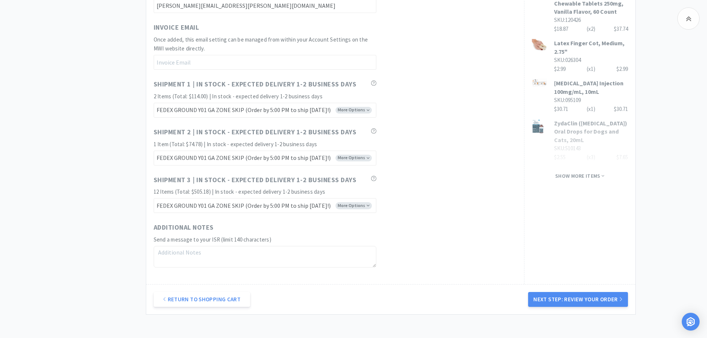
click at [585, 302] on button "Next Step: Review Your Order" at bounding box center [577, 299] width 99 height 15
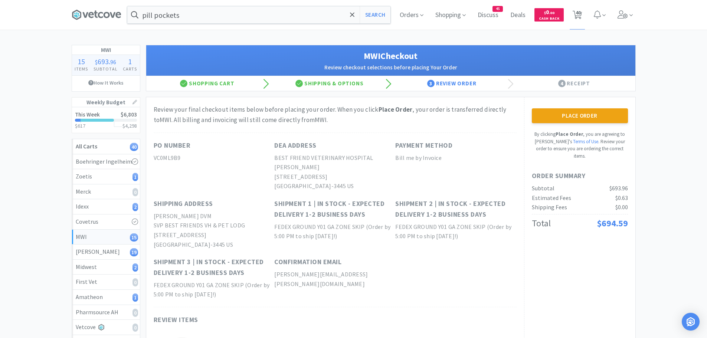
click at [591, 116] on button "Place Order" at bounding box center [580, 115] width 96 height 15
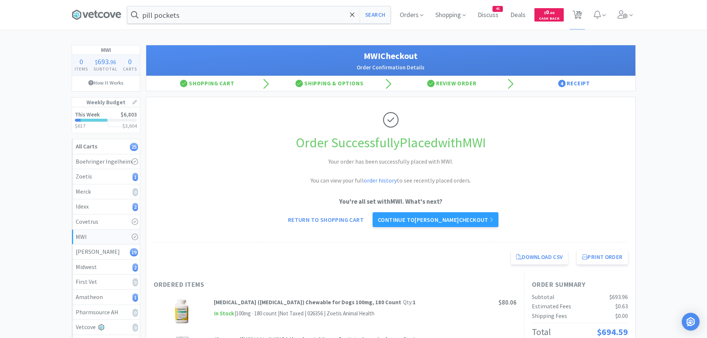
click at [422, 223] on link "Continue to [PERSON_NAME] checkout" at bounding box center [435, 219] width 126 height 15
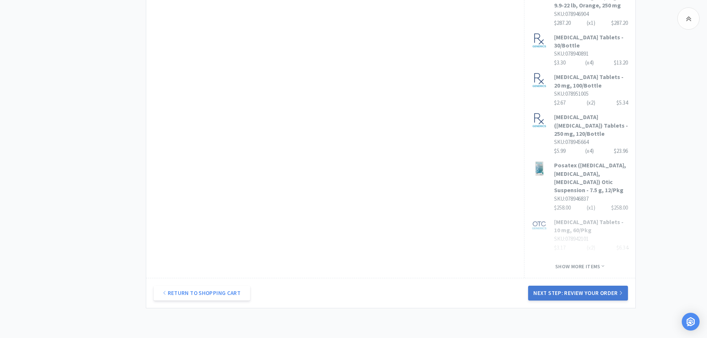
click at [596, 286] on button "Next Step: Review Your Order" at bounding box center [577, 293] width 99 height 15
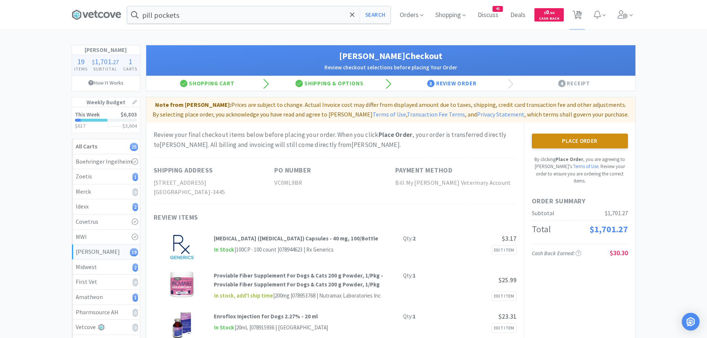
click at [562, 139] on button "Place Order" at bounding box center [580, 141] width 96 height 15
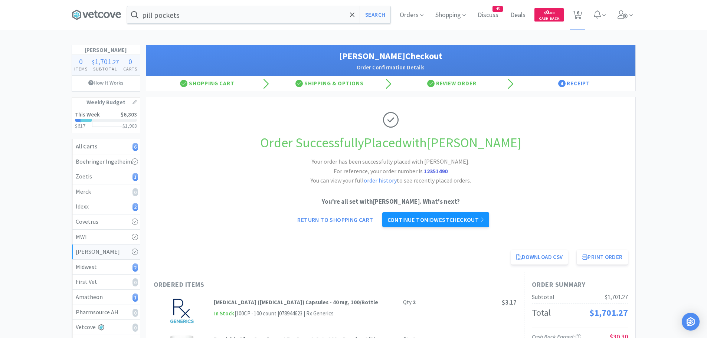
click at [448, 220] on link "Continue to Midwest checkout" at bounding box center [435, 219] width 107 height 15
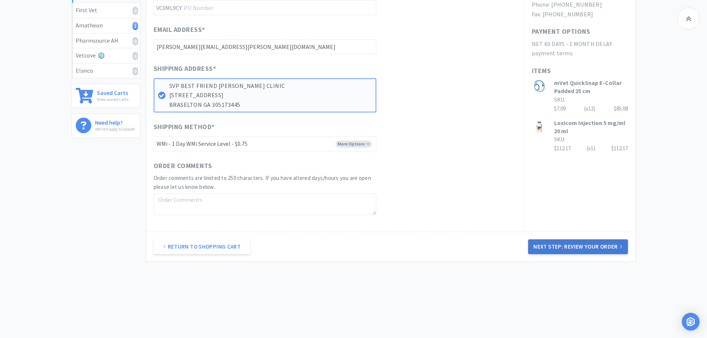
click at [564, 244] on button "Next Step: Review Your Order" at bounding box center [577, 246] width 99 height 15
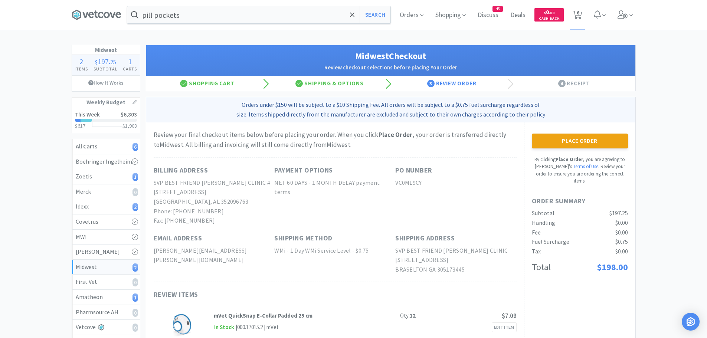
click at [552, 137] on button "Place Order" at bounding box center [580, 141] width 96 height 15
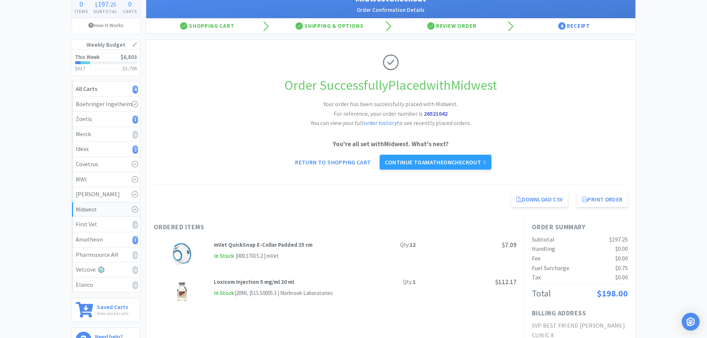
scroll to position [49, 0]
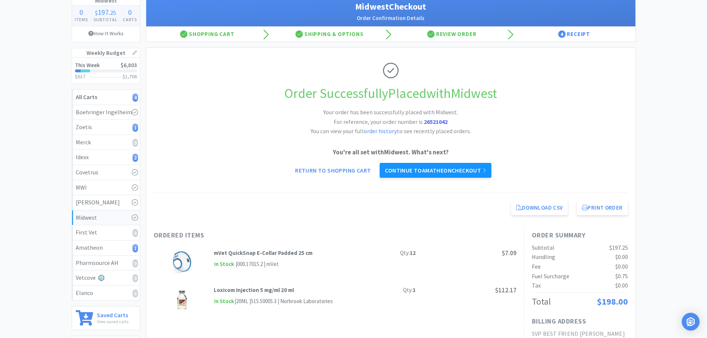
click at [456, 171] on link "Continue to Amatheon checkout" at bounding box center [434, 170] width 111 height 15
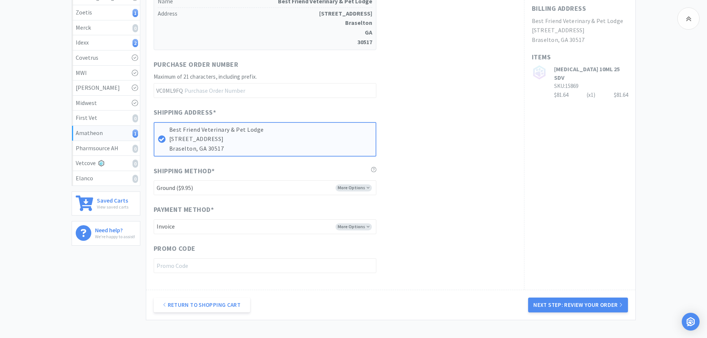
scroll to position [222, 0]
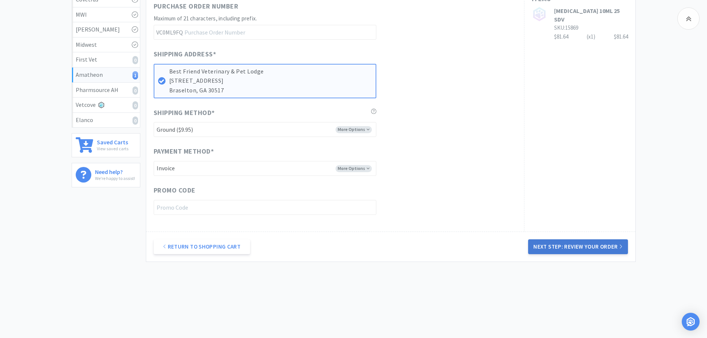
click at [576, 241] on button "Next Step: Review Your Order" at bounding box center [577, 246] width 99 height 15
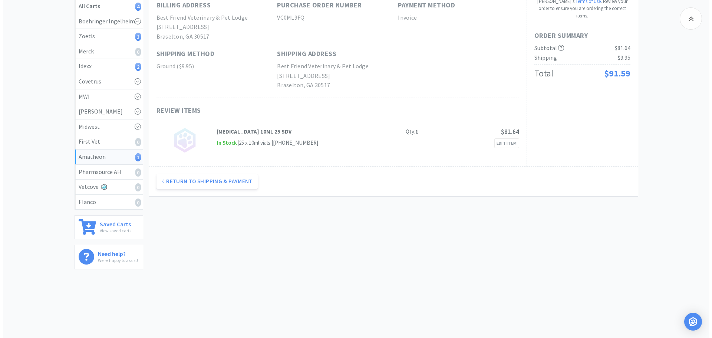
scroll to position [0, 0]
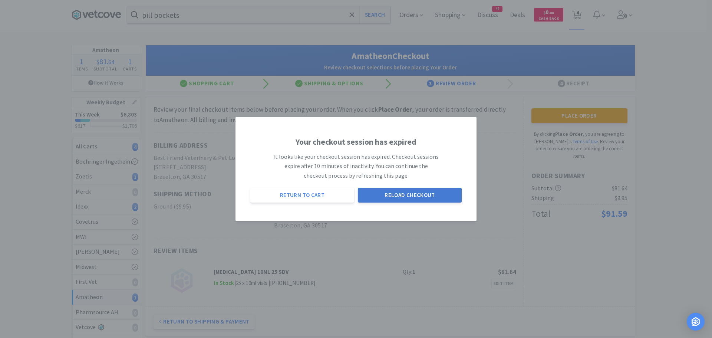
click at [404, 192] on button "Reload Checkout" at bounding box center [410, 195] width 104 height 15
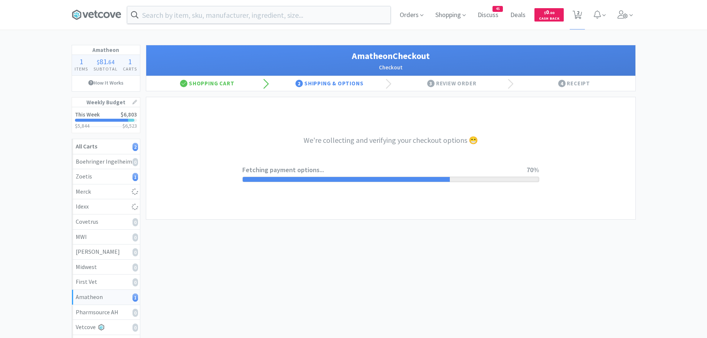
select select "21871"
select select "2"
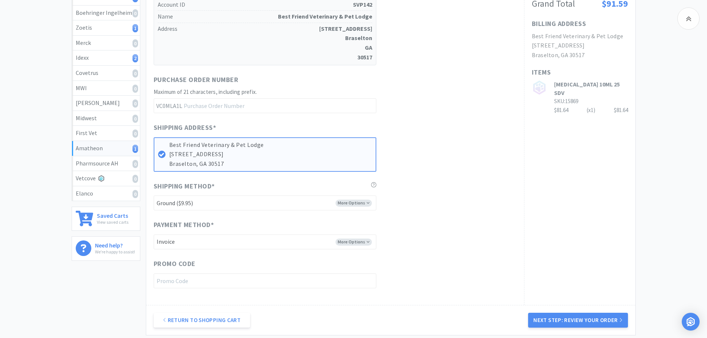
scroll to position [173, 0]
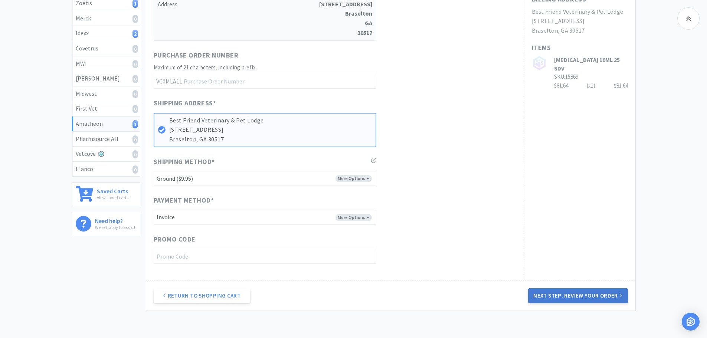
click at [563, 298] on button "Next Step: Review Your Order" at bounding box center [577, 295] width 99 height 15
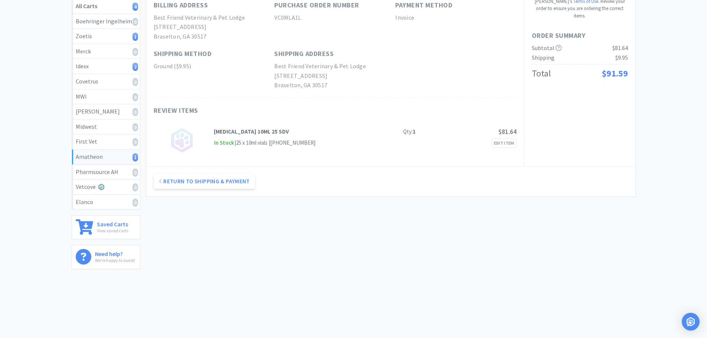
scroll to position [0, 0]
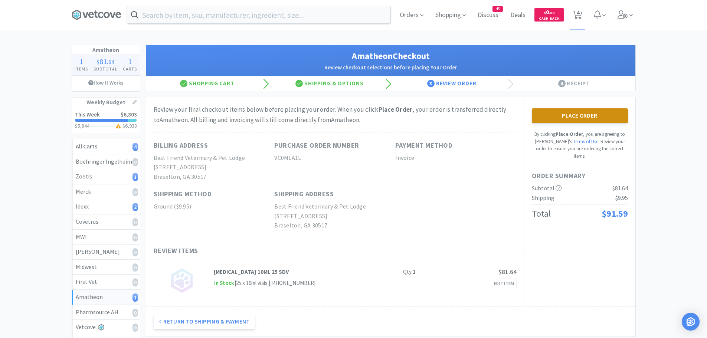
click at [549, 112] on button "Place Order" at bounding box center [580, 115] width 96 height 15
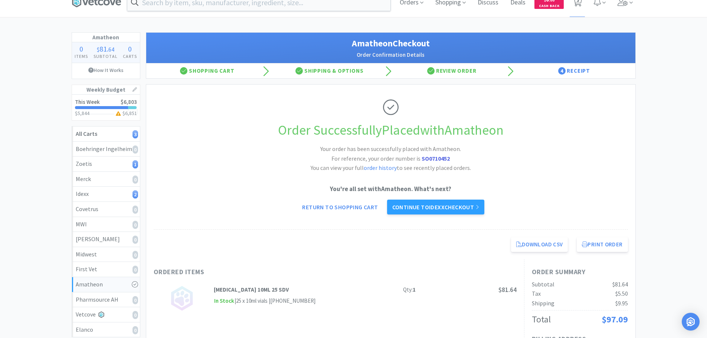
scroll to position [12, 0]
click at [457, 207] on link "Continue to Idexx checkout" at bounding box center [435, 207] width 97 height 15
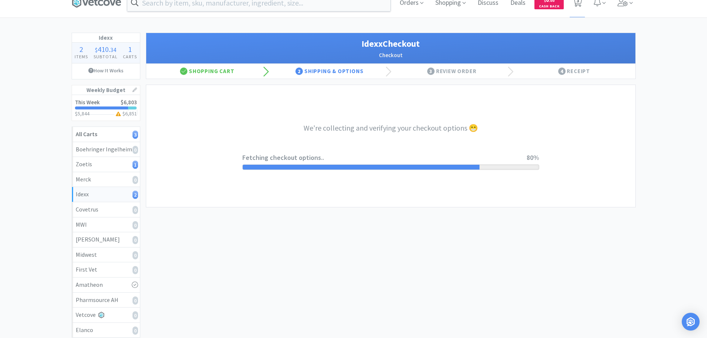
select select "904"
select select "003"
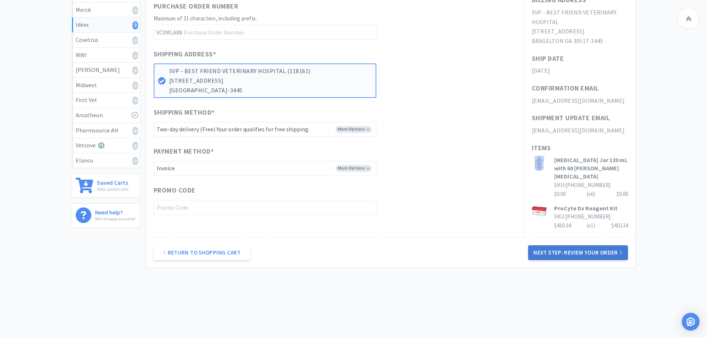
click at [563, 247] on button "Next Step: Review Your Order" at bounding box center [577, 252] width 99 height 15
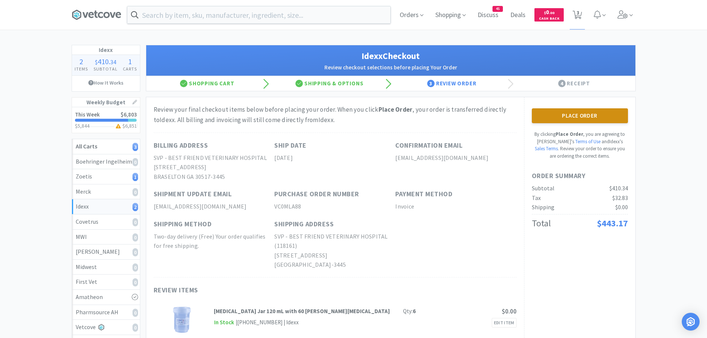
click at [569, 117] on button "Place Order" at bounding box center [580, 115] width 96 height 15
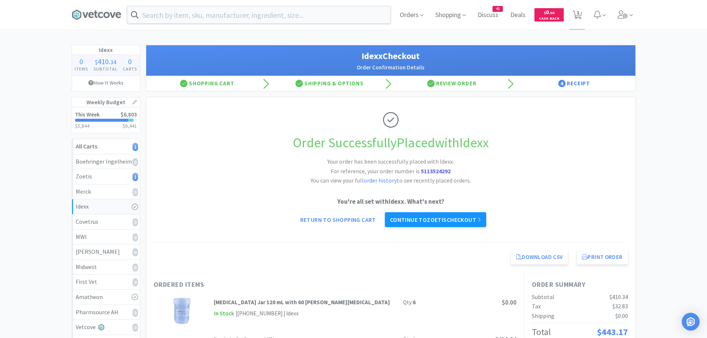
click at [421, 220] on link "Continue to Zoetis checkout" at bounding box center [435, 219] width 101 height 15
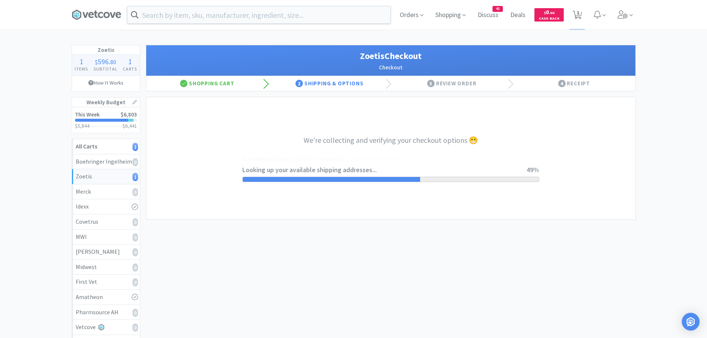
select select "invoice"
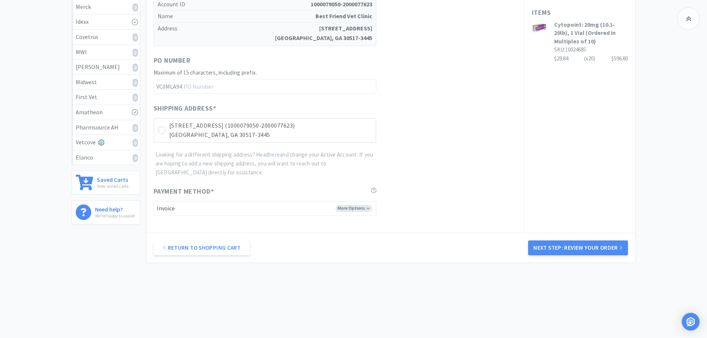
scroll to position [186, 0]
drag, startPoint x: 559, startPoint y: 246, endPoint x: 555, endPoint y: 245, distance: 4.2
click at [559, 246] on button "Next Step: Review Your Order" at bounding box center [577, 246] width 99 height 15
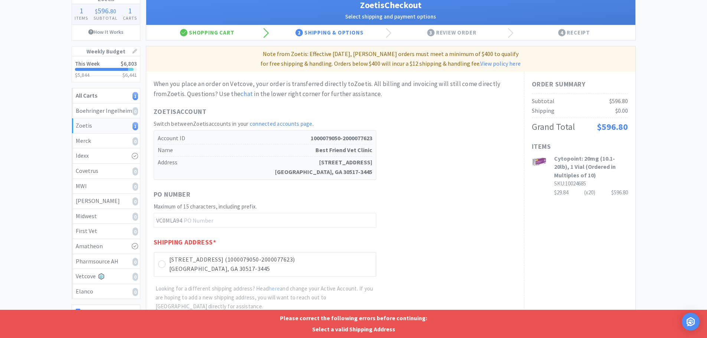
scroll to position [50, 0]
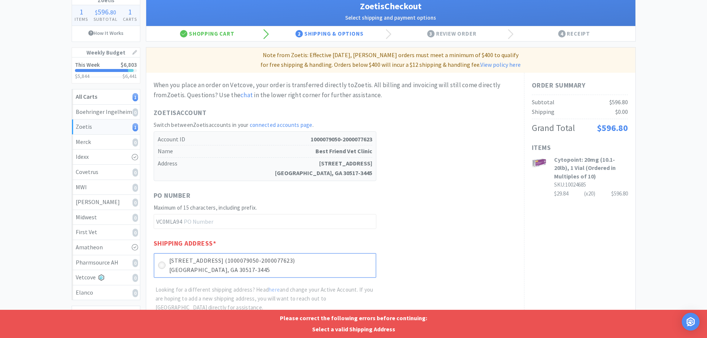
click at [163, 264] on icon at bounding box center [162, 266] width 6 height 6
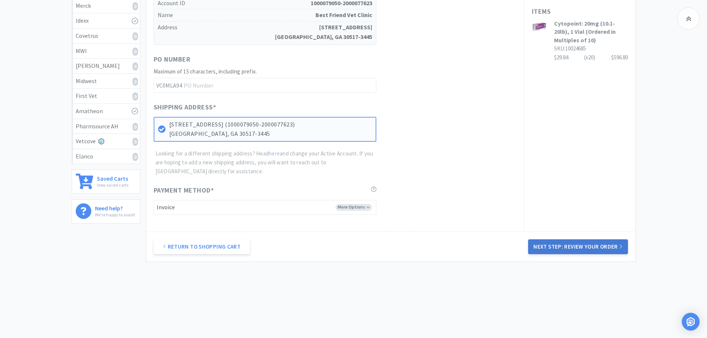
click at [546, 247] on button "Next Step: Review Your Order" at bounding box center [577, 246] width 99 height 15
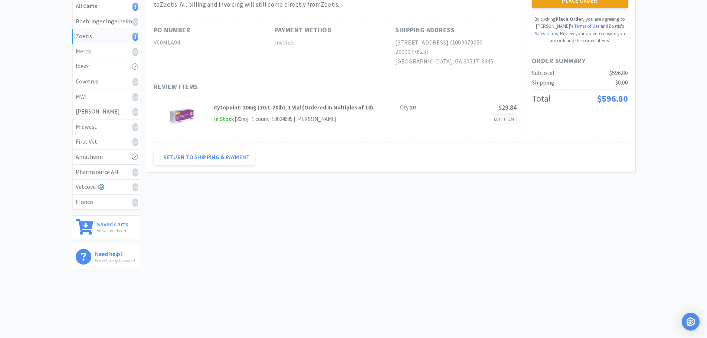
scroll to position [0, 0]
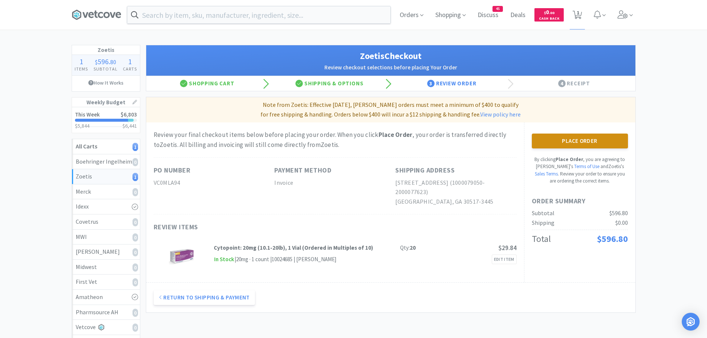
click at [591, 143] on button "Place Order" at bounding box center [580, 141] width 96 height 15
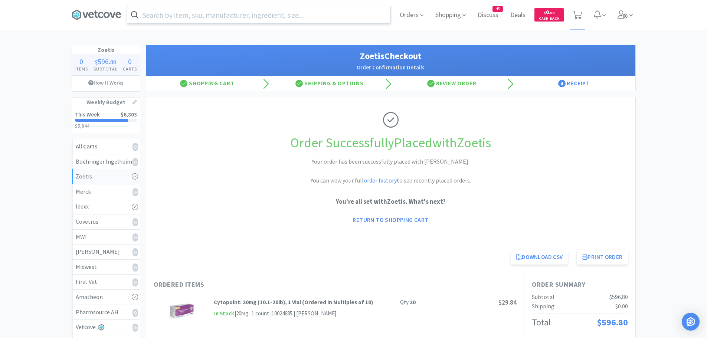
click at [240, 17] on input "text" at bounding box center [258, 14] width 263 height 17
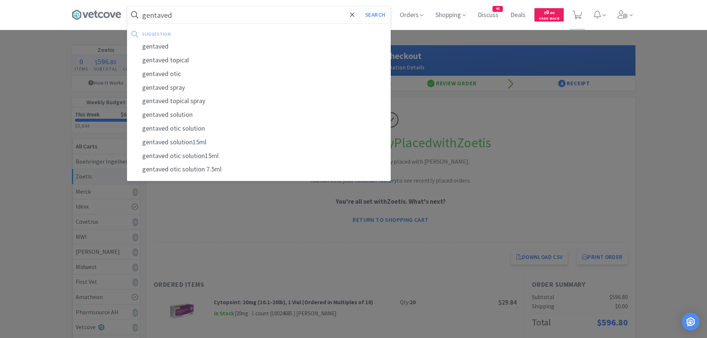
type input "gentaved"
click at [359, 6] on button "Search" at bounding box center [374, 14] width 31 height 17
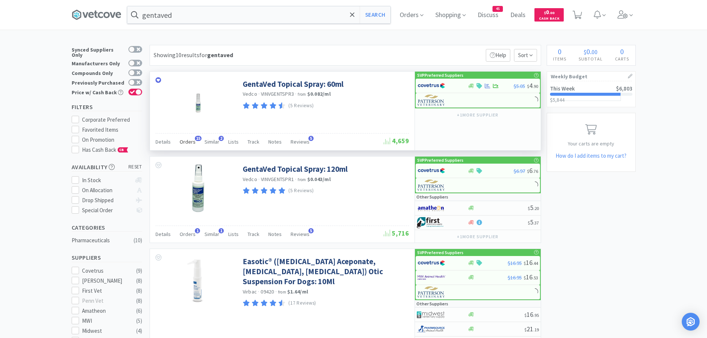
click at [195, 139] on span "15" at bounding box center [198, 138] width 7 height 5
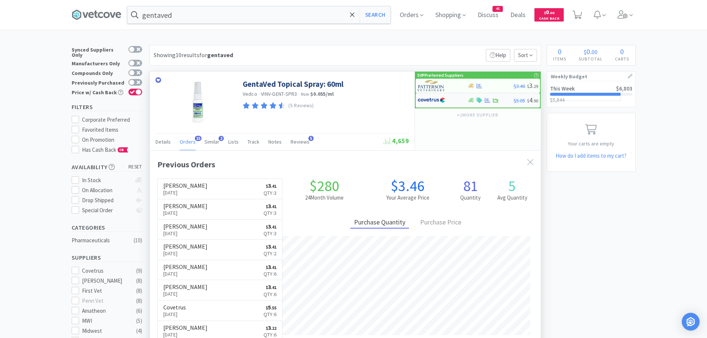
click at [443, 99] on img at bounding box center [431, 100] width 28 height 11
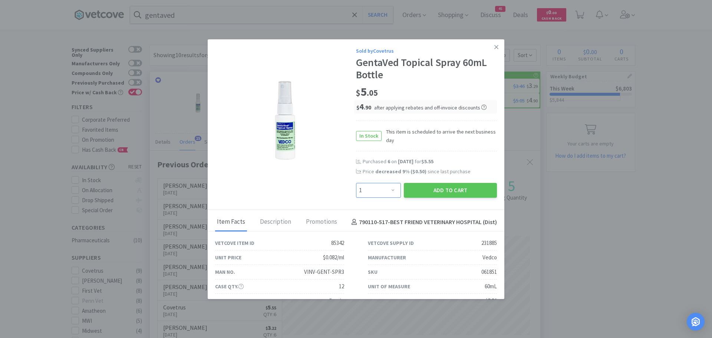
click at [387, 190] on select "Enter Quantity 1 2 3 4 5 6 7 8 9 10 11 12 13 14 15 16 17 18 19 20 Enter Quantity" at bounding box center [378, 190] width 45 height 15
select select "3"
click at [356, 183] on select "Enter Quantity 1 2 3 4 5 6 7 8 9 10 11 12 13 14 15 16 17 18 19 20 Enter Quantity" at bounding box center [378, 190] width 45 height 15
click at [494, 47] on icon at bounding box center [496, 47] width 4 height 4
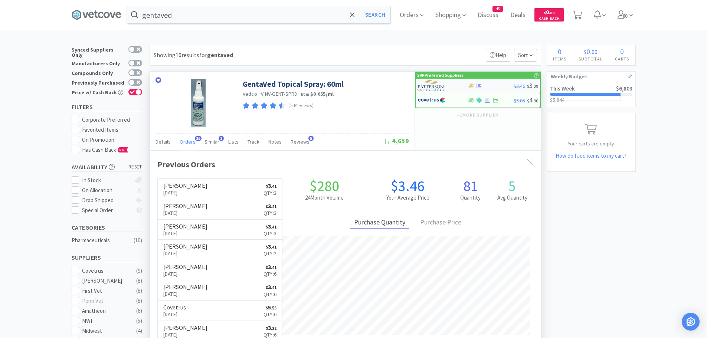
click at [424, 86] on img at bounding box center [431, 85] width 28 height 11
select select "1"
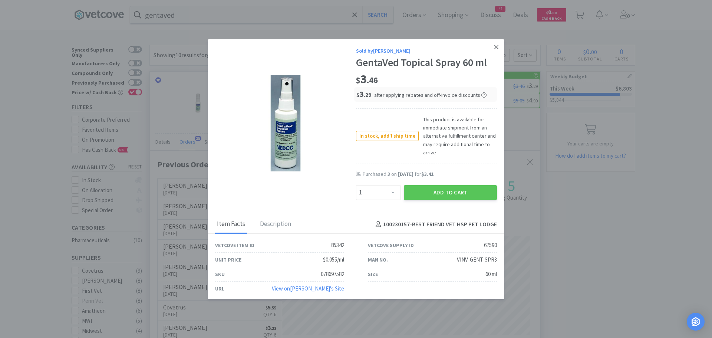
click at [494, 47] on icon at bounding box center [496, 47] width 4 height 7
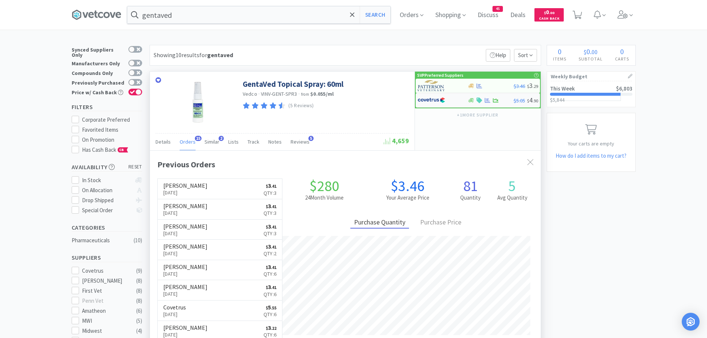
click at [430, 103] on img at bounding box center [431, 100] width 28 height 11
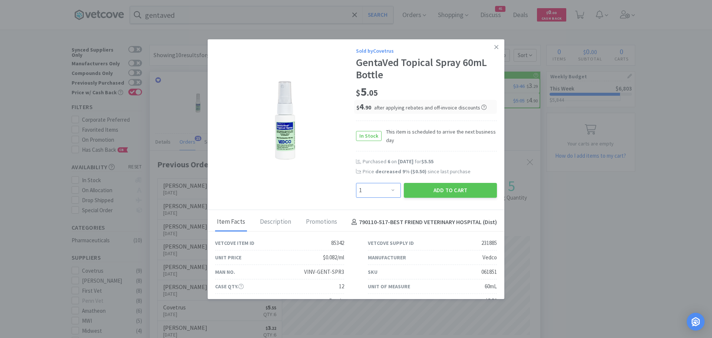
click at [386, 194] on select "Enter Quantity 1 2 3 4 5 6 7 8 9 10 11 12 13 14 15 16 17 18 19 20 Enter Quantity" at bounding box center [378, 190] width 45 height 15
select select "4"
click at [356, 183] on select "Enter Quantity 1 2 3 4 5 6 7 8 9 10 11 12 13 14 15 16 17 18 19 20 Enter Quantity" at bounding box center [378, 190] width 45 height 15
drag, startPoint x: 417, startPoint y: 185, endPoint x: 384, endPoint y: 168, distance: 36.5
click at [417, 185] on button "Add to Cart" at bounding box center [450, 190] width 93 height 15
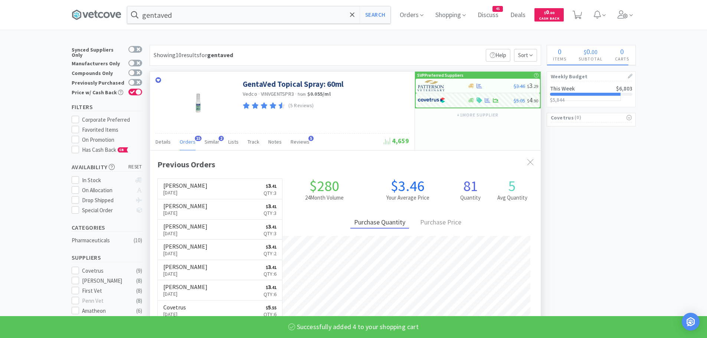
select select "4"
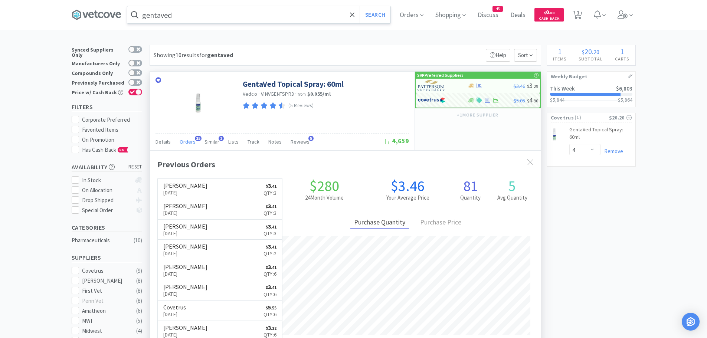
click at [214, 16] on input "gentaved" at bounding box center [258, 14] width 263 height 17
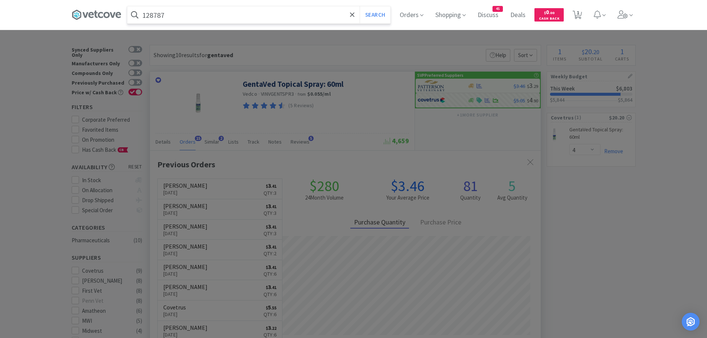
type input "128787"
click at [359, 6] on button "Search" at bounding box center [374, 14] width 31 height 17
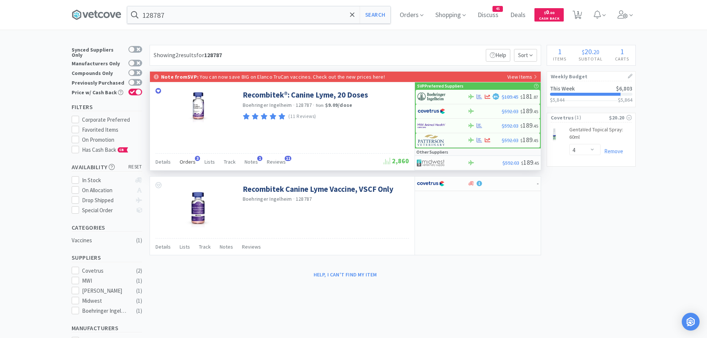
click at [188, 161] on span "Orders" at bounding box center [188, 161] width 16 height 7
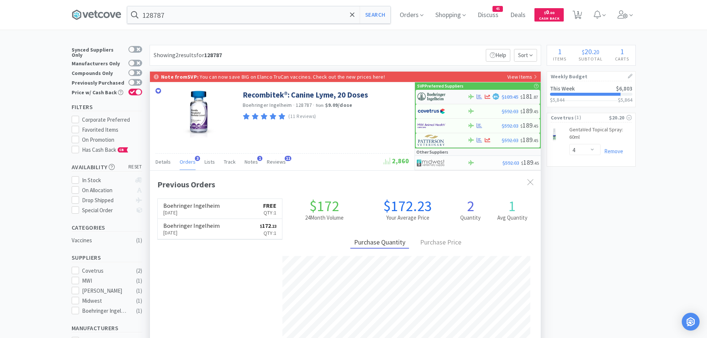
scroll to position [192, 391]
click at [444, 96] on img at bounding box center [431, 96] width 28 height 11
select select "1"
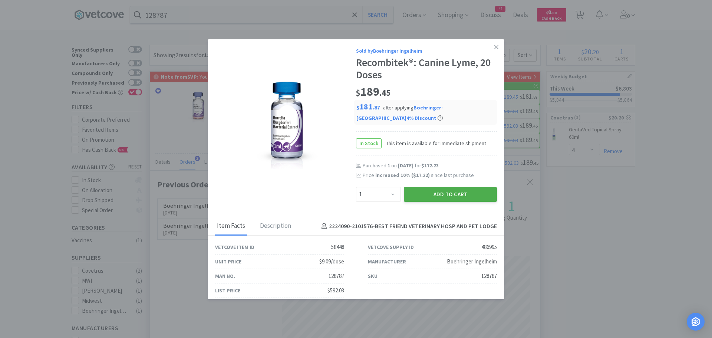
click at [439, 194] on button "Add to Cart" at bounding box center [450, 194] width 93 height 15
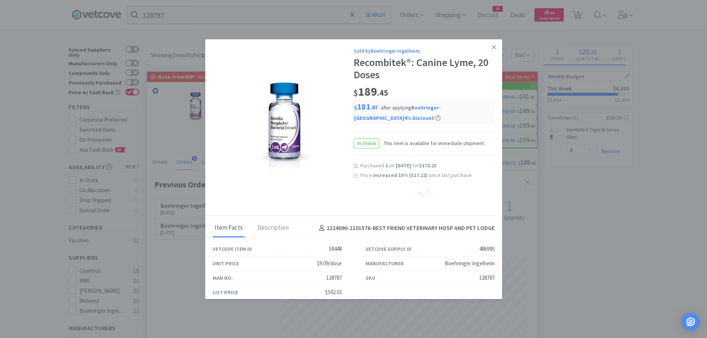
select select "1"
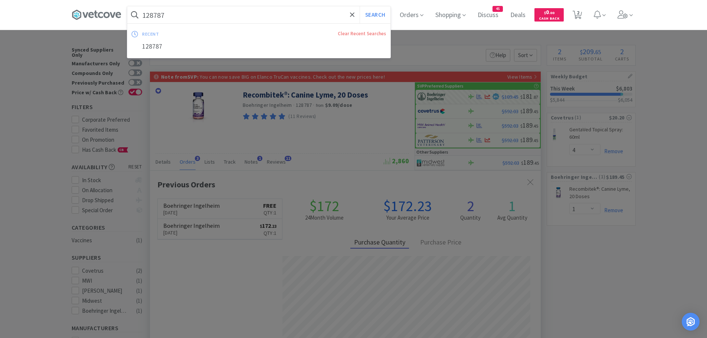
click at [260, 16] on input "128787" at bounding box center [258, 14] width 263 height 17
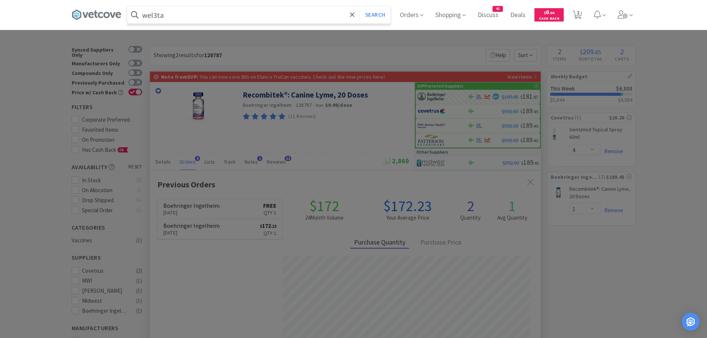
type input "wel3ta"
click at [359, 6] on button "Search" at bounding box center [374, 14] width 31 height 17
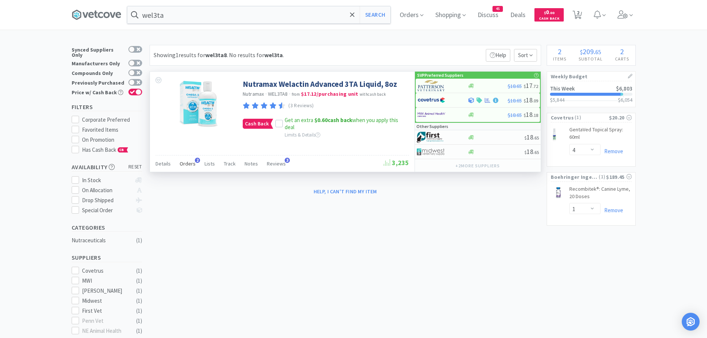
click at [180, 165] on span "Orders" at bounding box center [188, 163] width 16 height 7
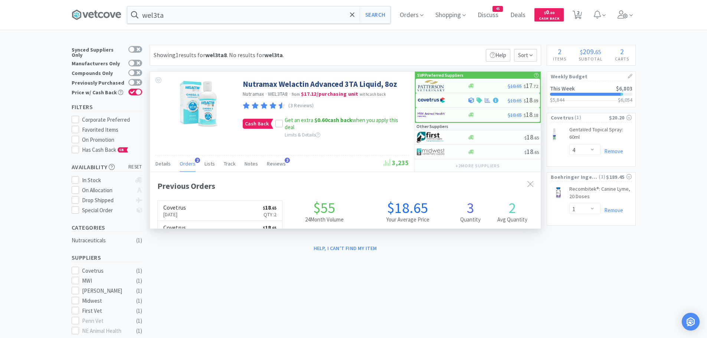
scroll to position [192, 391]
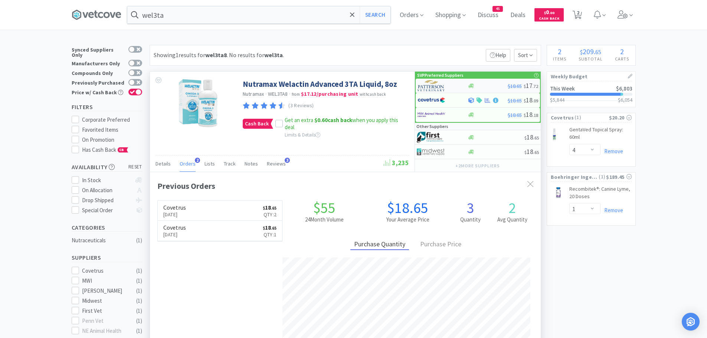
click at [429, 86] on img at bounding box center [431, 85] width 28 height 11
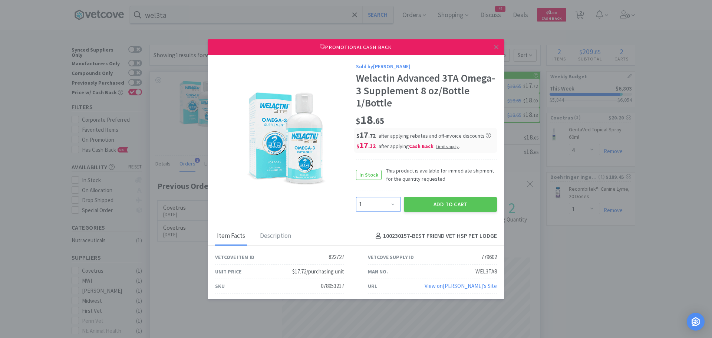
click at [378, 201] on select "Enter Quantity 1 2 3 4 5 6 7 8 9 10 11 12 13 14 15 16 17 18 19 20 Enter Quantity" at bounding box center [378, 204] width 45 height 15
select select "2"
click at [356, 197] on select "Enter Quantity 1 2 3 4 5 6 7 8 9 10 11 12 13 14 15 16 17 18 19 20 Enter Quantity" at bounding box center [378, 204] width 45 height 15
click at [416, 203] on button "Add to Cart" at bounding box center [450, 204] width 93 height 15
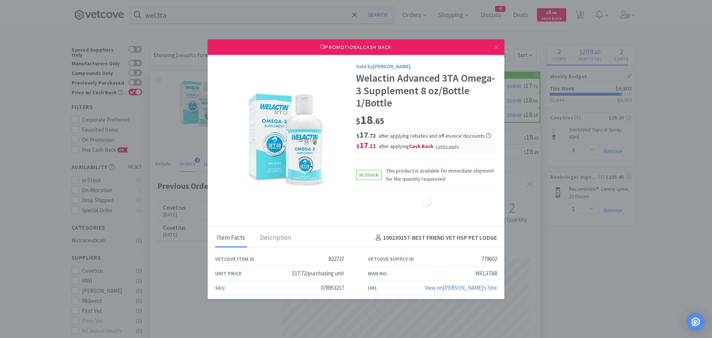
select select "2"
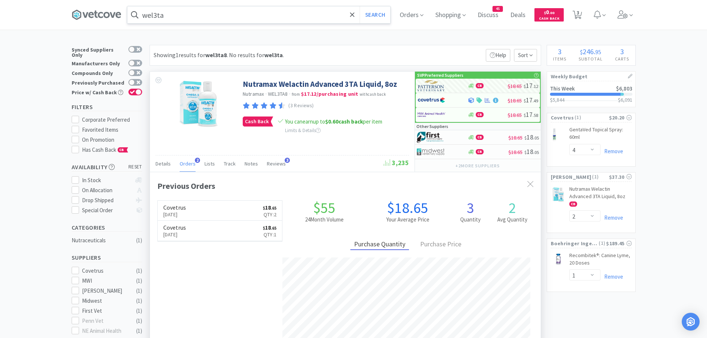
click at [176, 17] on input "wel3ta" at bounding box center [258, 14] width 263 height 17
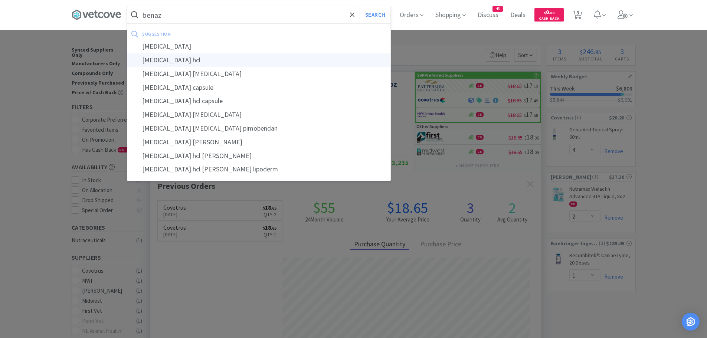
click at [175, 56] on div "benazepril hcl" at bounding box center [258, 60] width 263 height 14
type input "benazepril hcl"
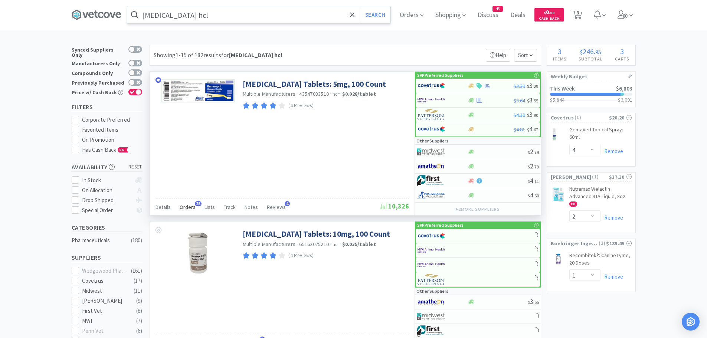
click at [186, 207] on span "Orders" at bounding box center [188, 207] width 16 height 7
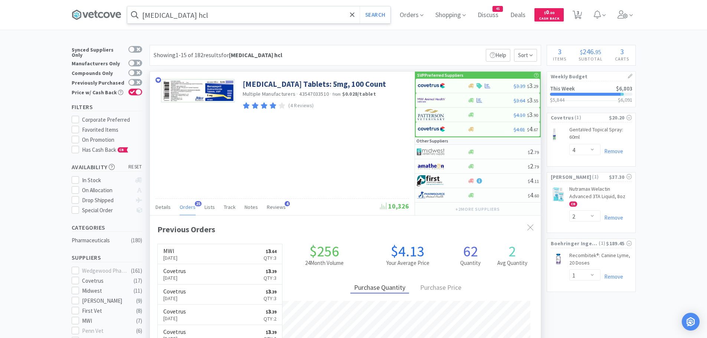
scroll to position [199, 391]
click at [383, 51] on div "Showing 1-15 of 182 results for benazepril hcl Filters Help Sort" at bounding box center [344, 55] width 391 height 21
